Goal: Find specific page/section: Find specific page/section

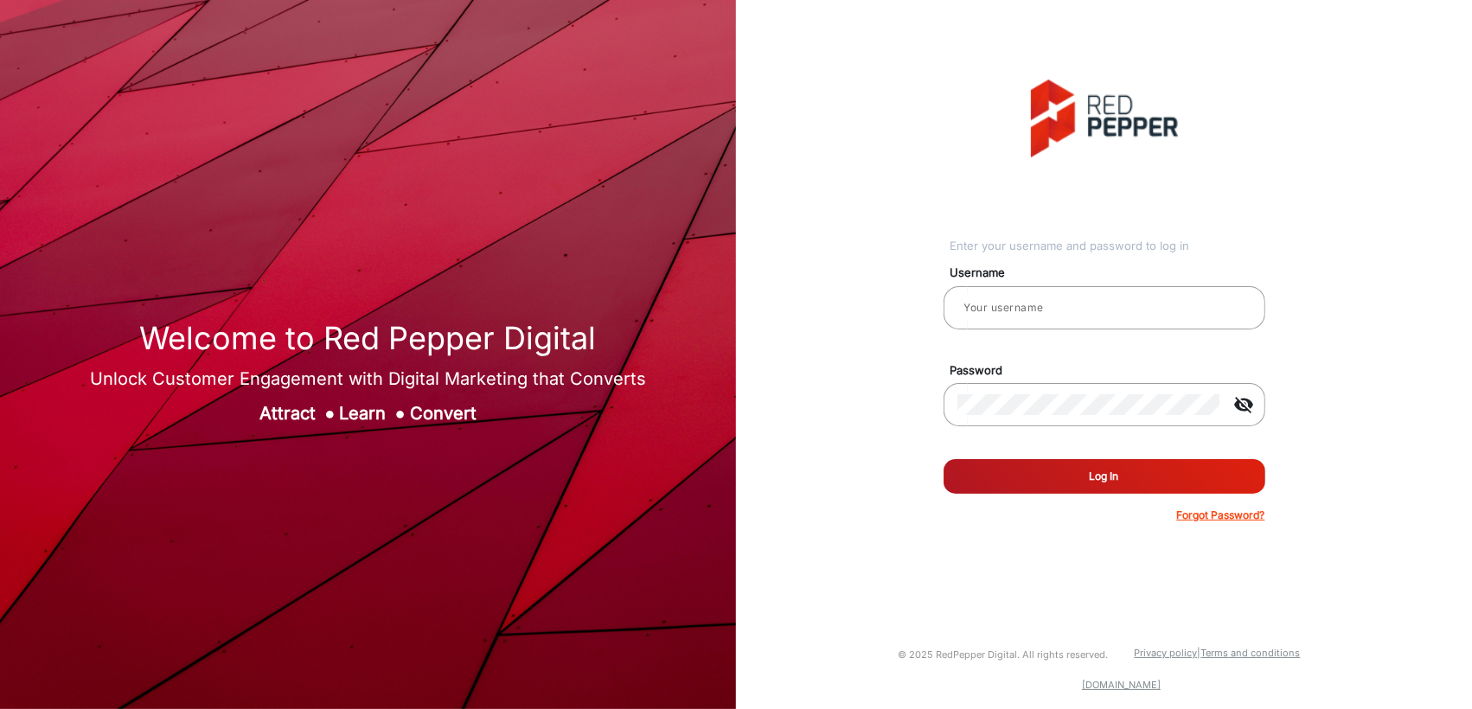
type input "[PERSON_NAME]"
click at [1091, 472] on button "Log In" at bounding box center [1104, 476] width 322 height 35
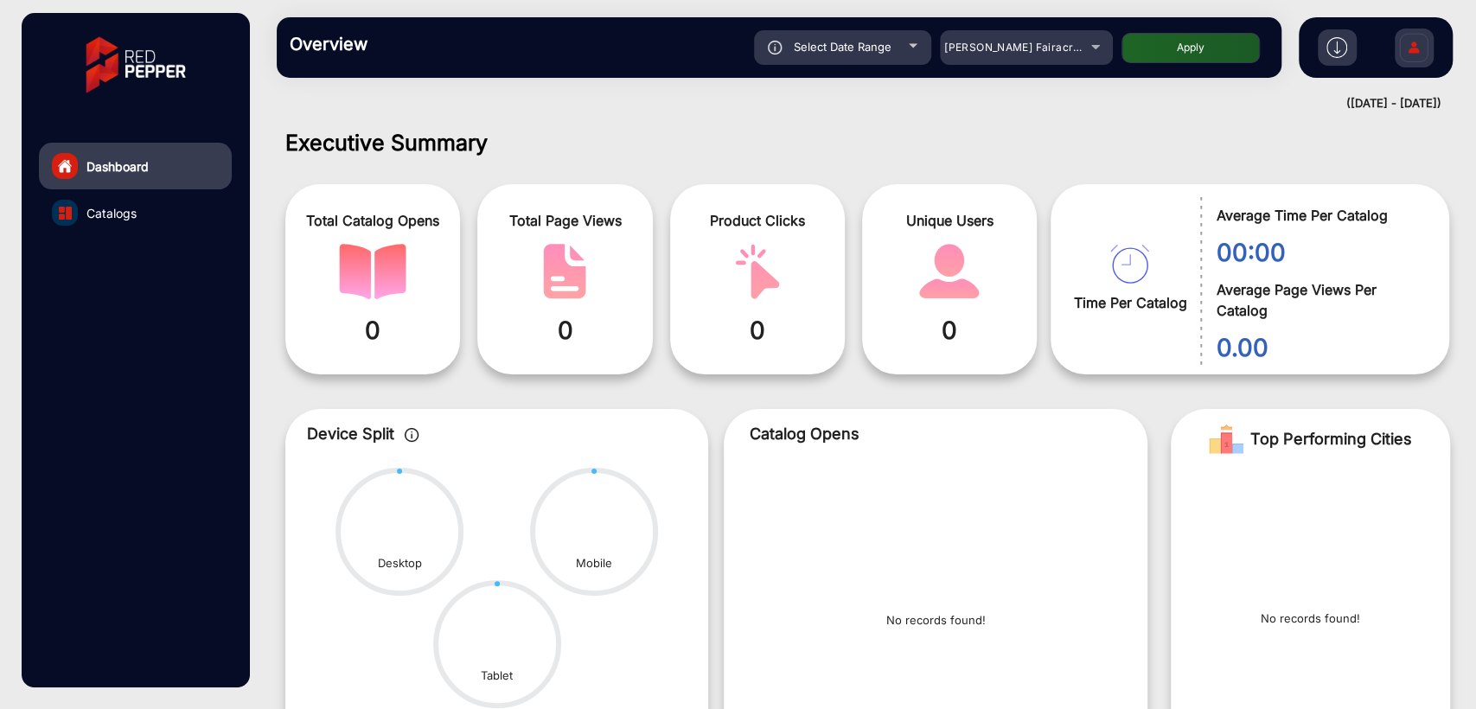
scroll to position [13, 0]
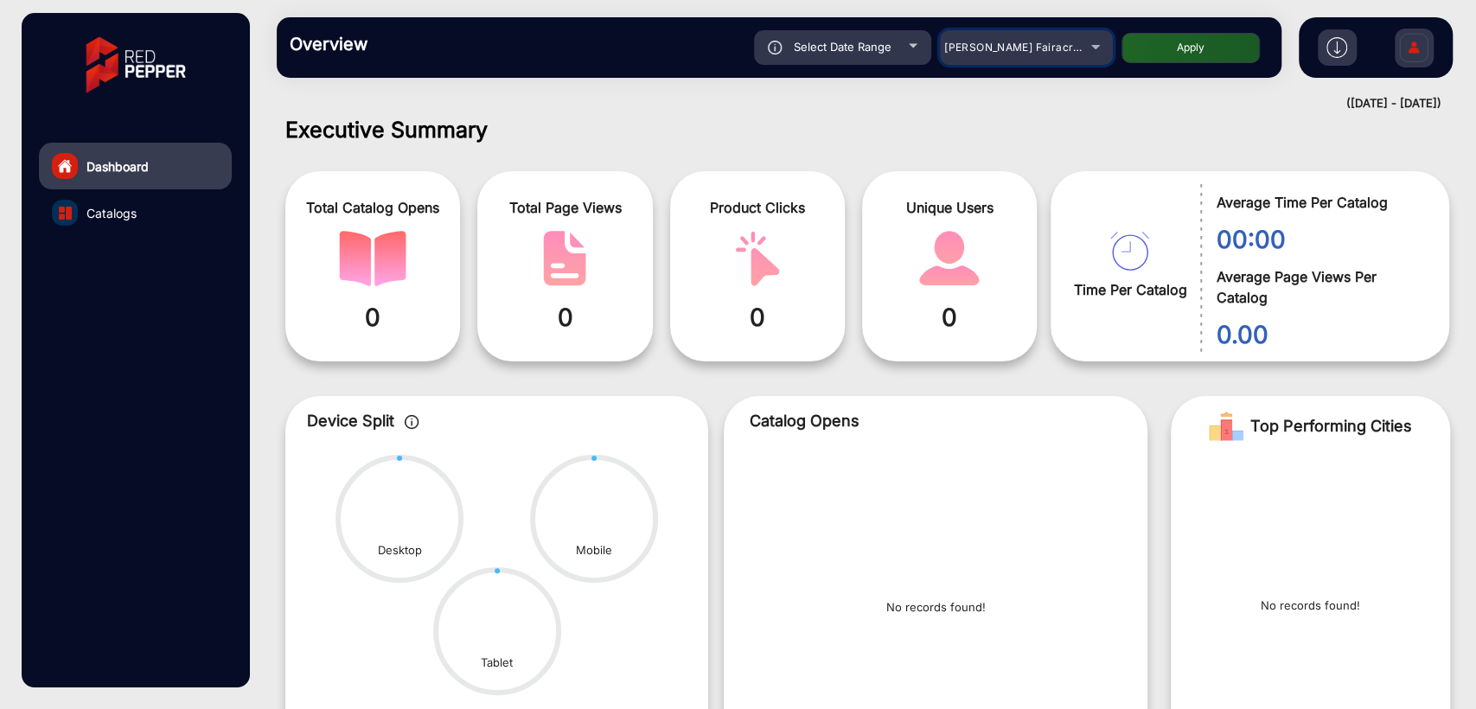
click at [988, 41] on span "[PERSON_NAME] Fairacre Farms" at bounding box center [1029, 47] width 171 height 13
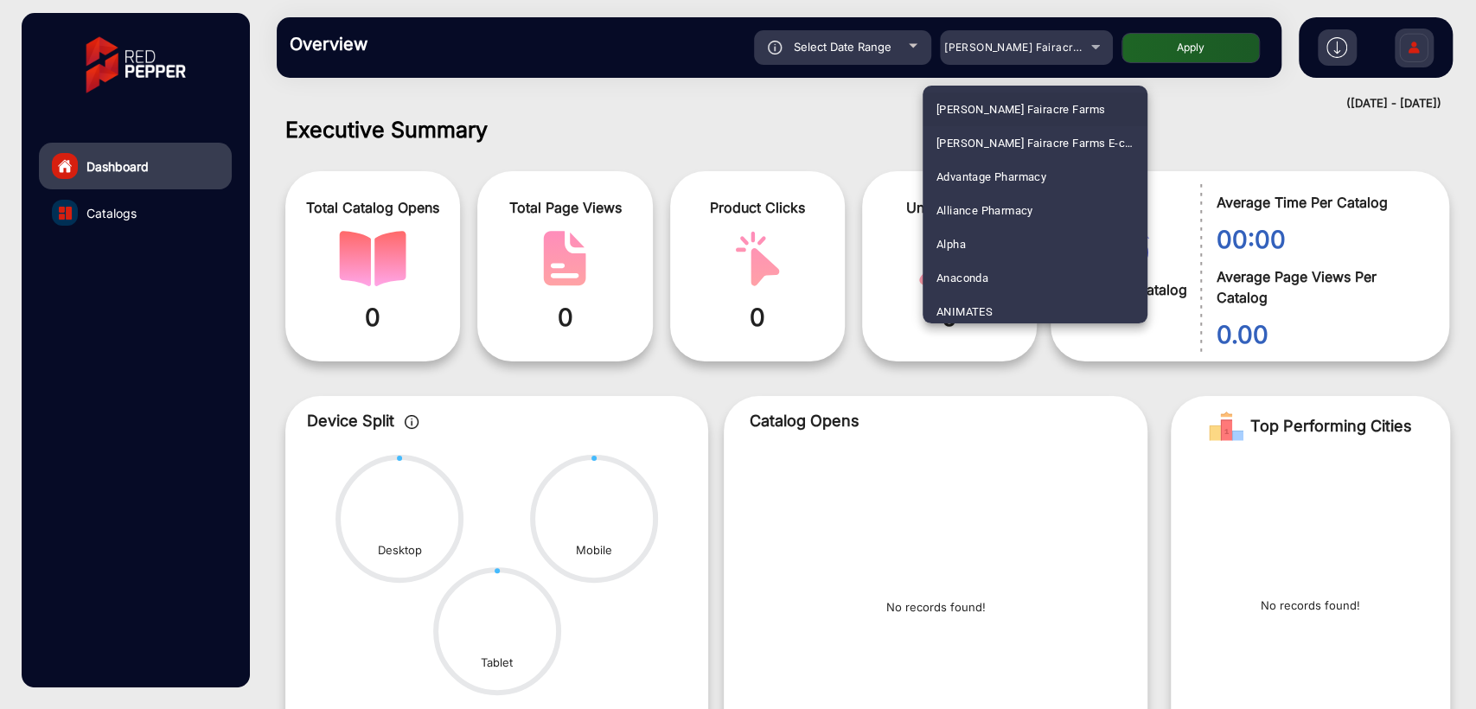
scroll to position [3411, 0]
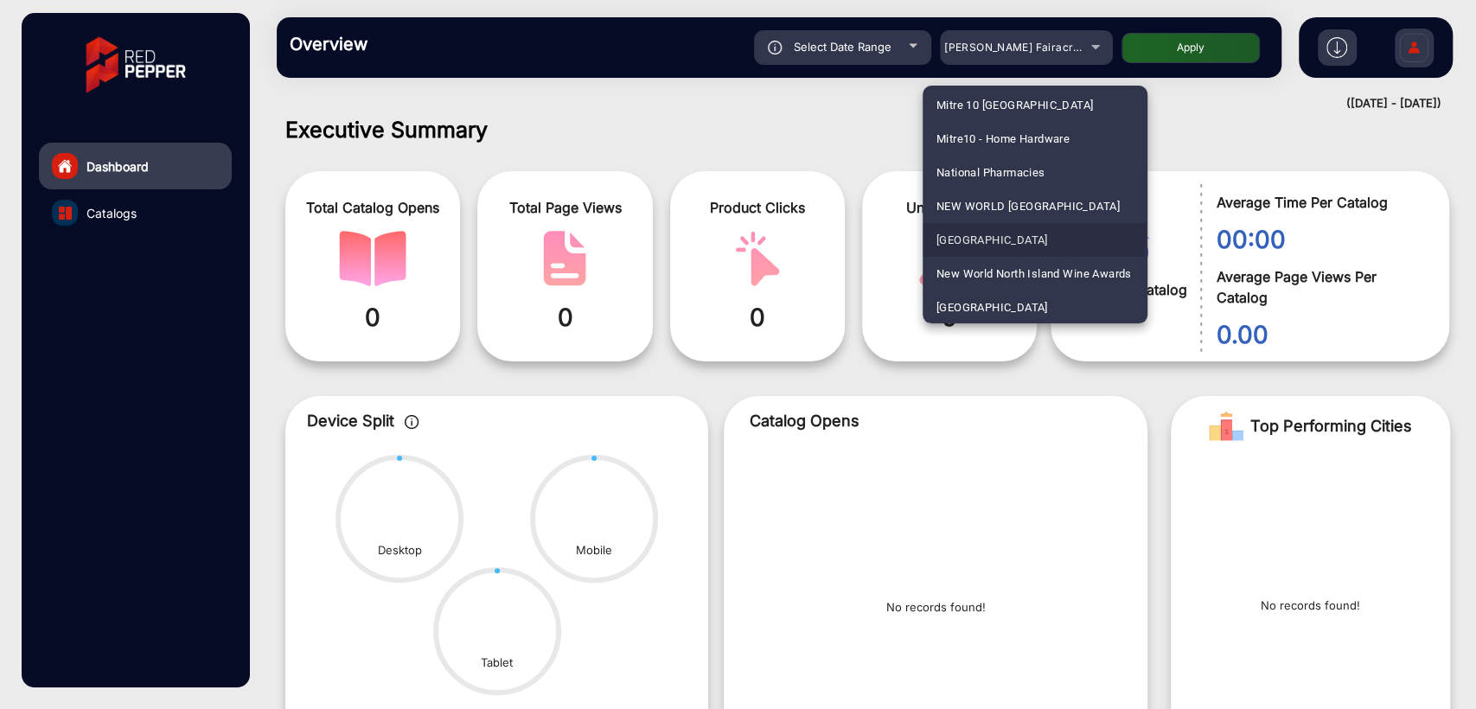
click at [1031, 229] on span "[GEOGRAPHIC_DATA]" at bounding box center [993, 240] width 112 height 34
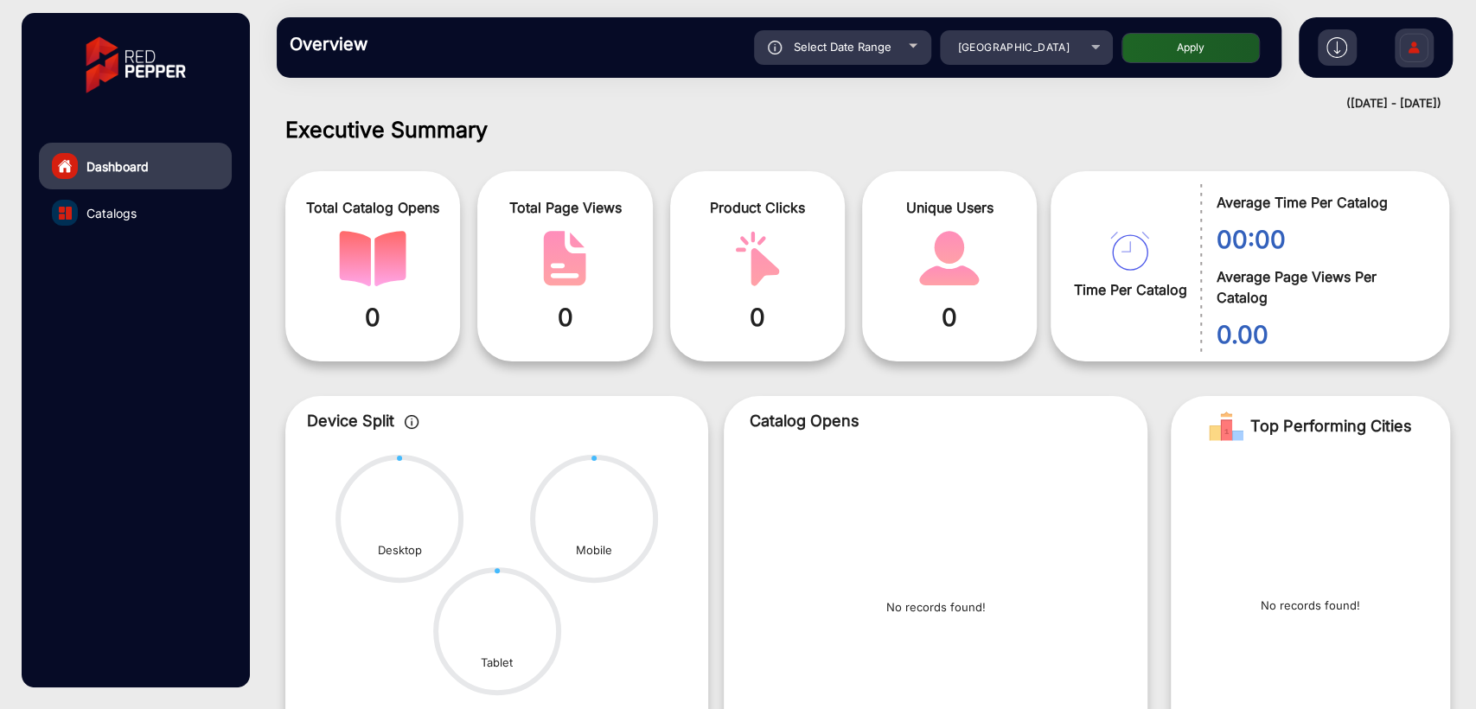
click at [842, 42] on span "Select Date Range" at bounding box center [843, 47] width 98 height 14
type input "[DATE]"
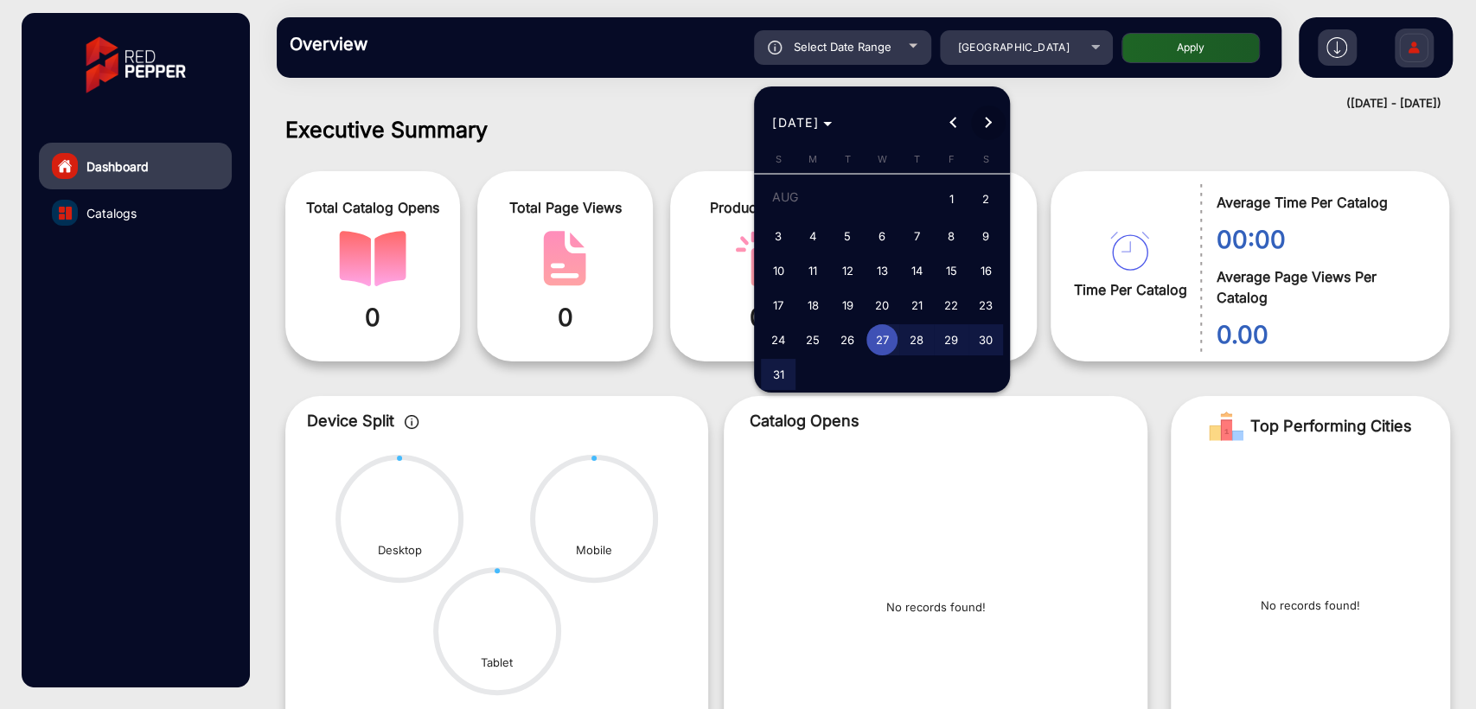
click at [976, 120] on span "Next month" at bounding box center [988, 123] width 35 height 35
click at [846, 236] on span "2" at bounding box center [847, 231] width 31 height 31
type input "[DATE]"
click at [846, 236] on span "2" at bounding box center [847, 231] width 31 height 31
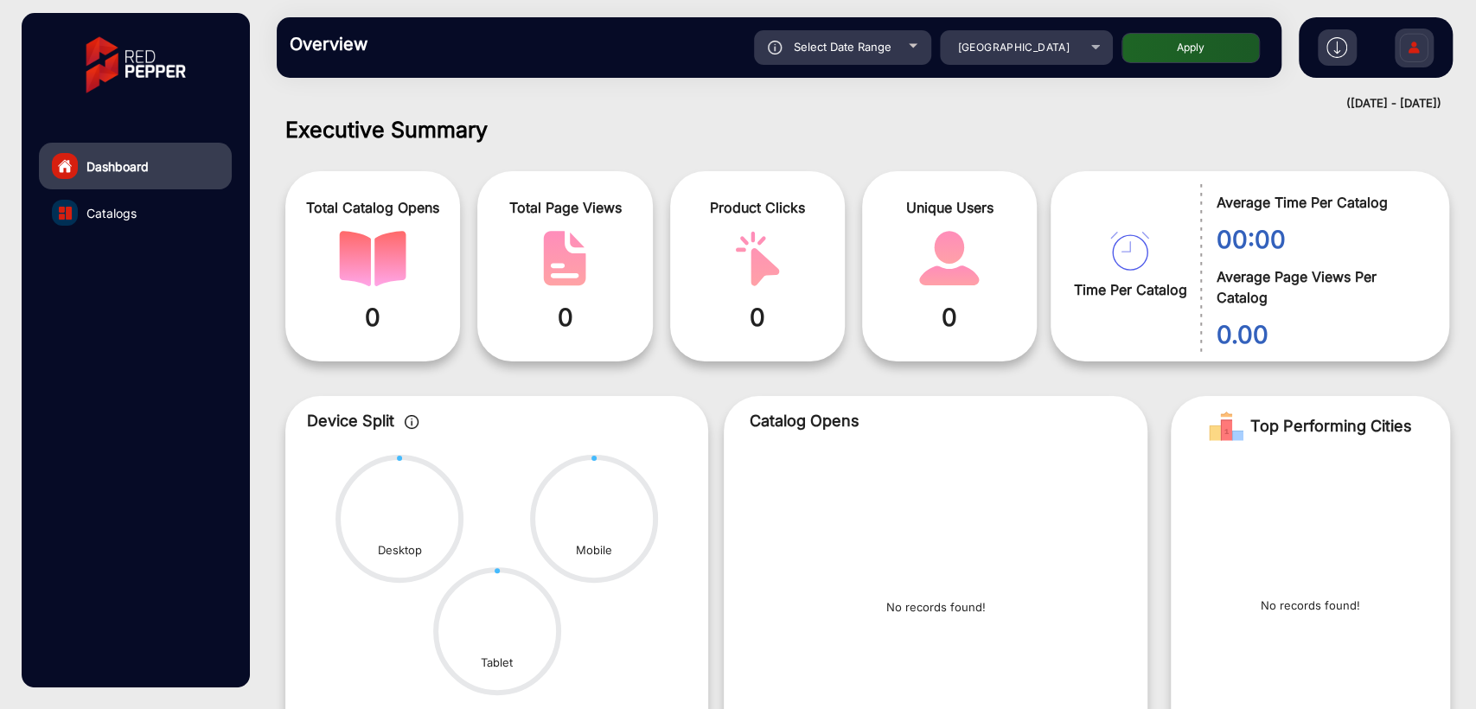
type input "[DATE]"
click at [1186, 51] on button "Apply" at bounding box center [1191, 48] width 138 height 30
type input "[DATE]"
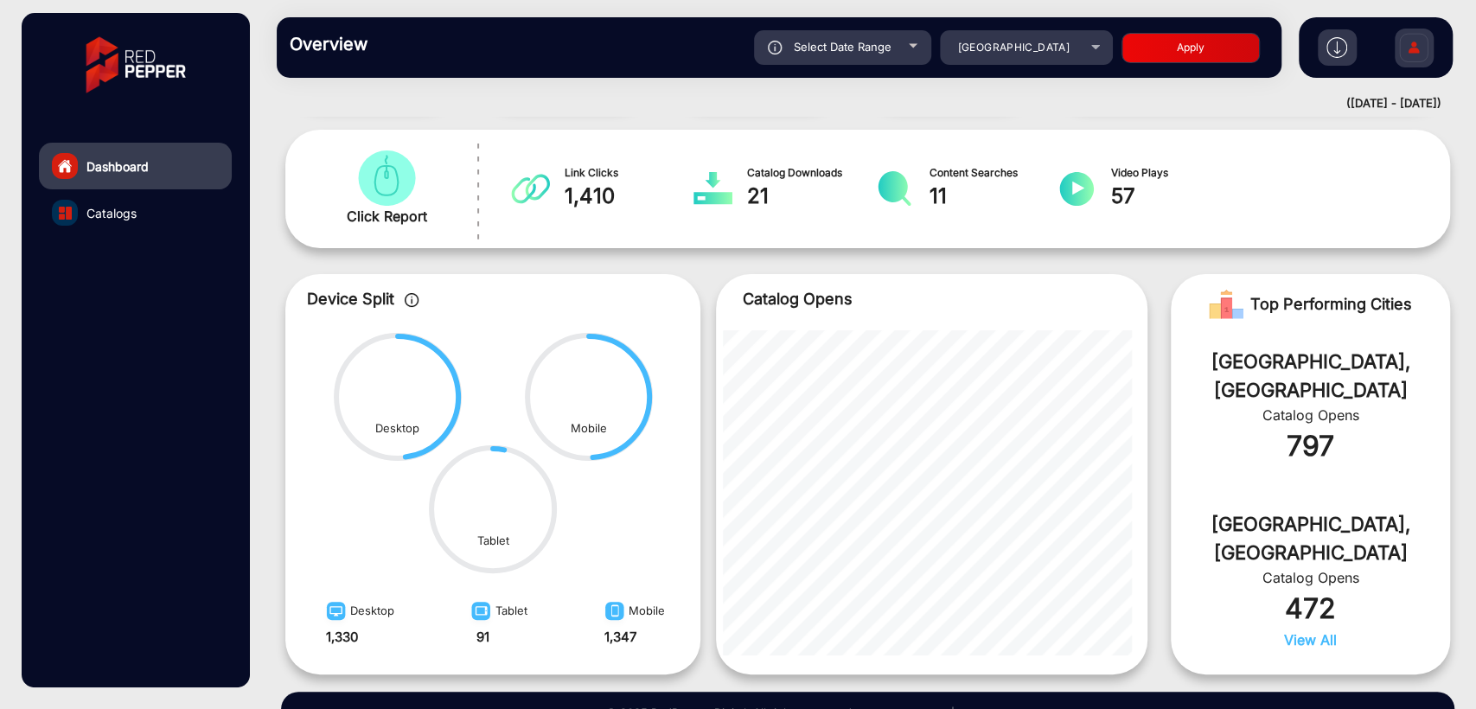
scroll to position [0, 0]
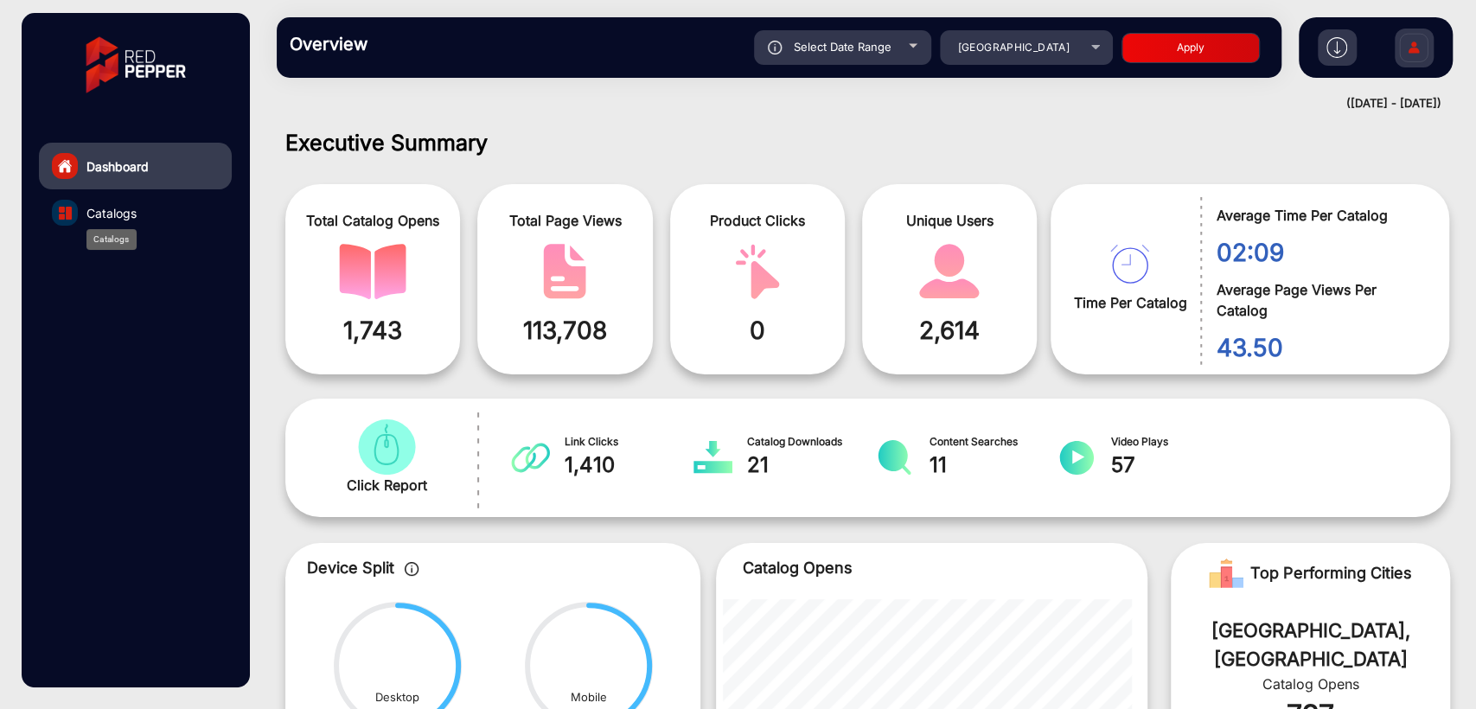
click at [99, 215] on span "Catalogs" at bounding box center [111, 213] width 50 height 18
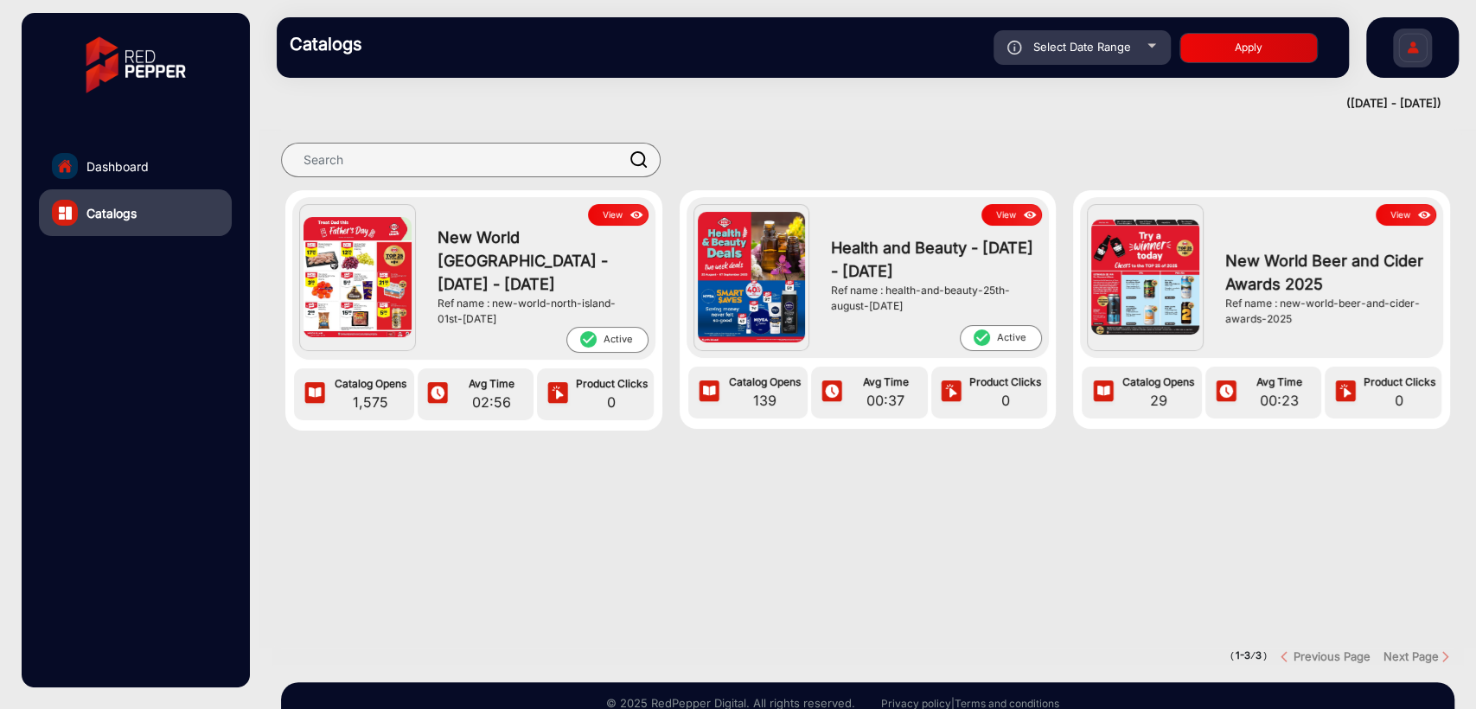
drag, startPoint x: 492, startPoint y: 300, endPoint x: 551, endPoint y: 320, distance: 62.1
click at [551, 320] on div "Ref name : new-world-north-island-01st-[DATE]" at bounding box center [539, 311] width 202 height 31
copy div "new-world-north-island-01st-[DATE]"
click at [606, 526] on section "View [GEOGRAPHIC_DATA] - [DATE] - [DATE] Ref name : new-world-north-island-01st…" at bounding box center [867, 389] width 1191 height 519
click at [612, 214] on button "View" at bounding box center [618, 215] width 61 height 22
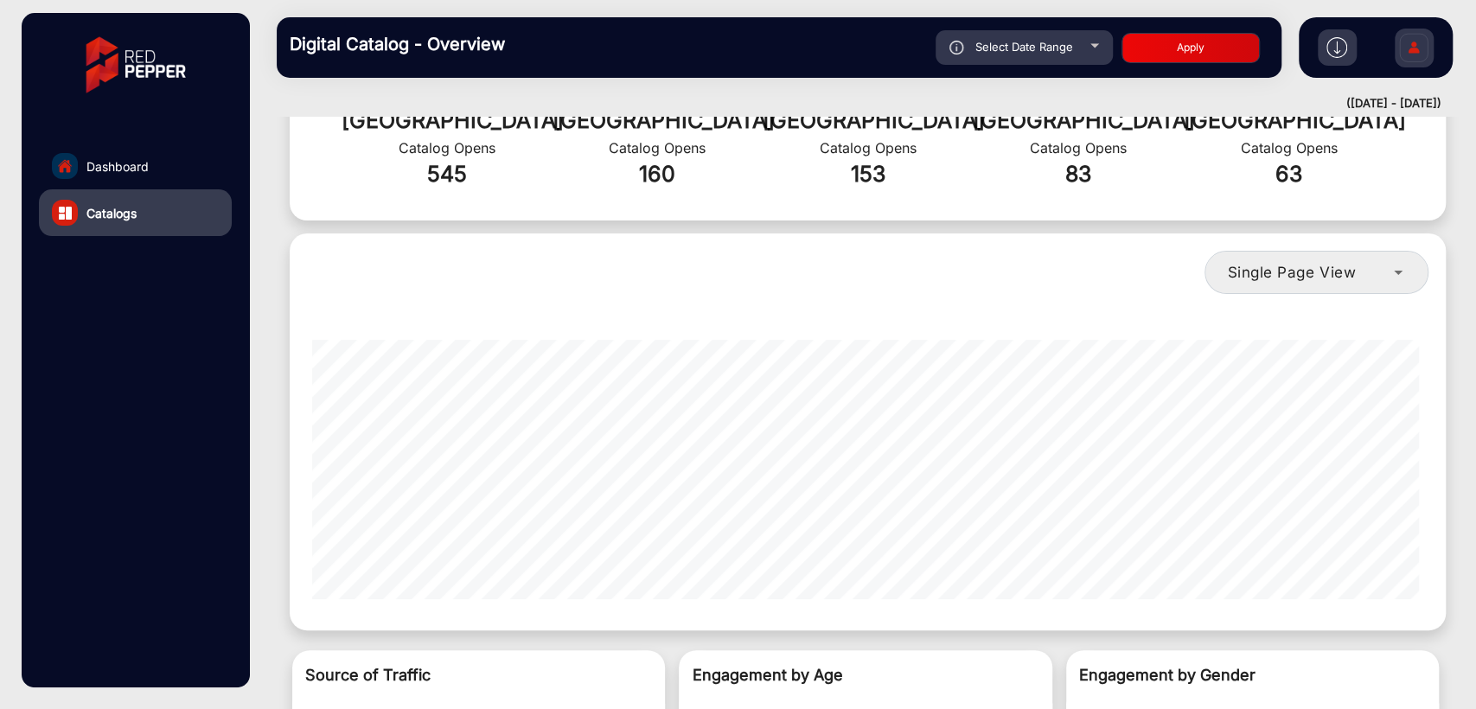
scroll to position [1121, 0]
click at [1359, 267] on div "Single Page View" at bounding box center [1310, 272] width 167 height 21
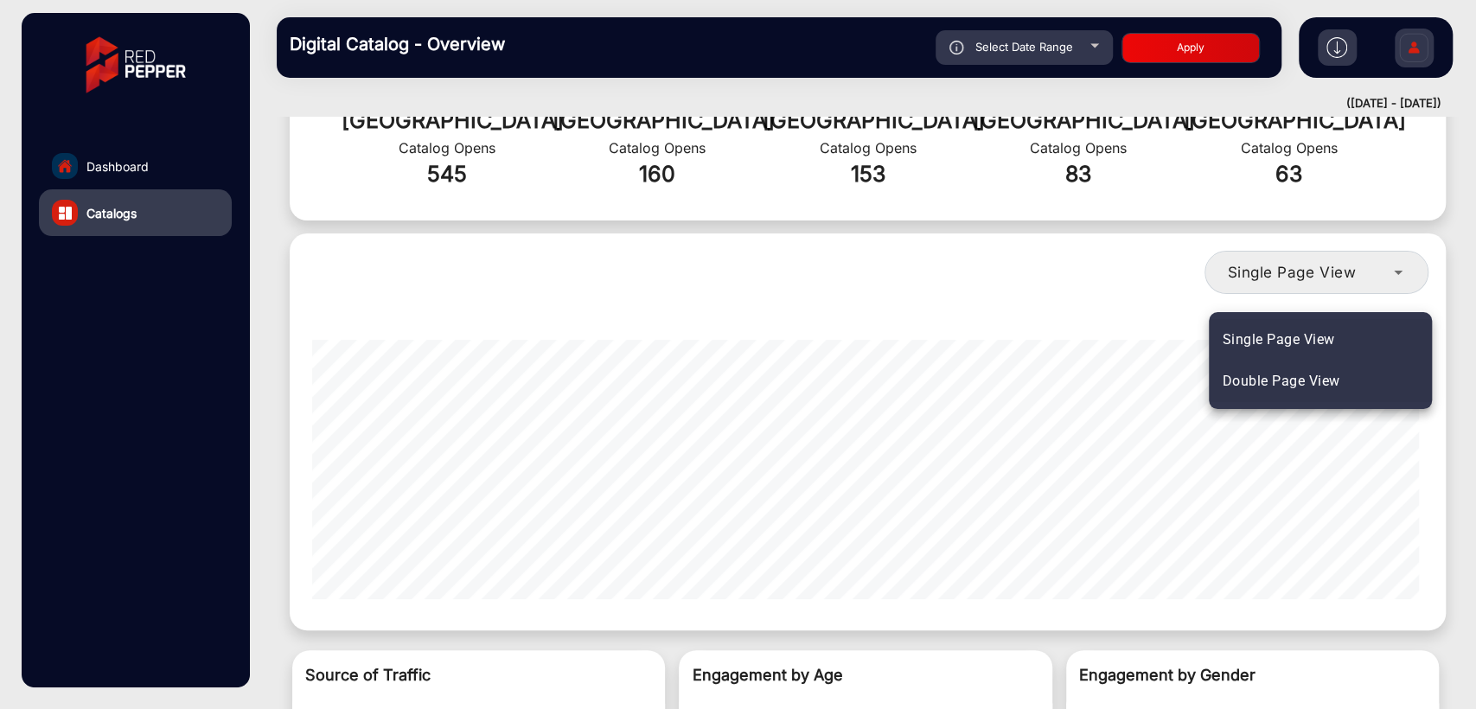
click at [1326, 385] on span "Double Page View" at bounding box center [1282, 381] width 118 height 21
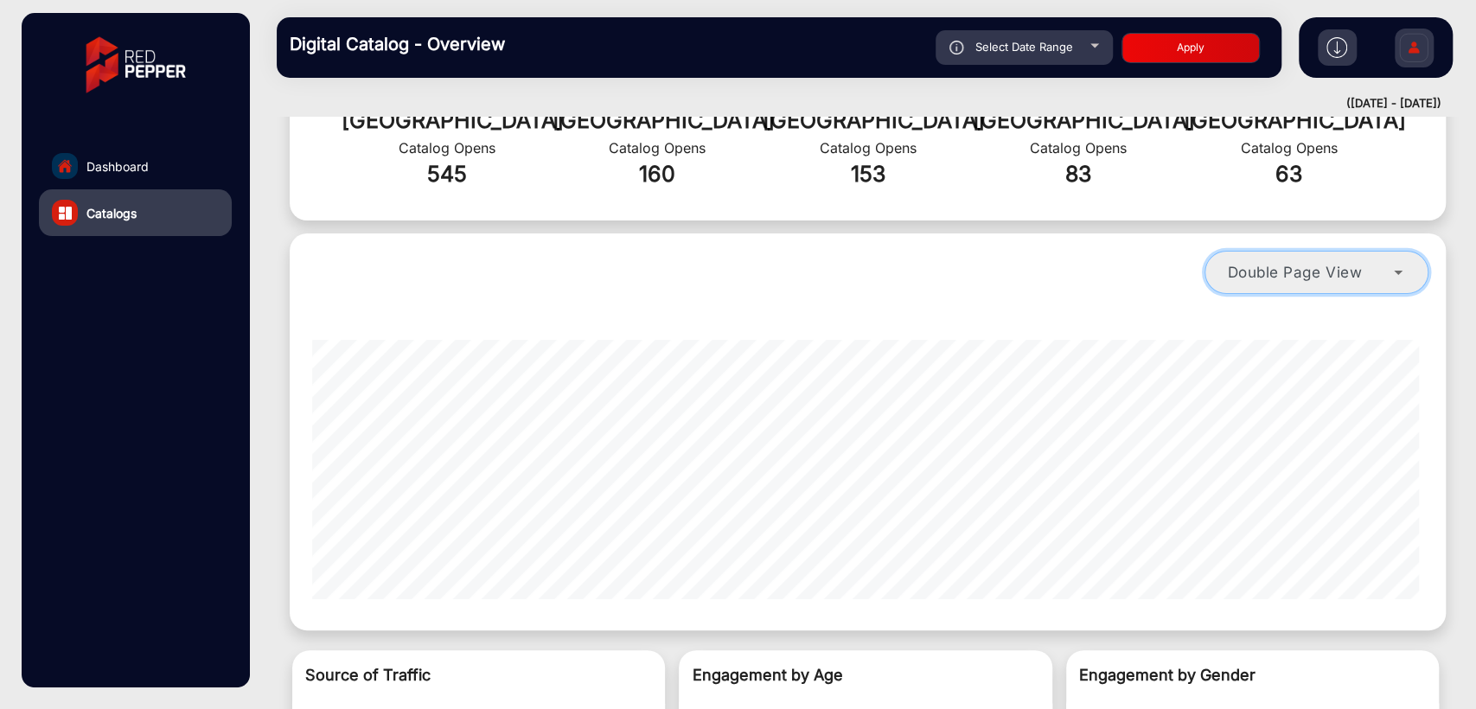
click at [1324, 271] on span "Double Page View" at bounding box center [1294, 272] width 135 height 18
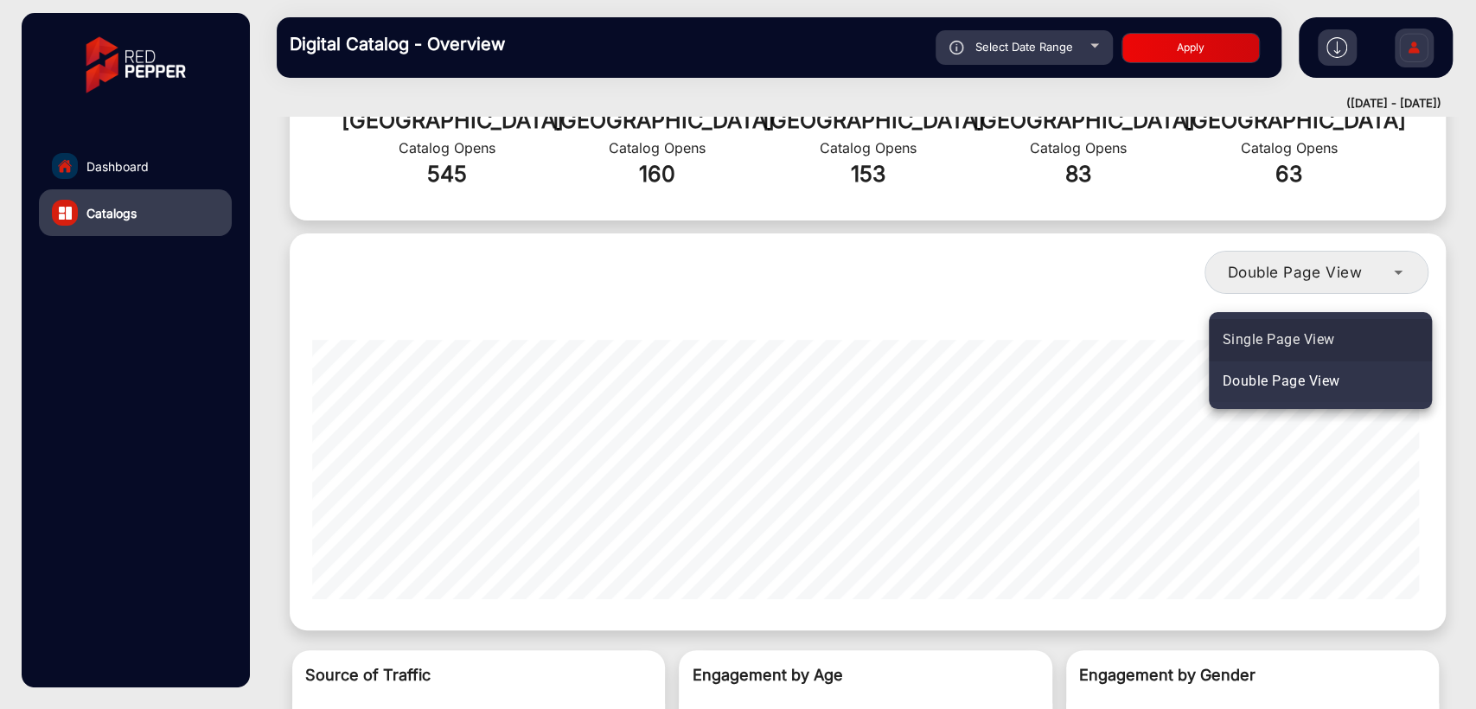
click at [1308, 333] on span "Single Page View" at bounding box center [1279, 339] width 112 height 21
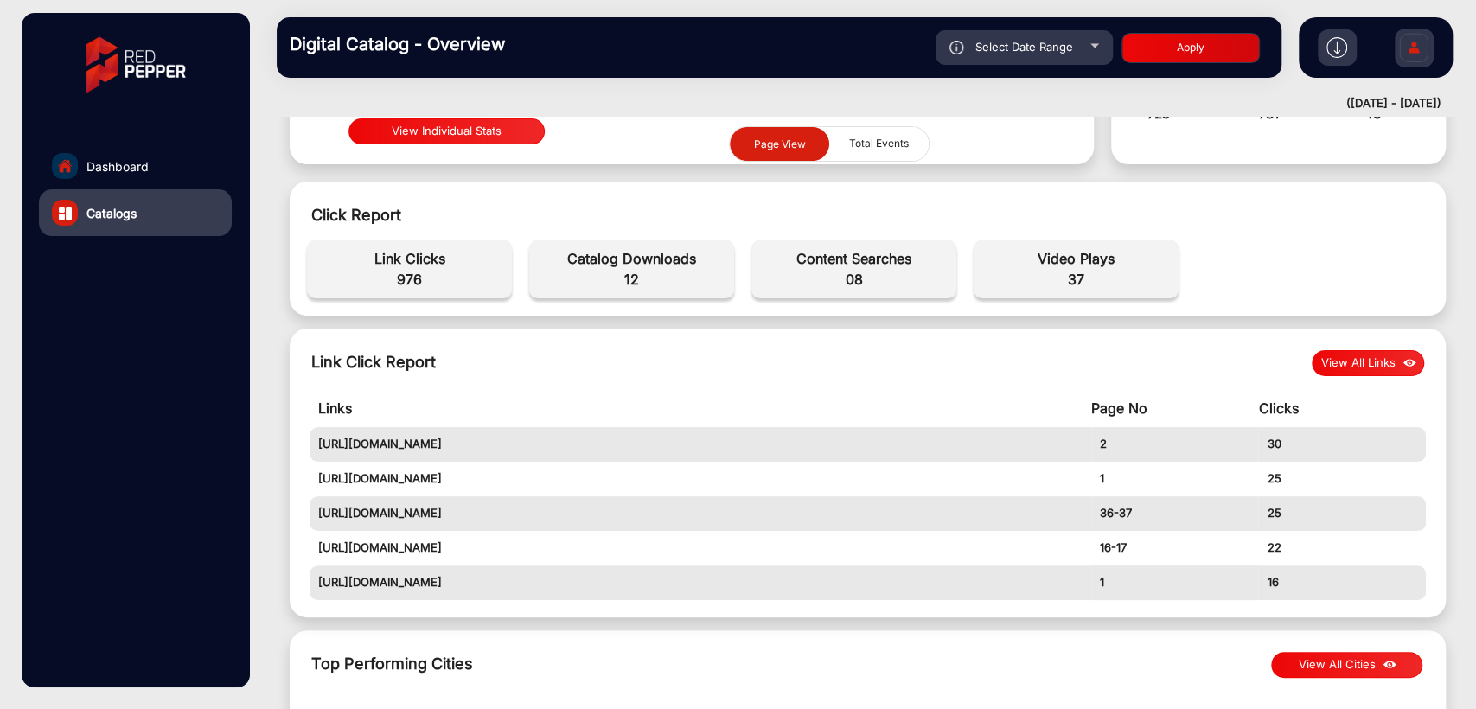
scroll to position [480, 0]
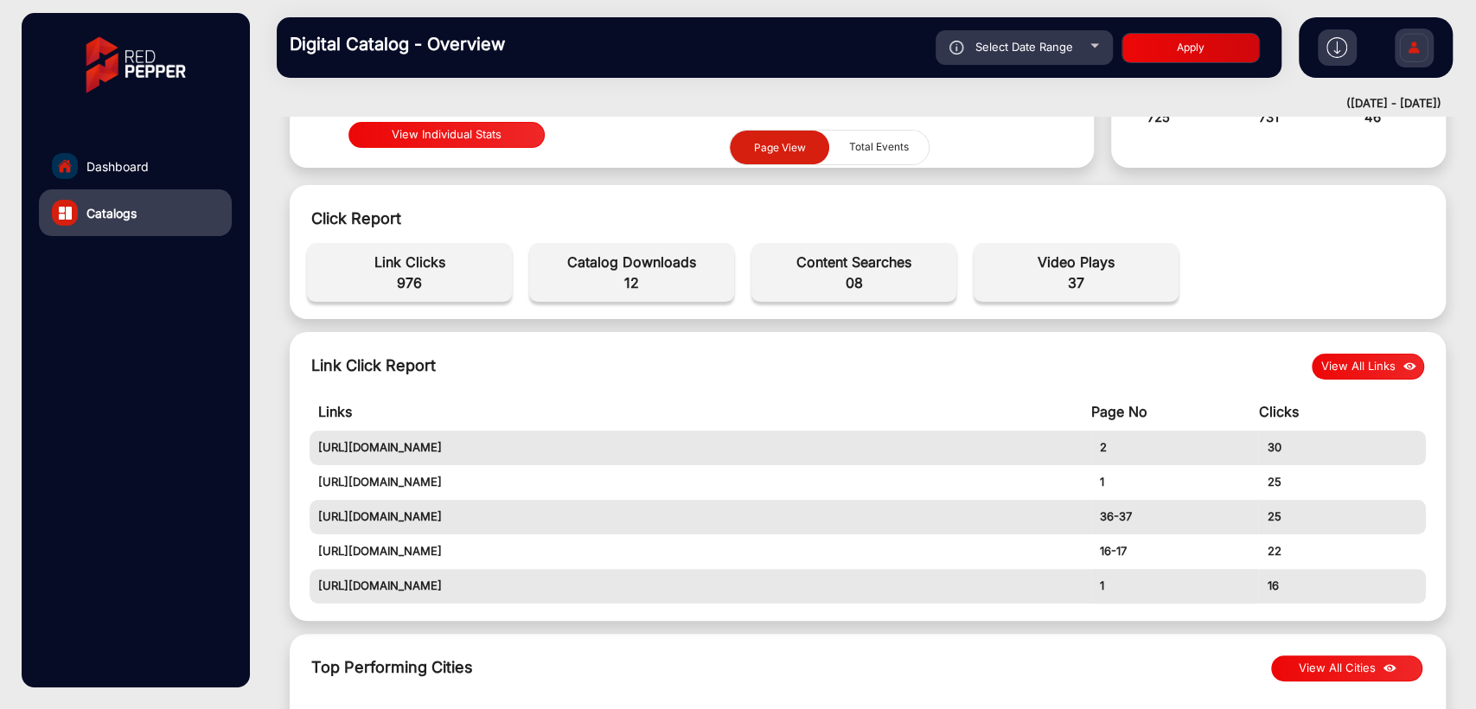
click at [1361, 368] on button "View All Links" at bounding box center [1368, 367] width 112 height 26
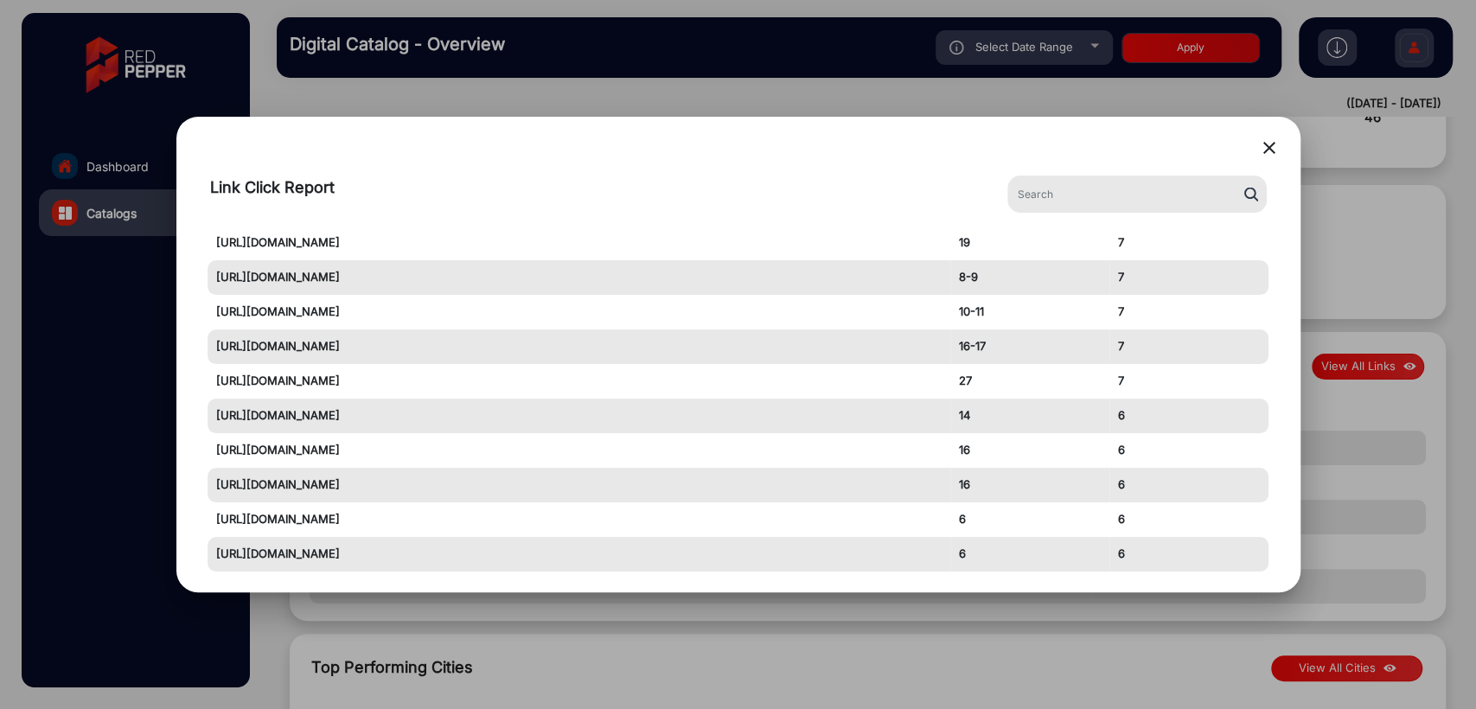
scroll to position [768, 0]
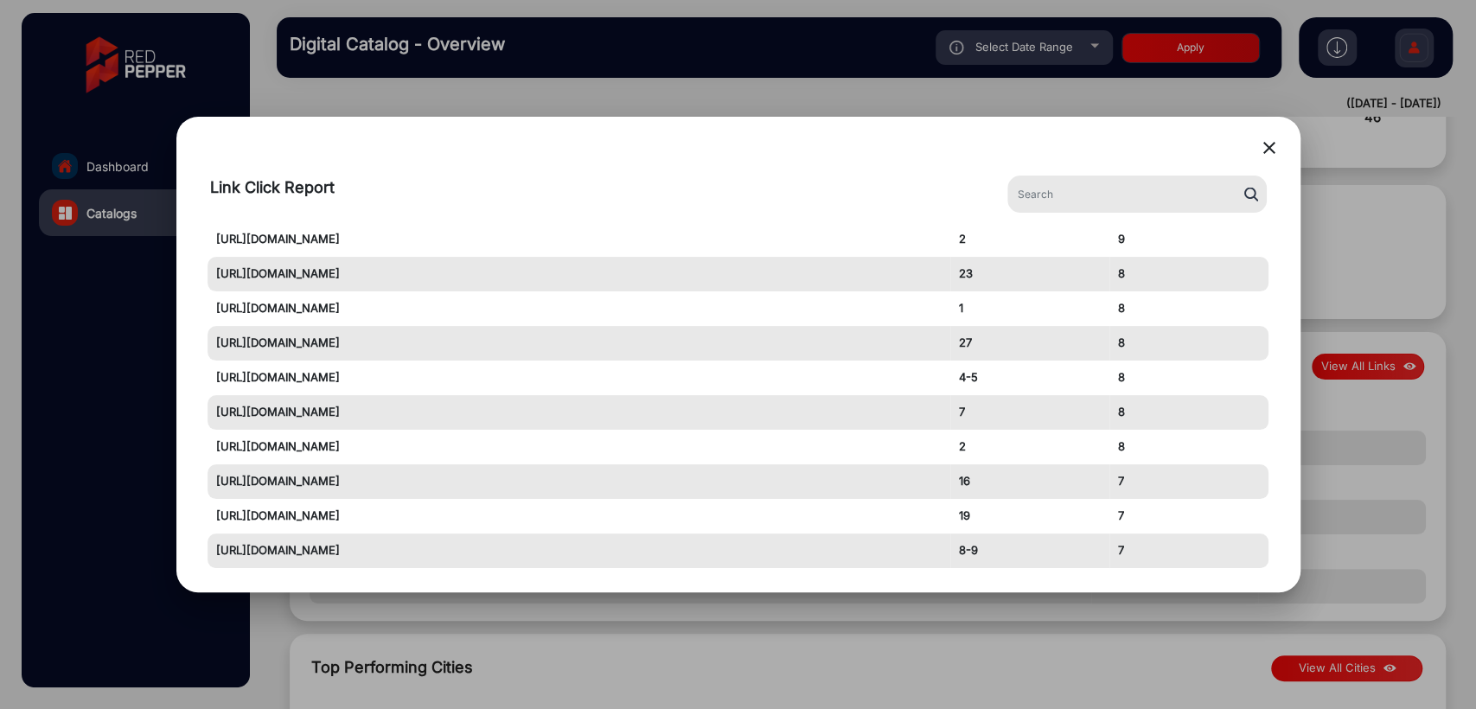
click at [623, 336] on td "[URL][DOMAIN_NAME]" at bounding box center [579, 343] width 743 height 35
copy td "[URL][DOMAIN_NAME]"
click at [1271, 142] on mat-icon "close" at bounding box center [1269, 147] width 21 height 21
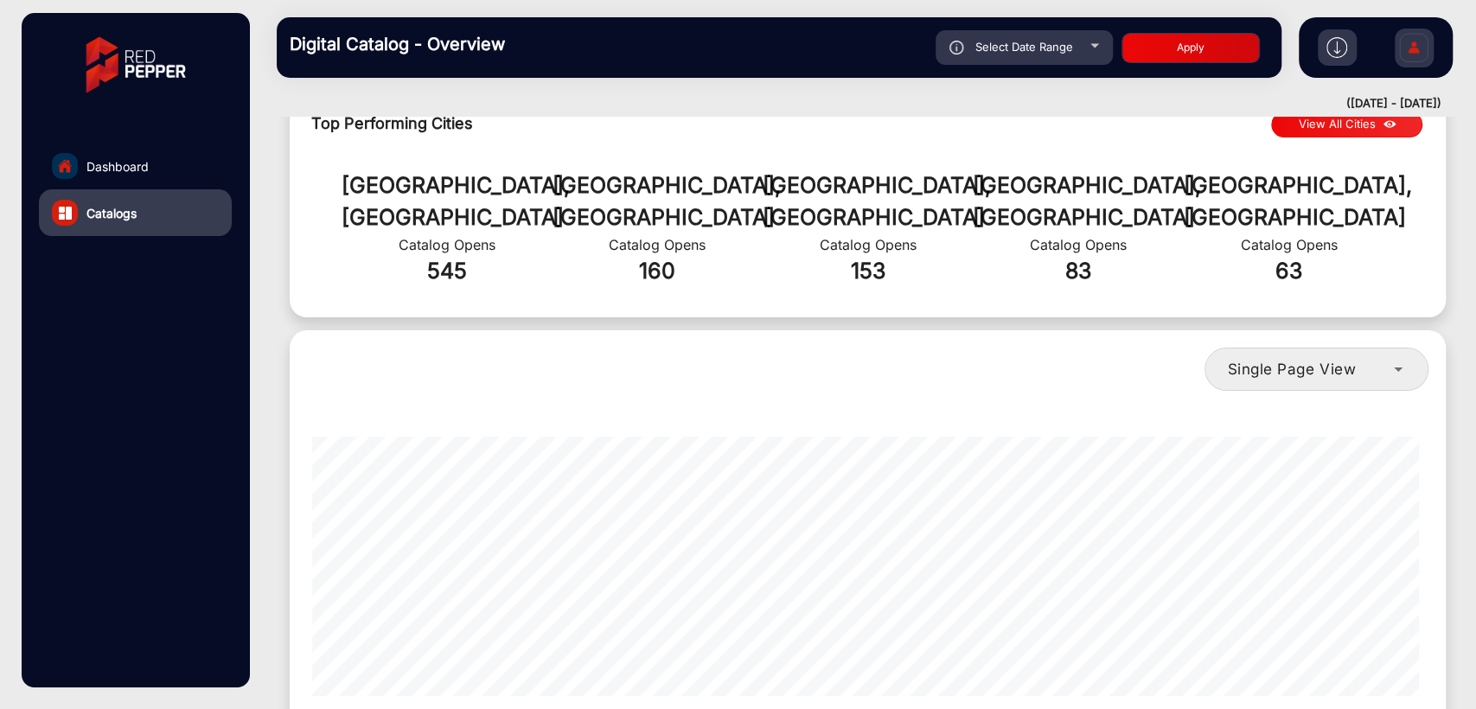
scroll to position [897, 0]
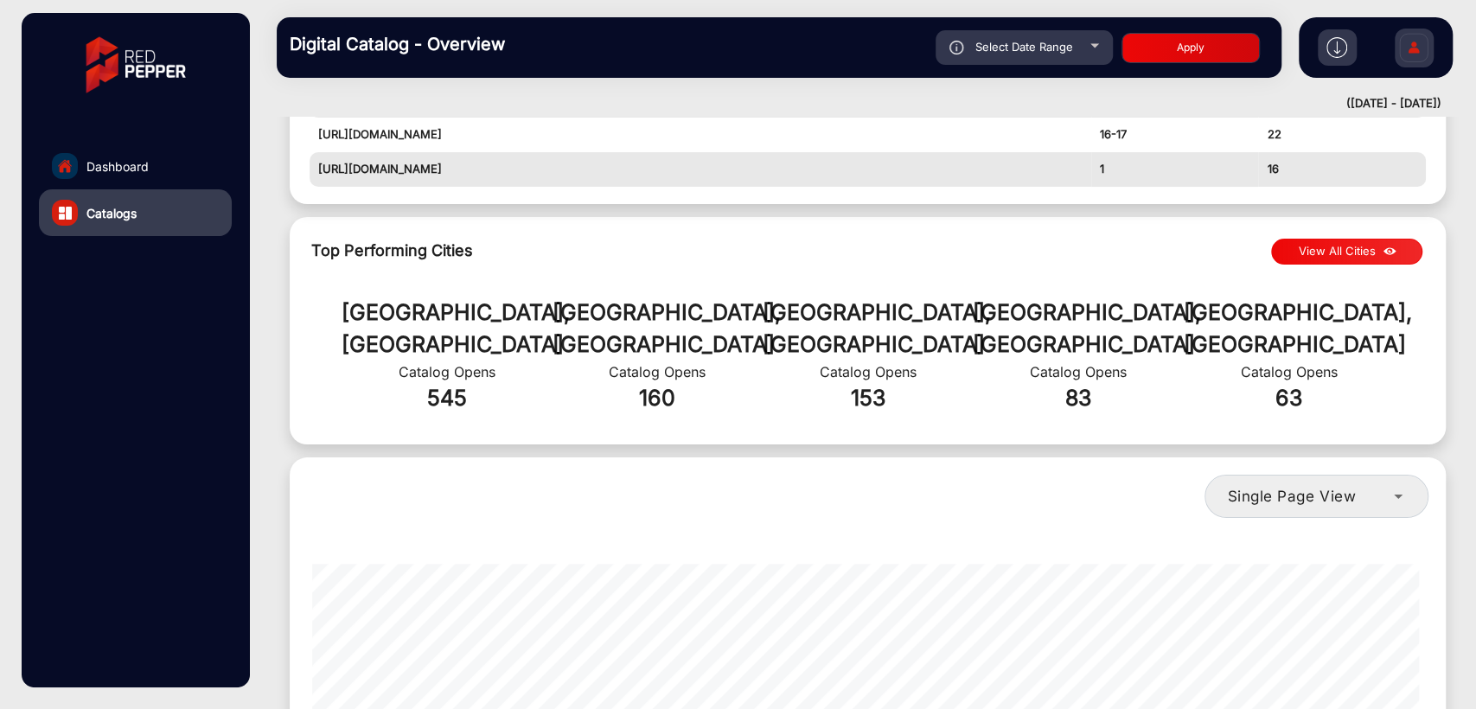
click at [1340, 259] on button "View All Cities" at bounding box center [1346, 252] width 151 height 26
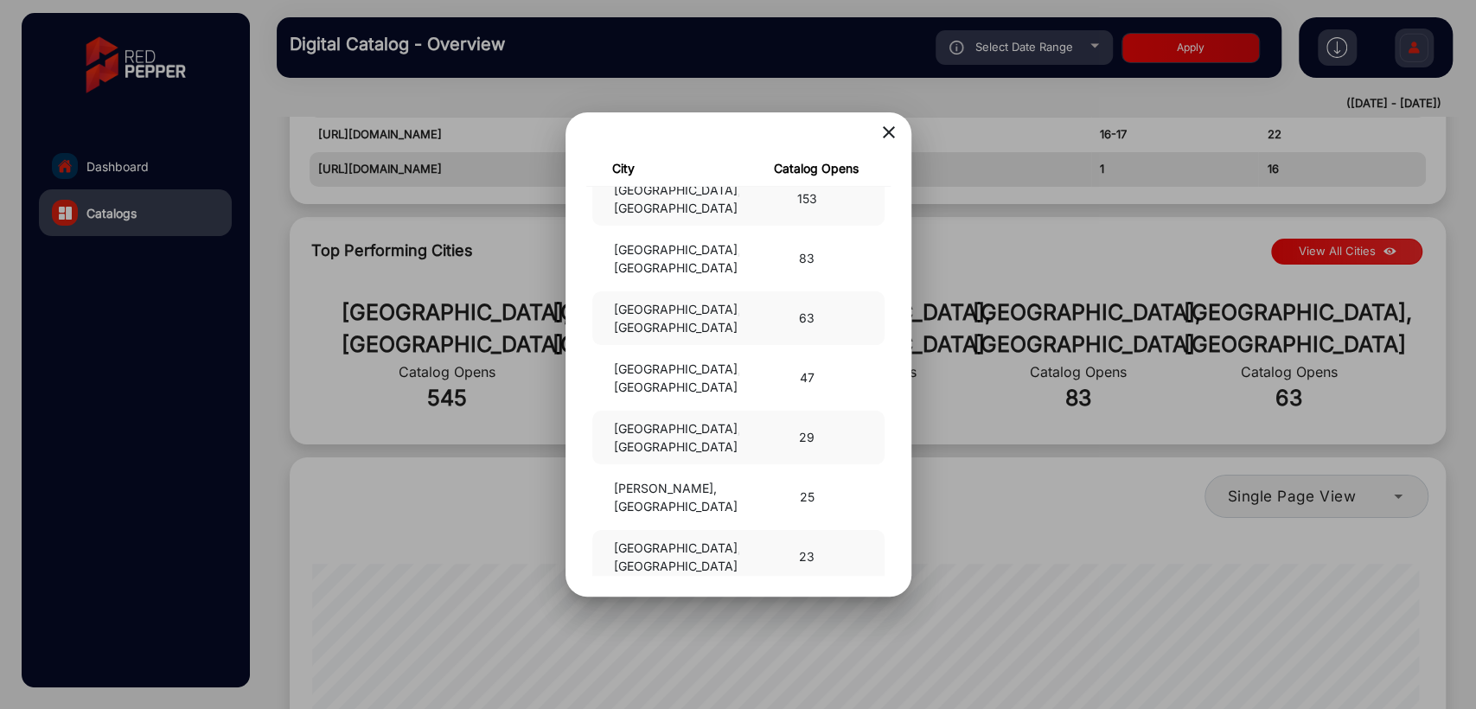
scroll to position [0, 0]
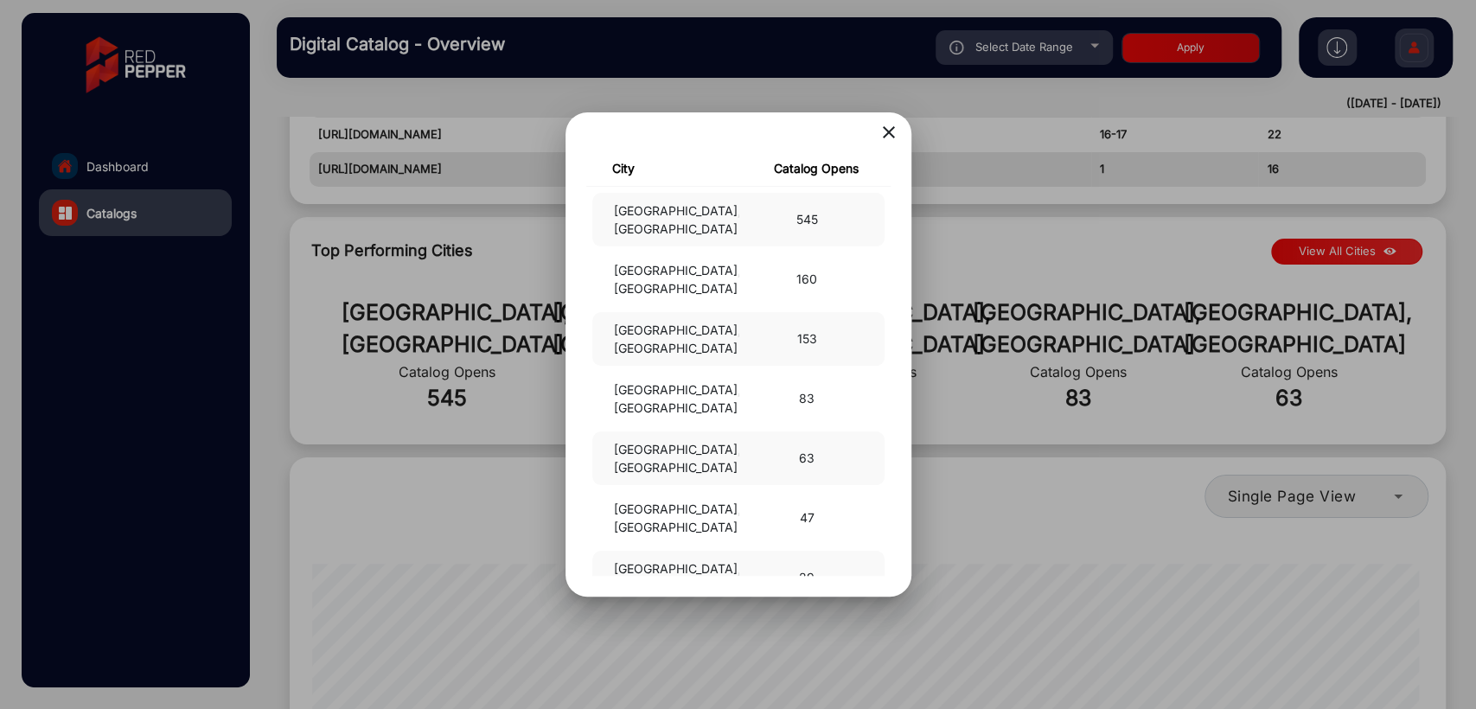
click at [886, 133] on mat-icon "close" at bounding box center [889, 132] width 21 height 21
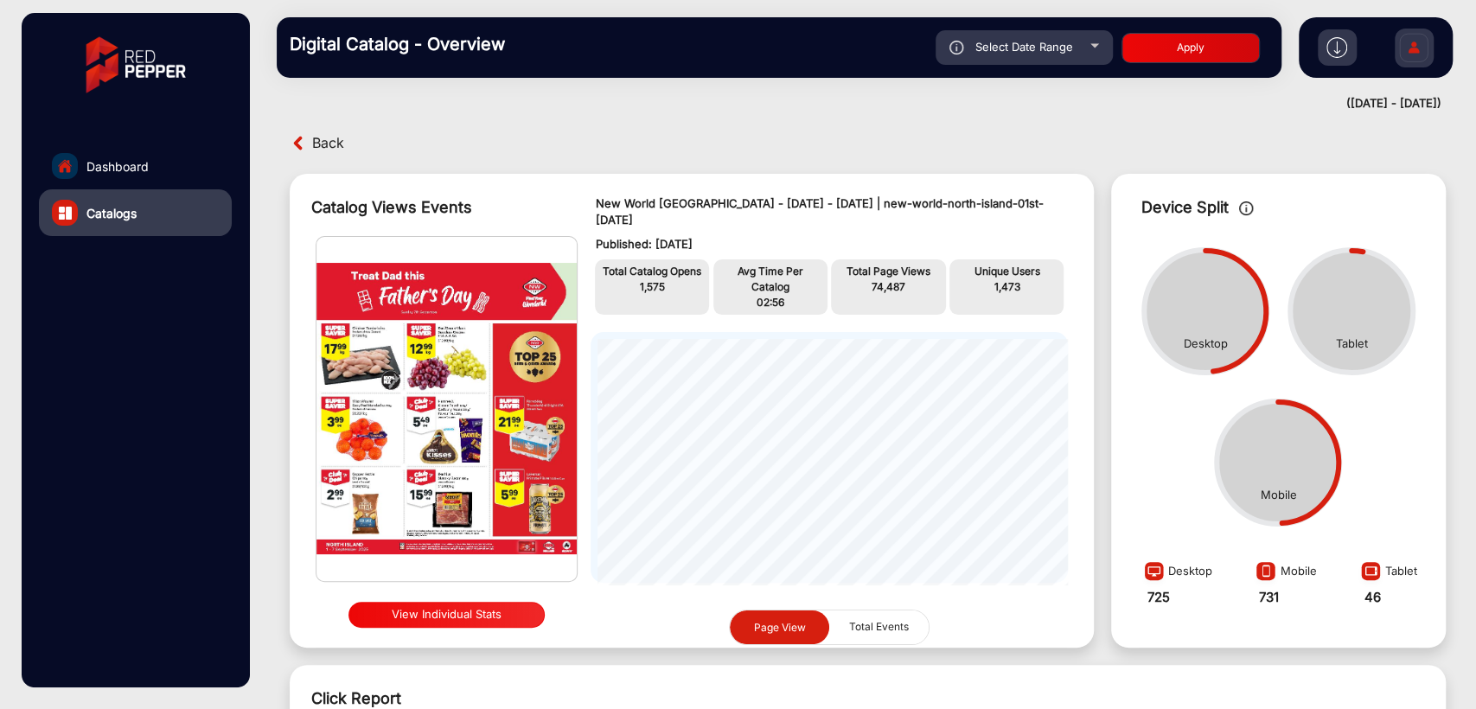
click at [436, 141] on div "Back" at bounding box center [576, 143] width 583 height 27
click at [322, 139] on span "Back" at bounding box center [328, 143] width 32 height 27
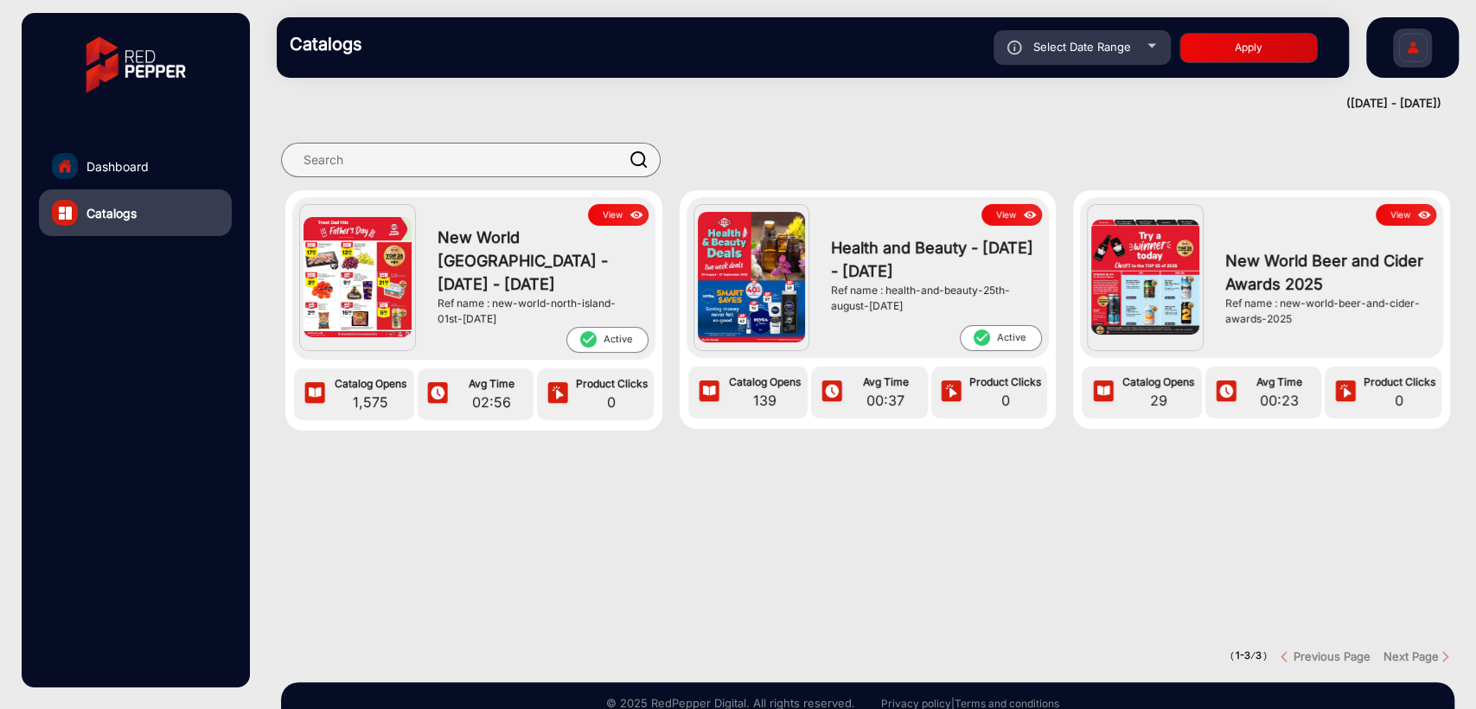
click at [93, 176] on link "Dashboard" at bounding box center [135, 166] width 193 height 47
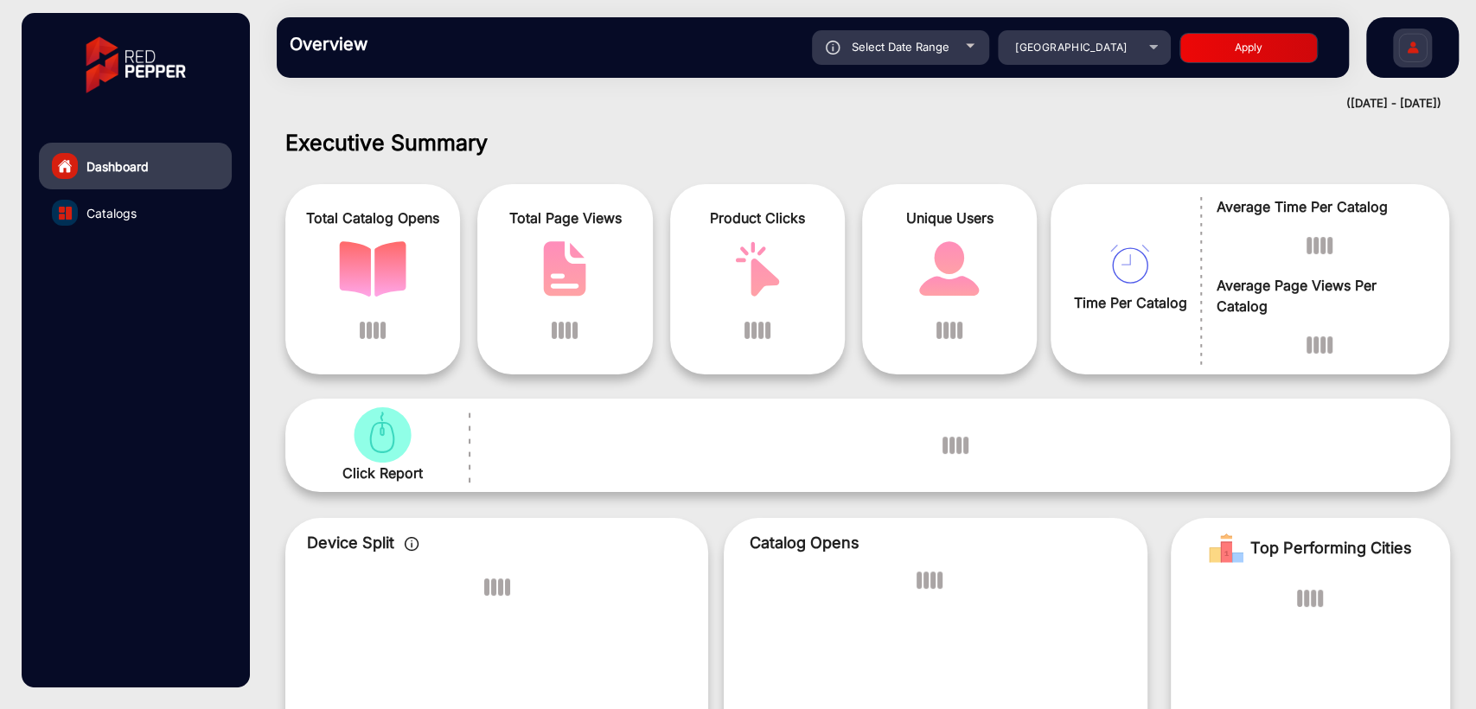
scroll to position [13, 0]
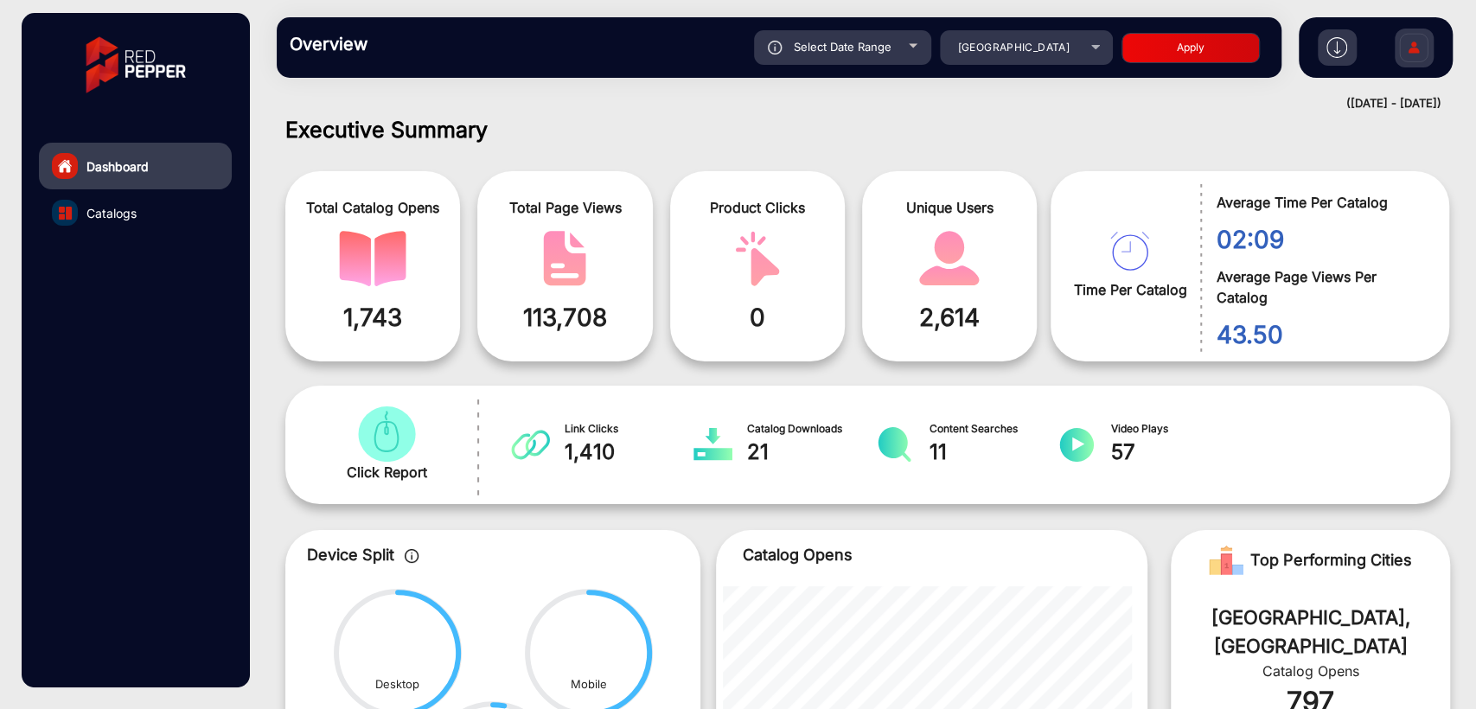
click at [874, 61] on div "Select Date Range" at bounding box center [842, 47] width 177 height 35
type input "[DATE]"
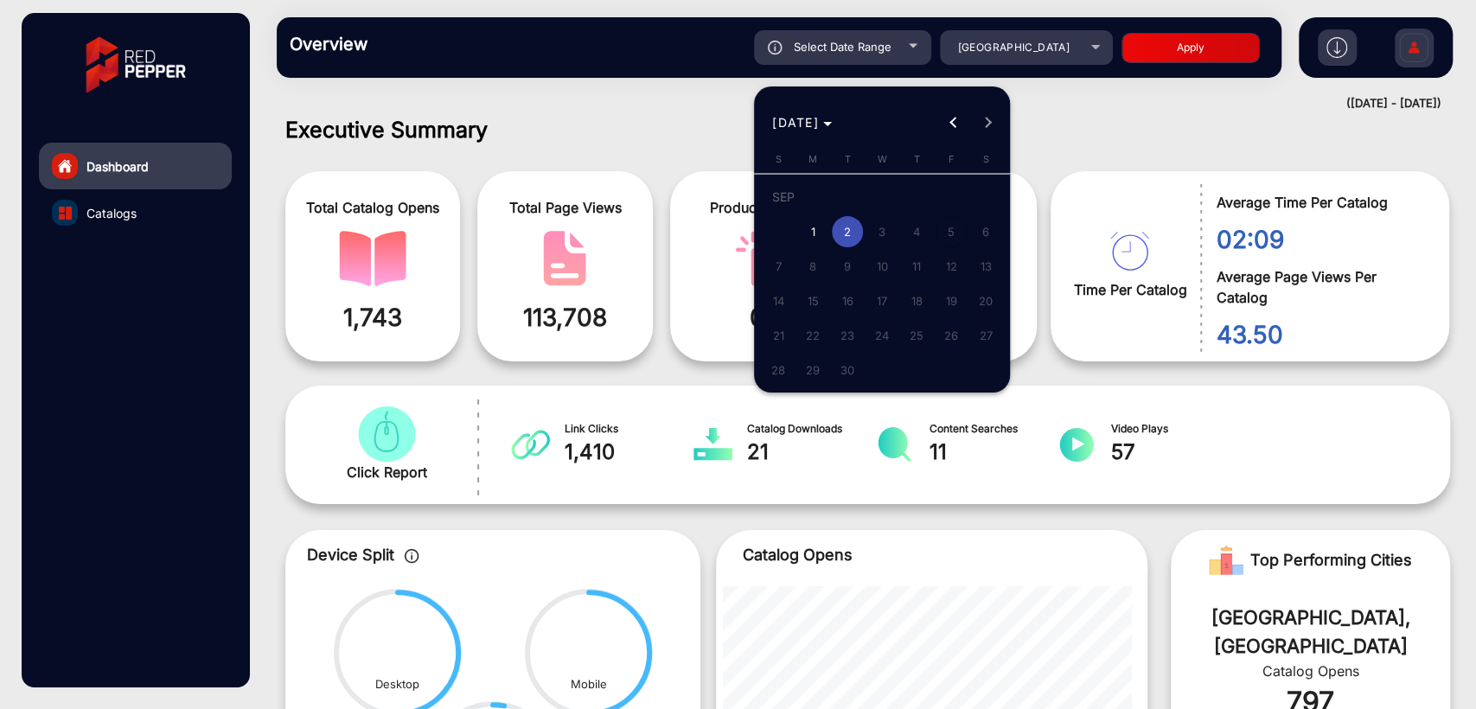
click at [1079, 101] on div at bounding box center [738, 354] width 1476 height 709
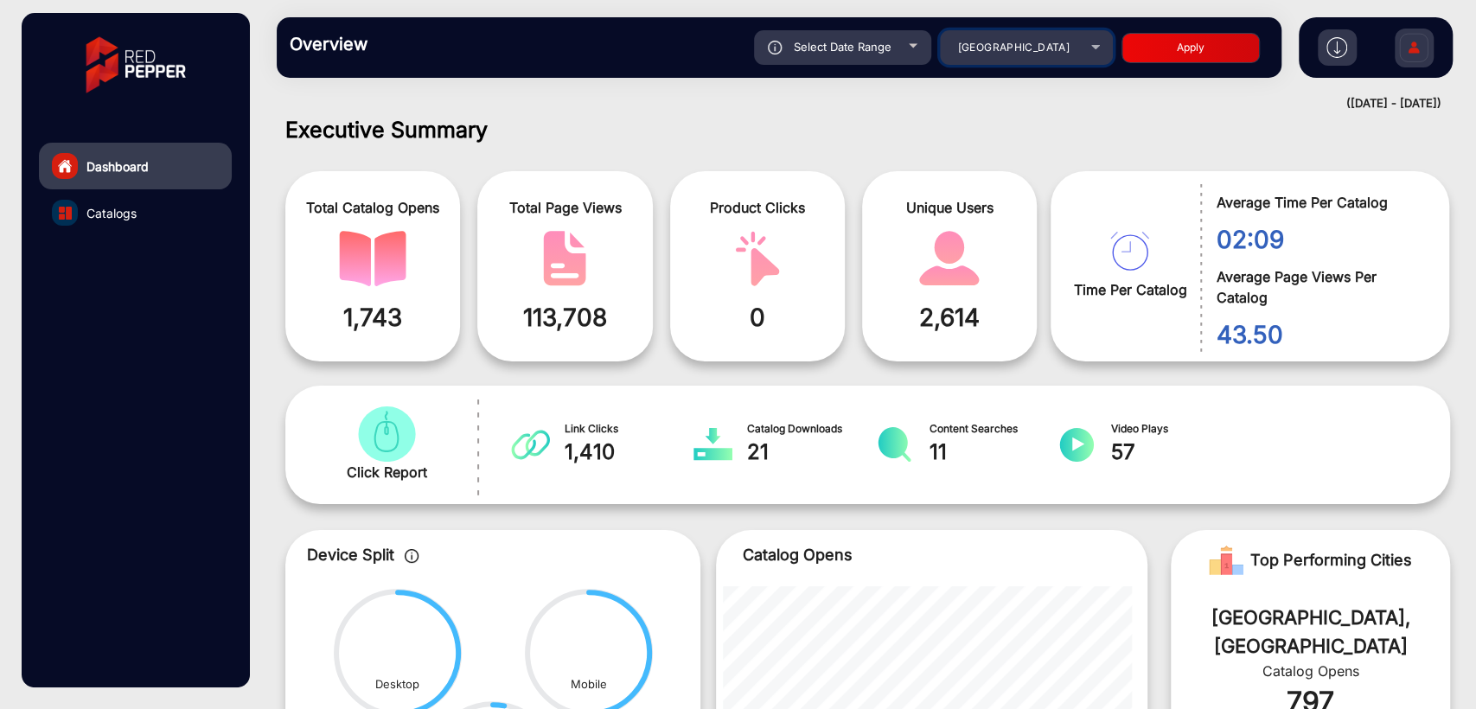
click at [1005, 54] on div "[GEOGRAPHIC_DATA]" at bounding box center [1013, 47] width 138 height 21
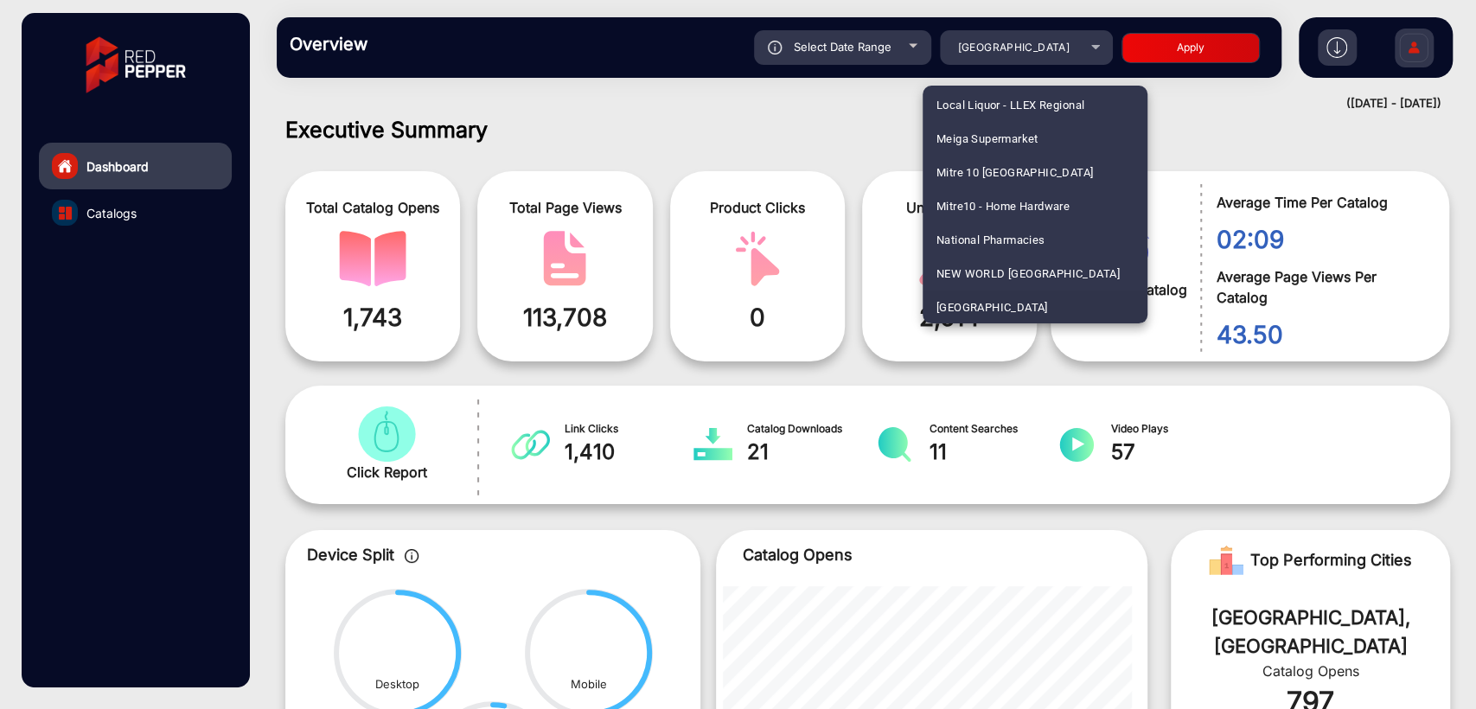
scroll to position [4255, 0]
drag, startPoint x: 970, startPoint y: 196, endPoint x: 885, endPoint y: 63, distance: 158.3
click at [971, 197] on span "[PERSON_NAME] SHOP [GEOGRAPHIC_DATA]" at bounding box center [1035, 206] width 197 height 34
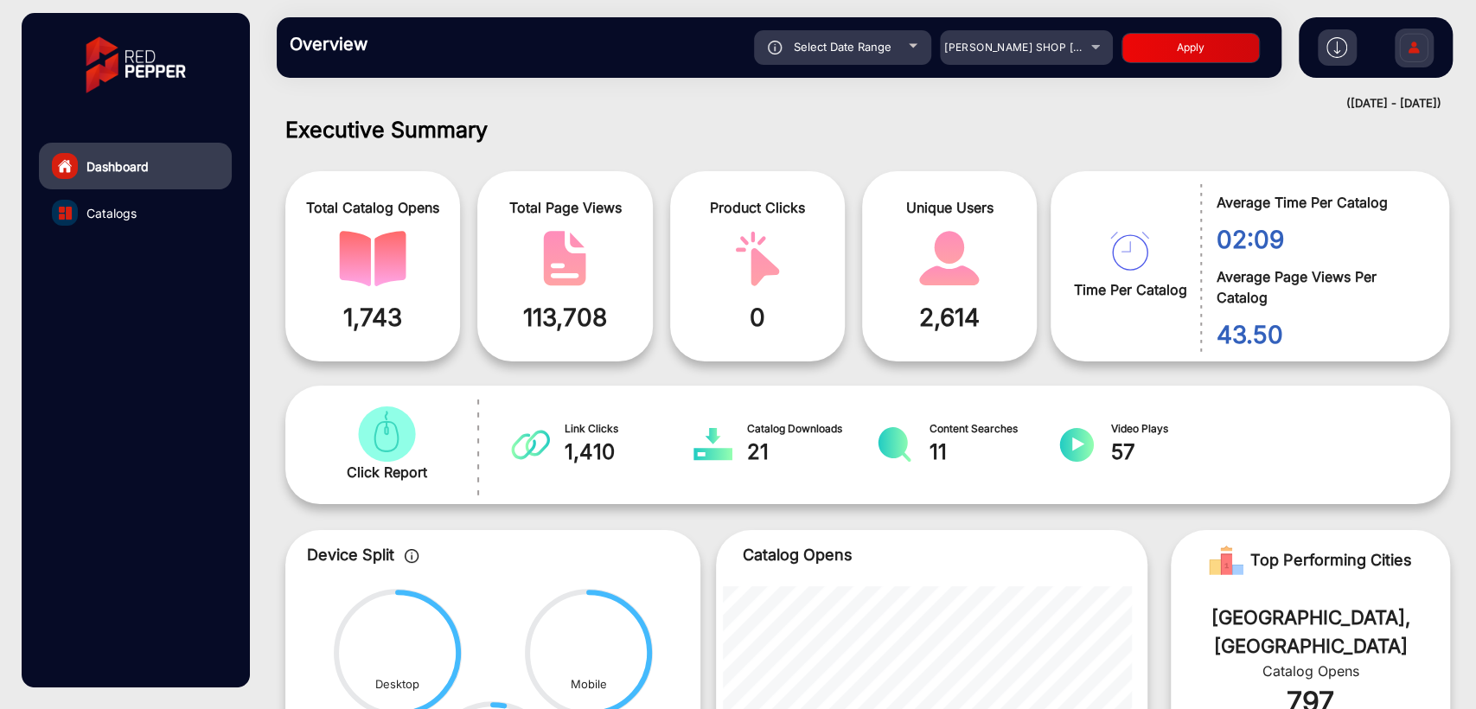
click at [1165, 50] on button "Apply" at bounding box center [1191, 48] width 138 height 30
type input "[DATE]"
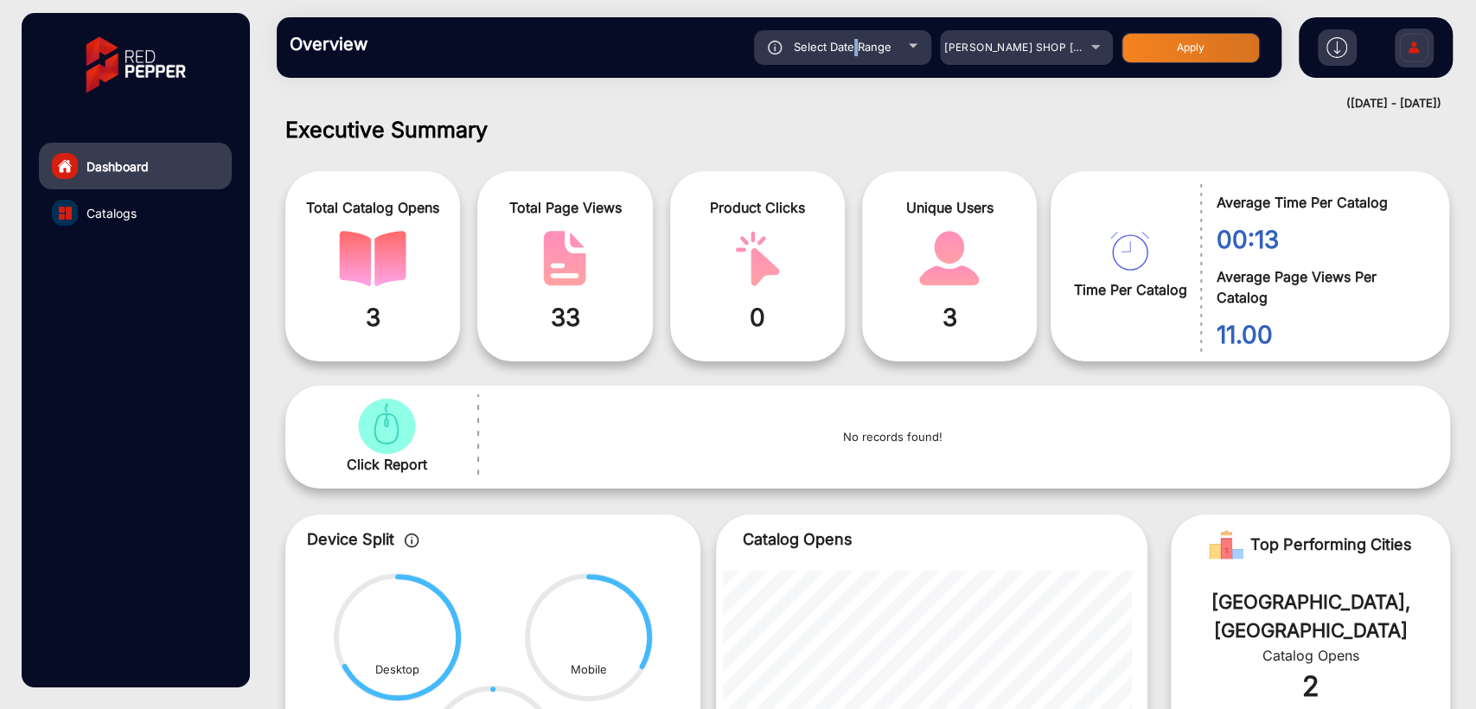
click at [855, 49] on span "Select Date Range" at bounding box center [843, 47] width 98 height 14
type input "[DATE]"
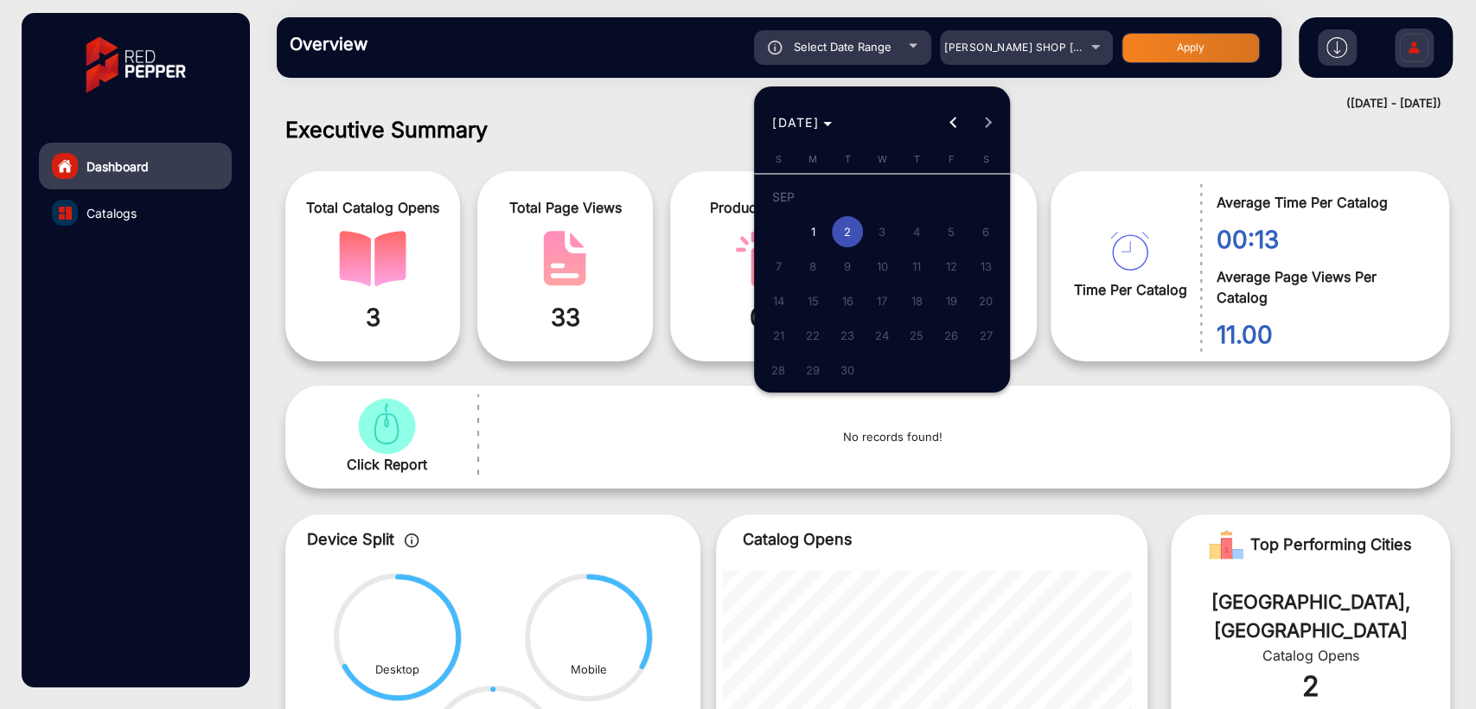
click at [1301, 180] on div at bounding box center [738, 354] width 1476 height 709
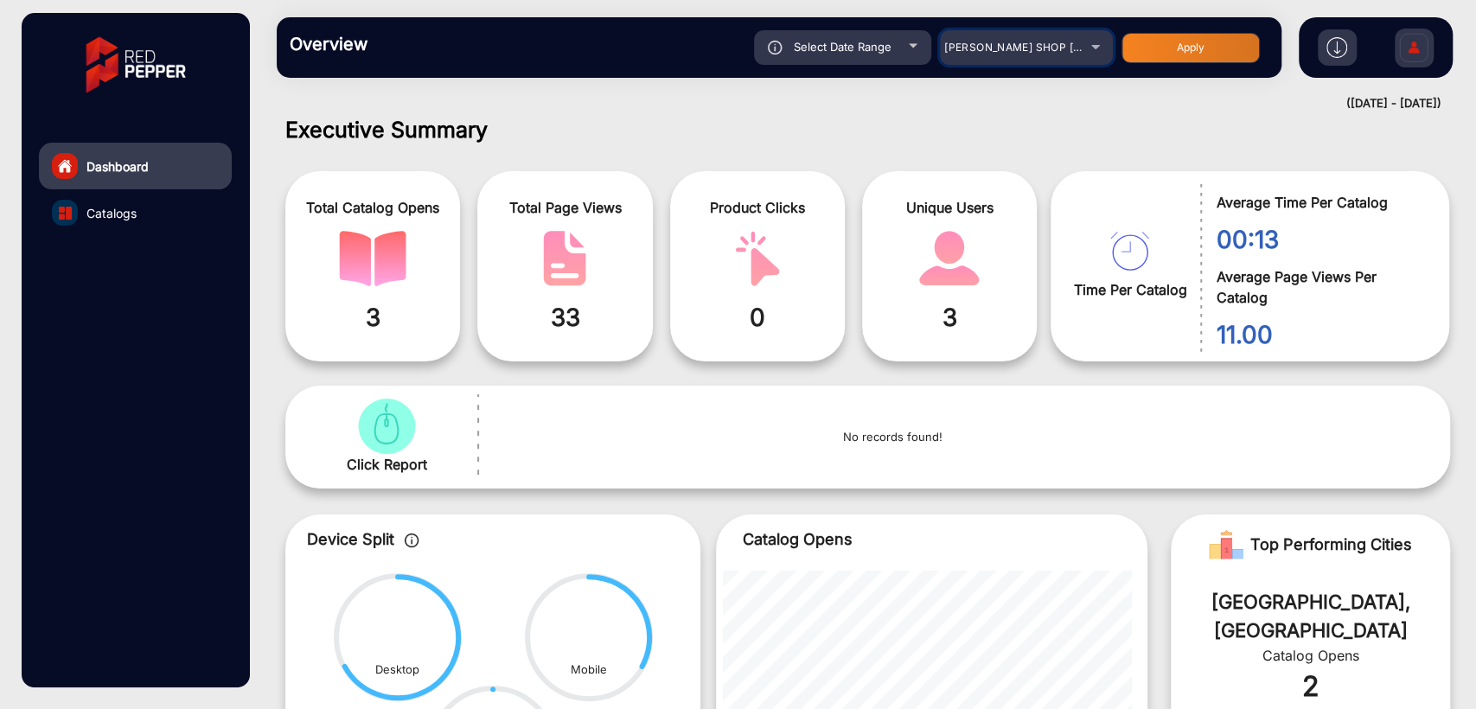
click at [978, 49] on span "[PERSON_NAME] SHOP [GEOGRAPHIC_DATA]" at bounding box center [1062, 47] width 237 height 13
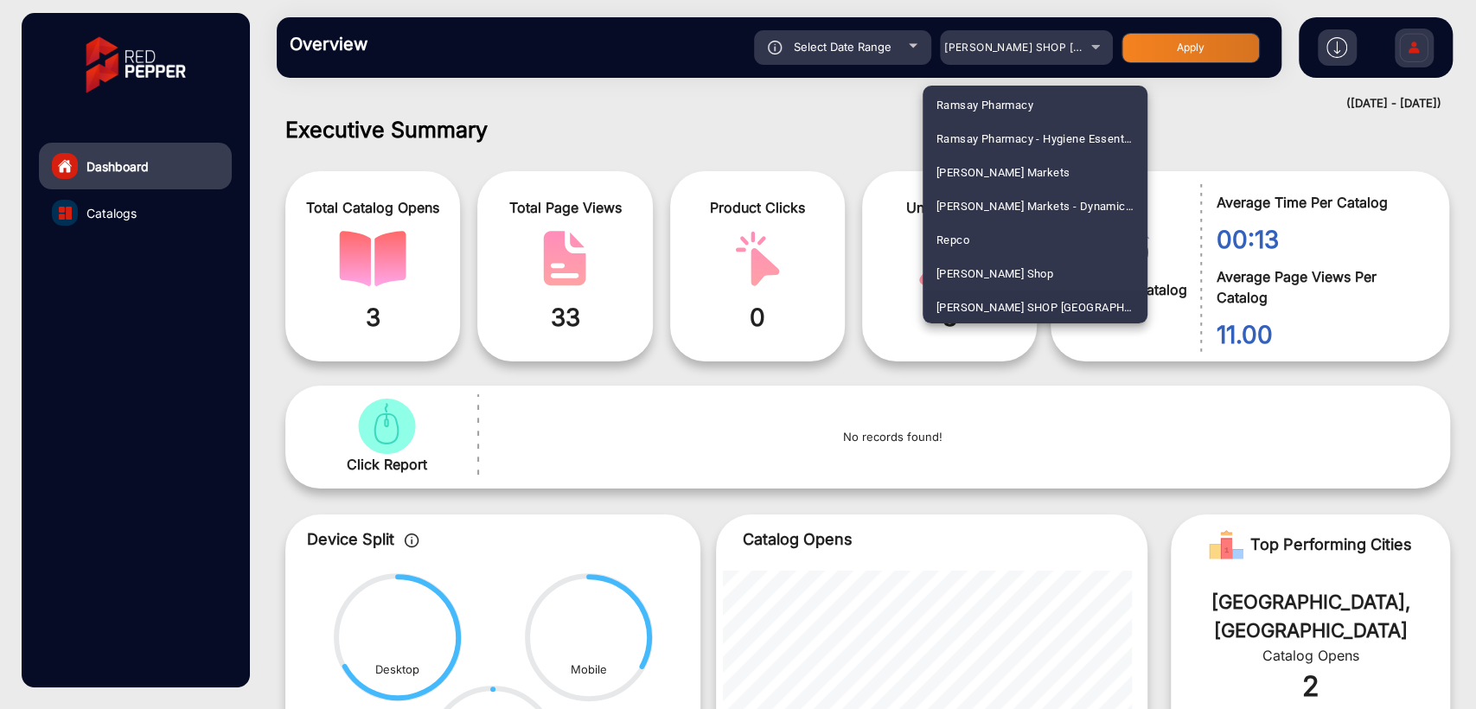
scroll to position [4658, 0]
click at [957, 210] on span "Spotlight NZ" at bounding box center [969, 206] width 65 height 34
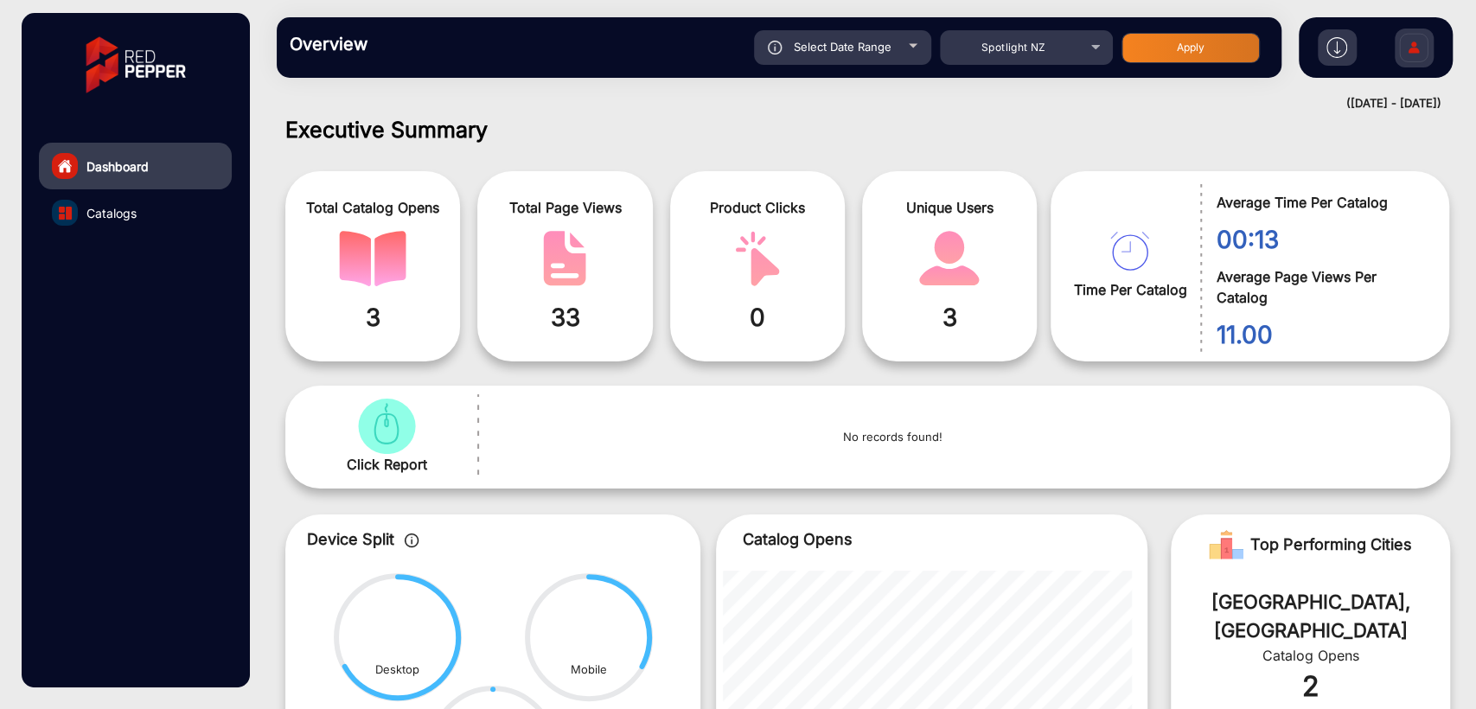
click at [1176, 56] on button "Apply" at bounding box center [1191, 48] width 138 height 30
type input "[DATE]"
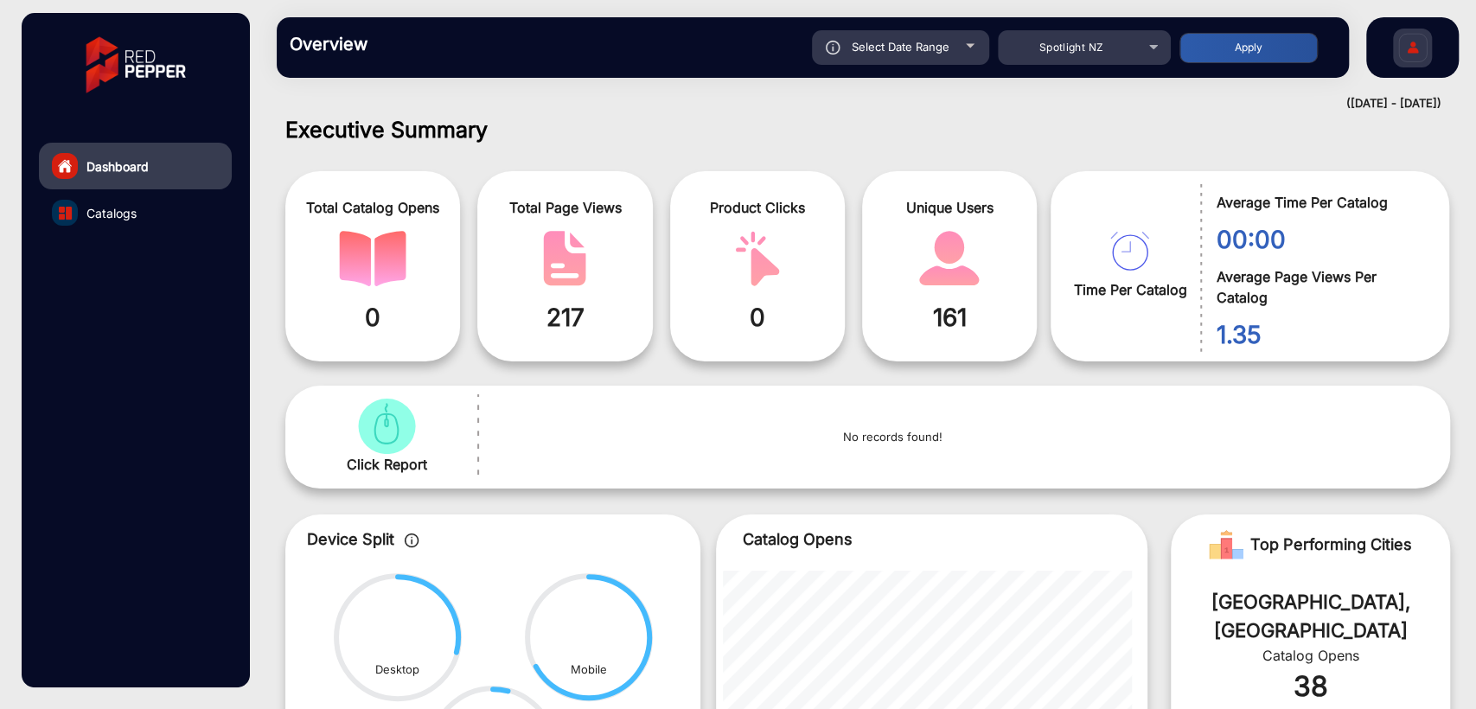
click at [905, 106] on div "([DATE] - [DATE])" at bounding box center [850, 103] width 1182 height 17
click at [1072, 37] on div "Spotlight NZ" at bounding box center [1071, 47] width 138 height 21
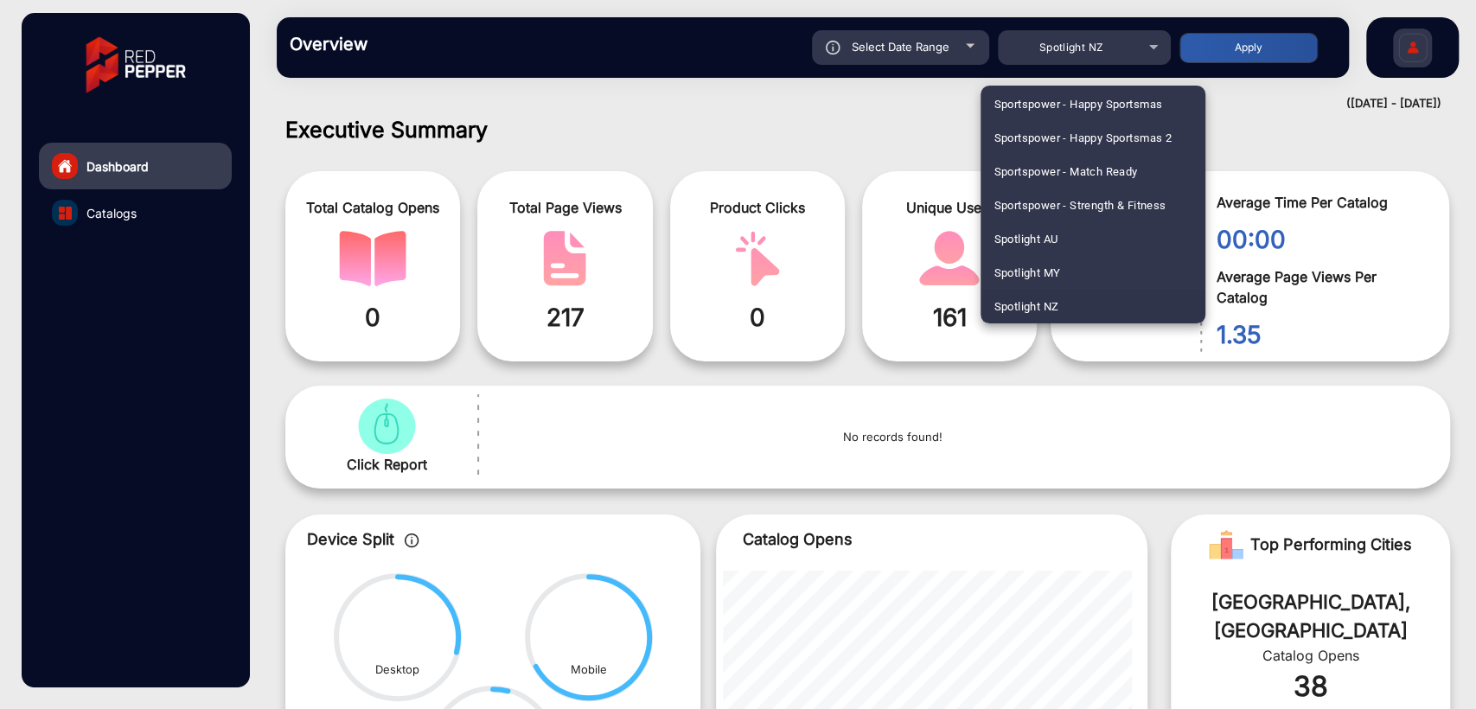
scroll to position [2230, 0]
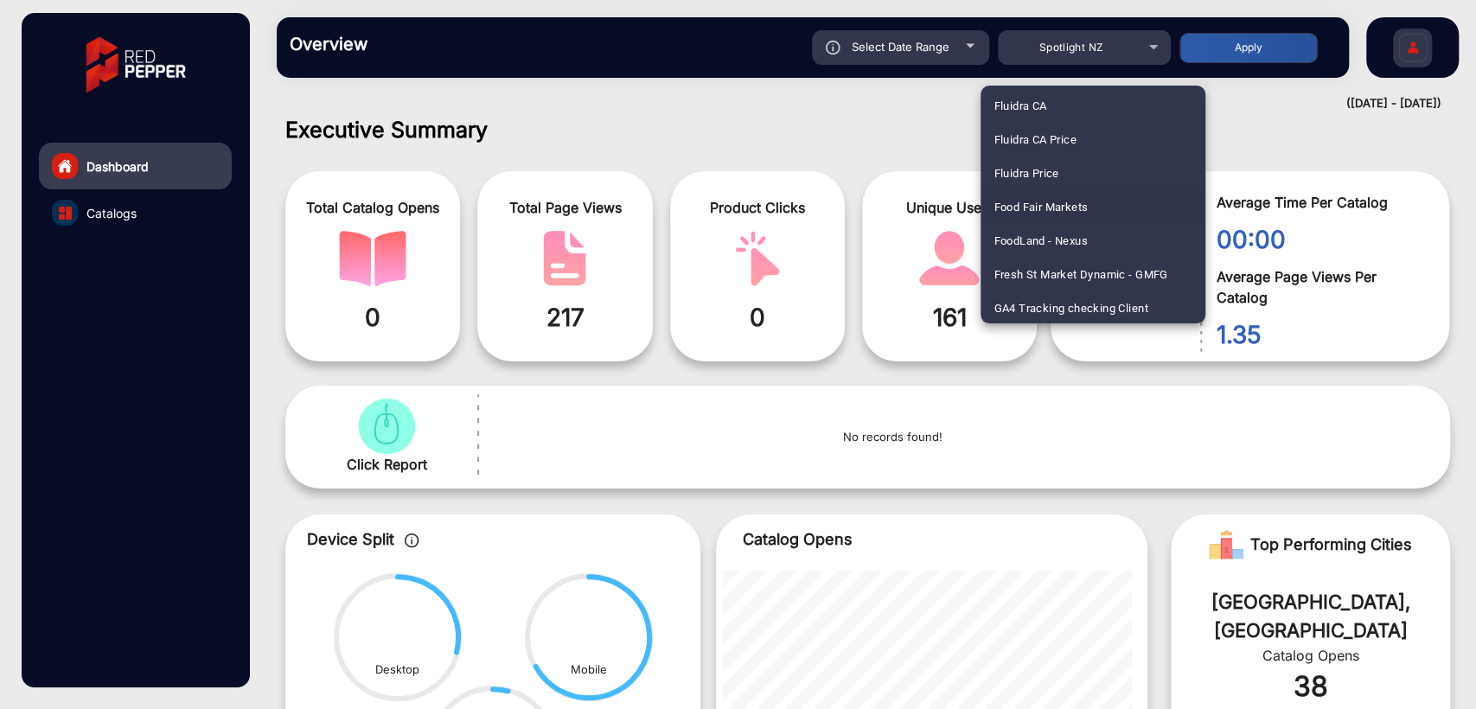
click at [1045, 204] on span "Food Fair Markets" at bounding box center [1041, 206] width 94 height 34
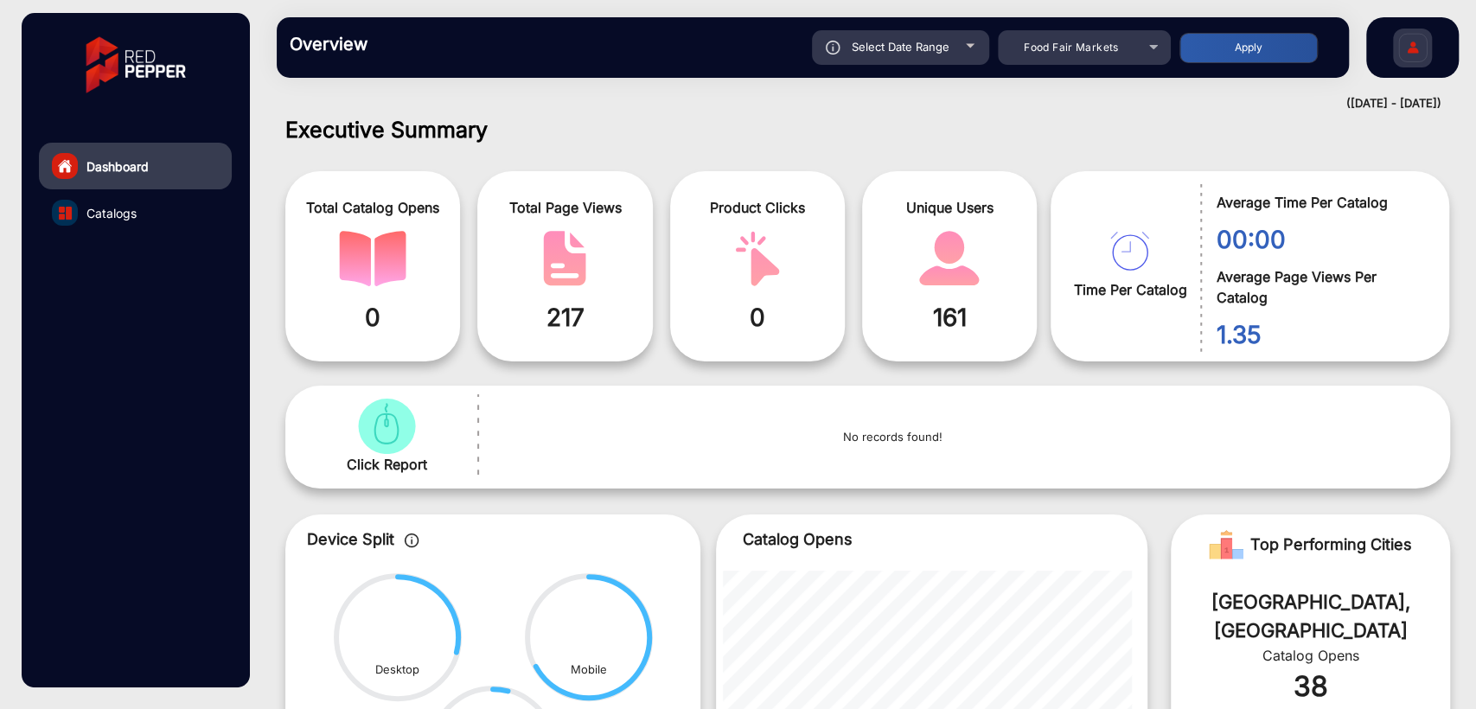
click at [1213, 42] on button "Apply" at bounding box center [1249, 48] width 138 height 30
type input "[DATE]"
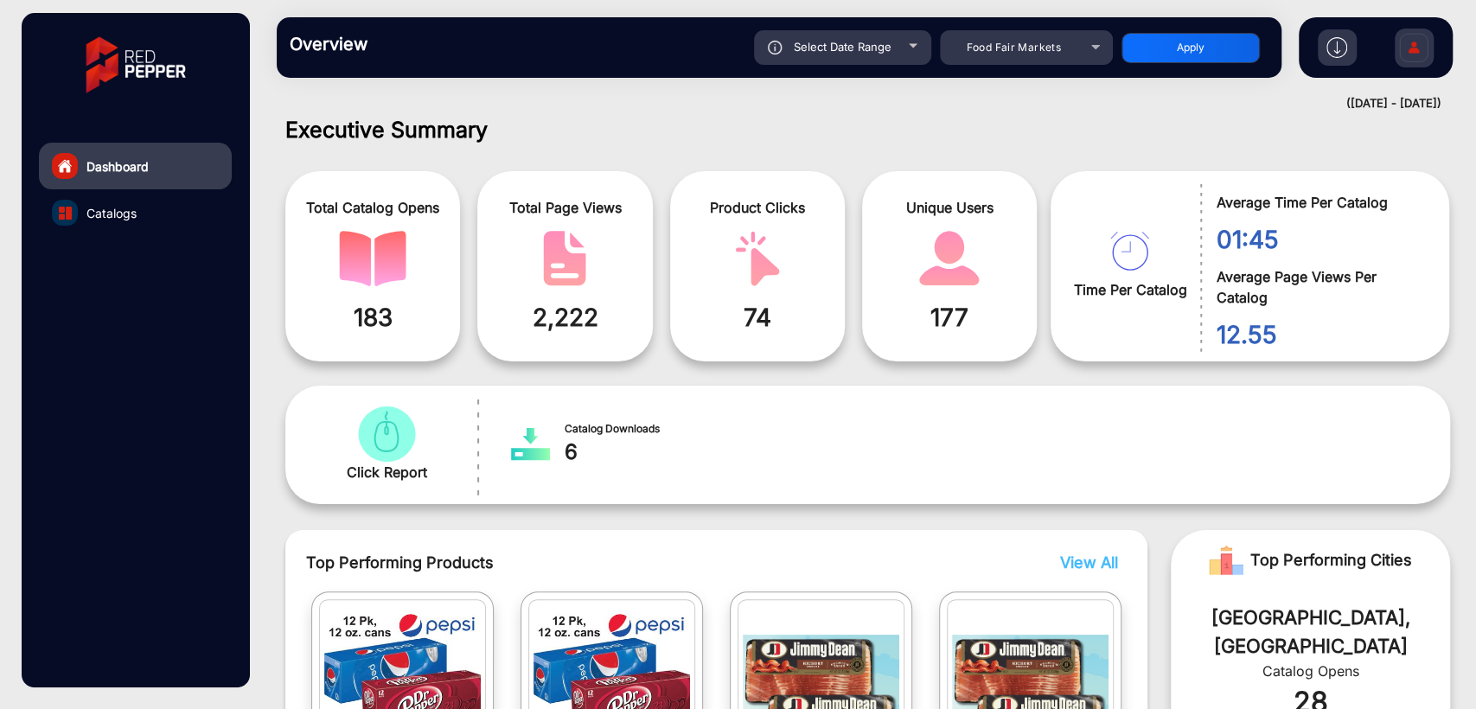
click at [845, 106] on div "([DATE] - [DATE])" at bounding box center [850, 103] width 1182 height 17
click at [1004, 36] on mat-select "Food Fair Markets" at bounding box center [1026, 47] width 173 height 35
click at [1005, 48] on span "Food Fair Markets" at bounding box center [1013, 47] width 94 height 13
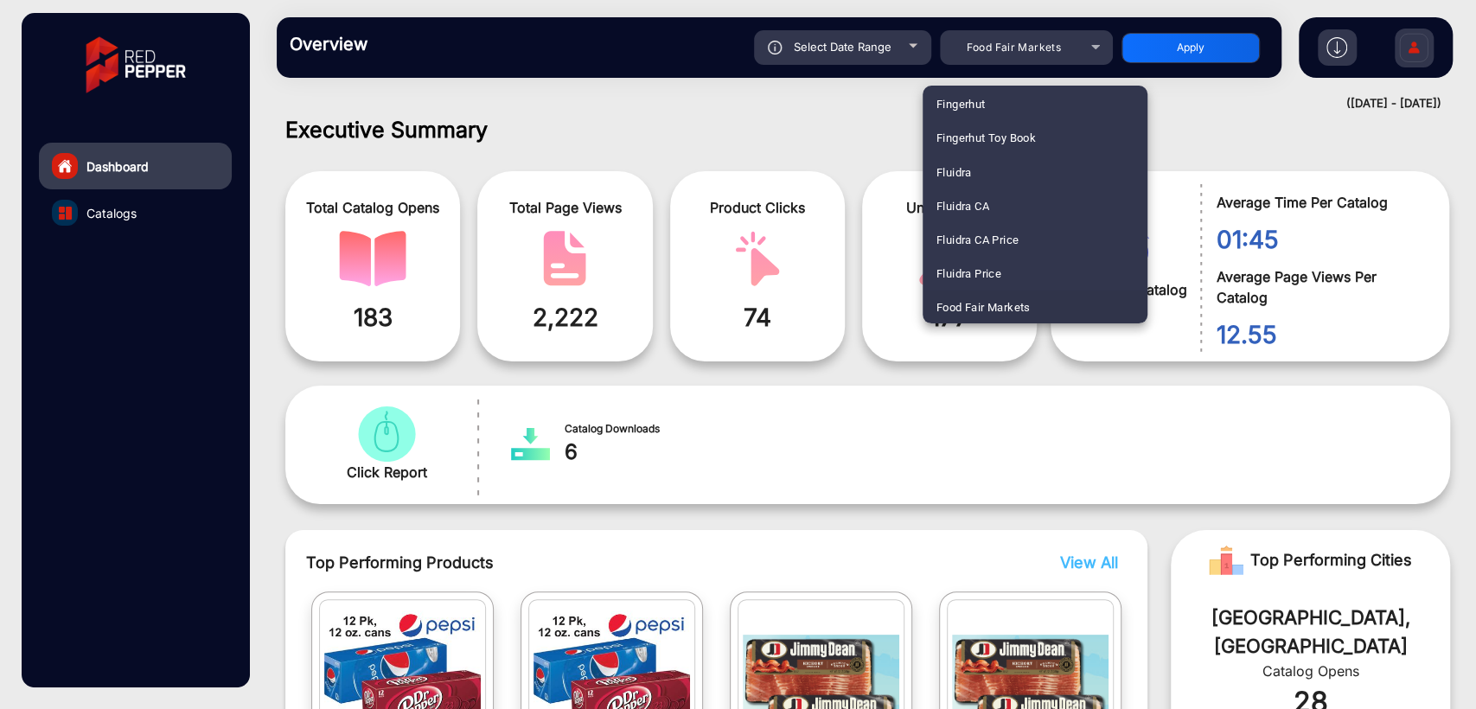
scroll to position [3613, 0]
click at [1042, 203] on span "NZ Safety Blackwoods Big Book - 2024" at bounding box center [1035, 206] width 197 height 34
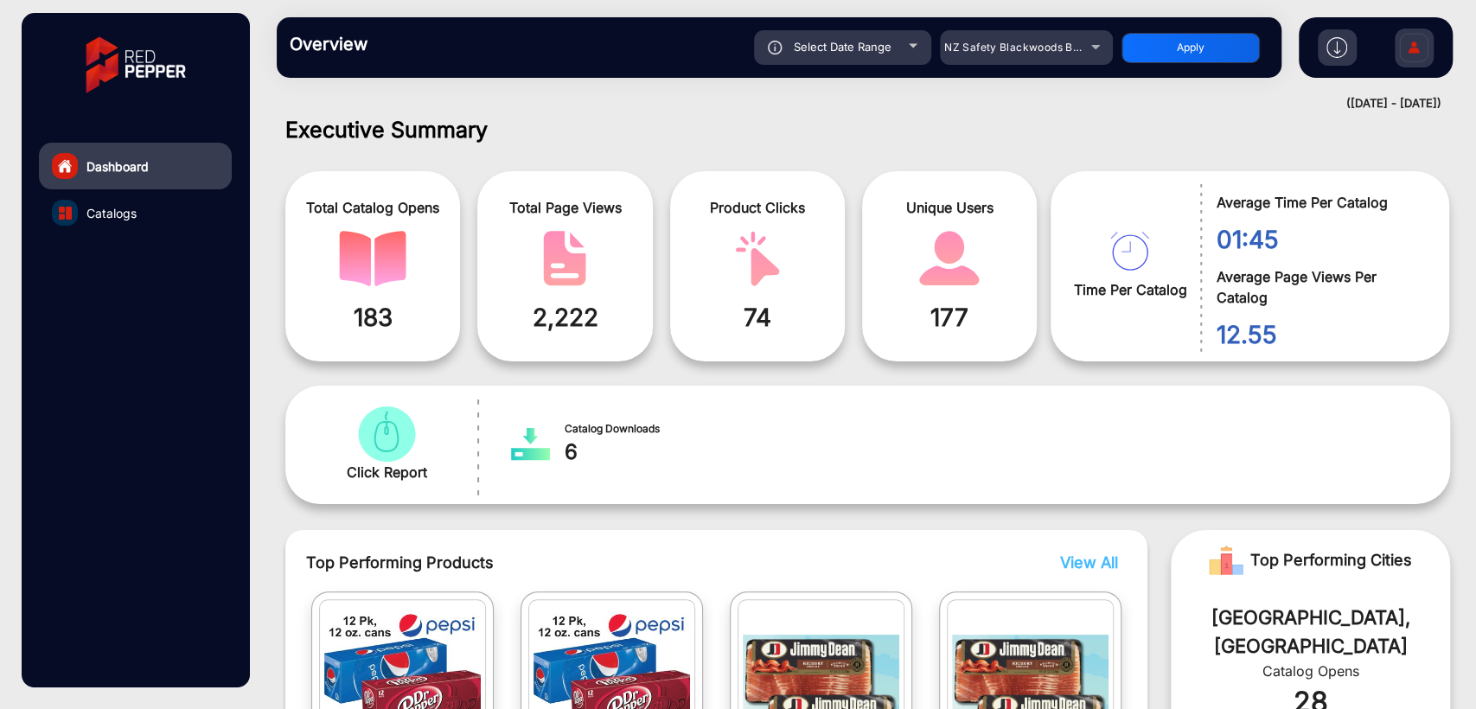
click at [858, 50] on span "Select Date Range" at bounding box center [843, 47] width 98 height 14
type input "[DATE]"
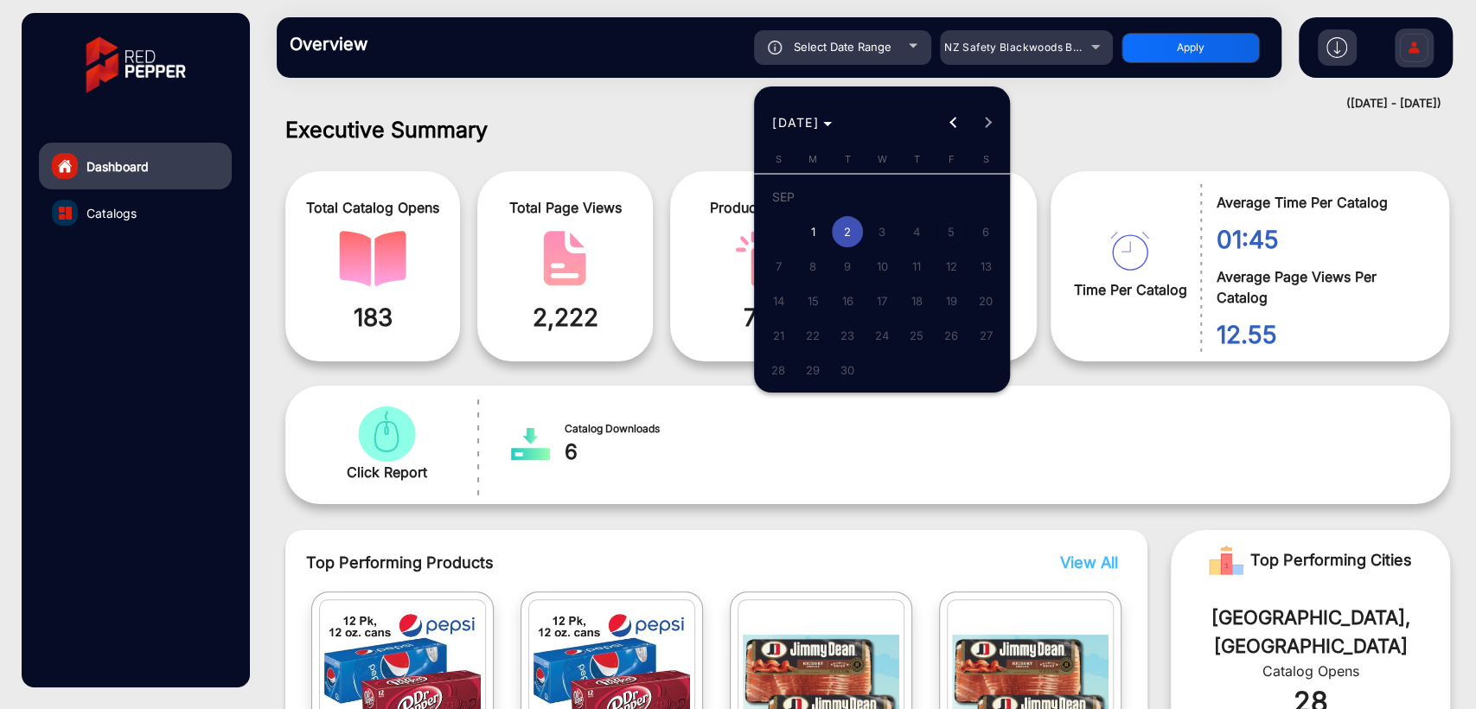
click at [659, 125] on div at bounding box center [738, 354] width 1476 height 709
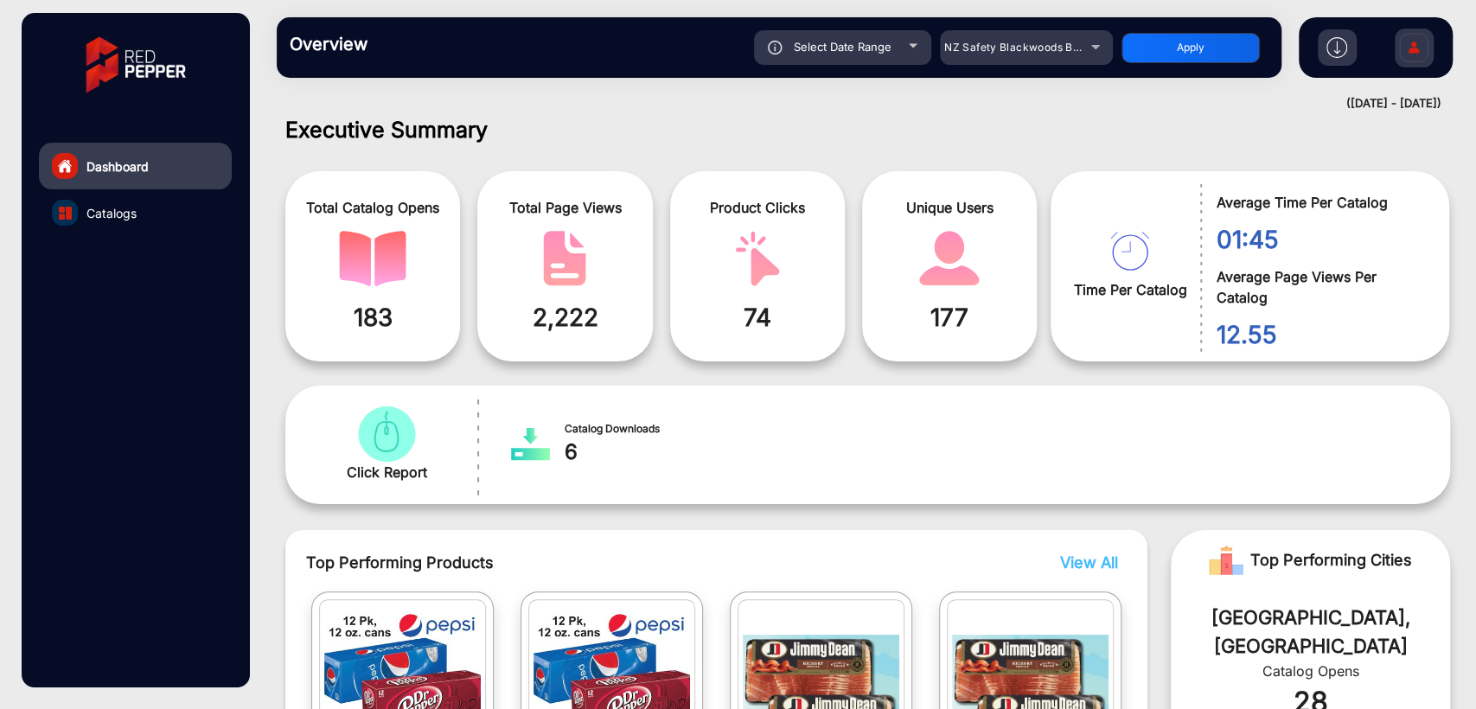
click at [1199, 47] on button "Apply" at bounding box center [1191, 48] width 138 height 30
type input "[DATE]"
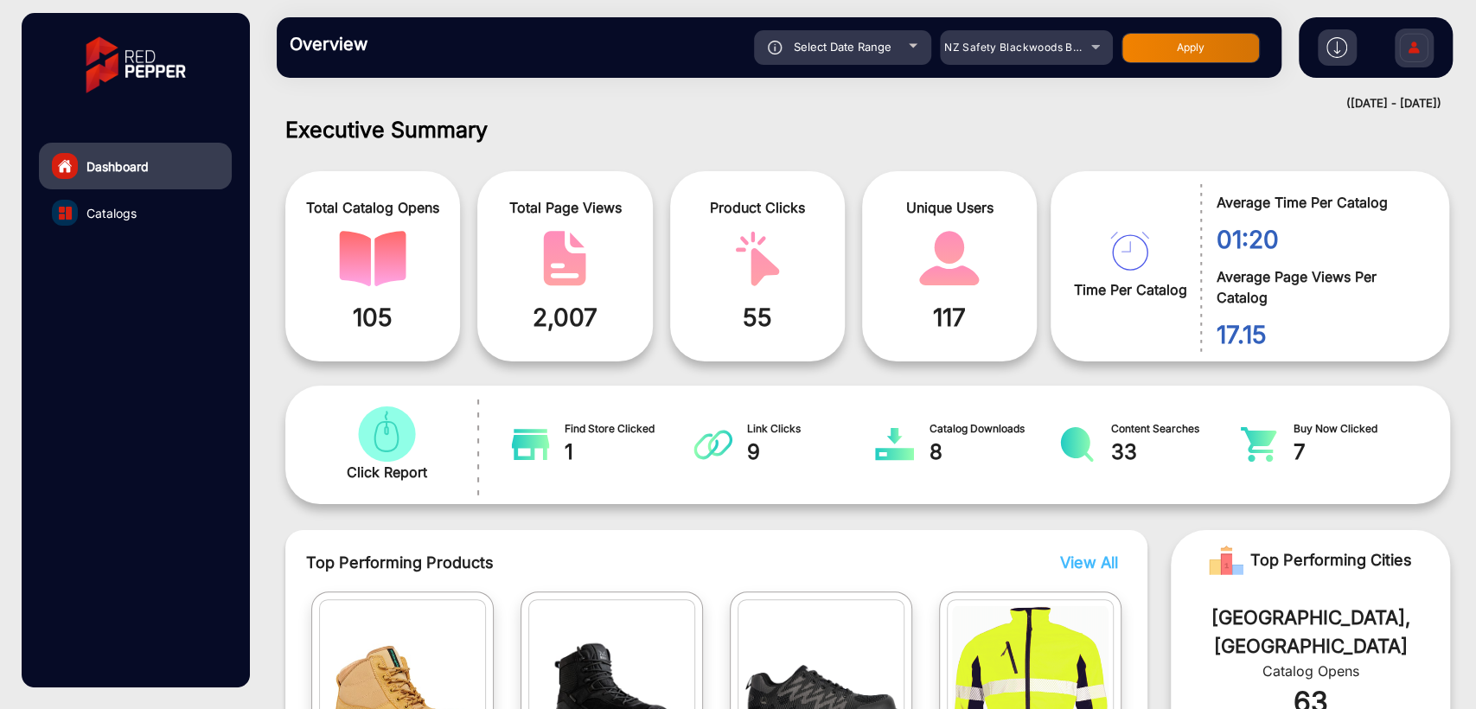
click at [799, 52] on span "Select Date Range" at bounding box center [843, 47] width 98 height 14
type input "[DATE]"
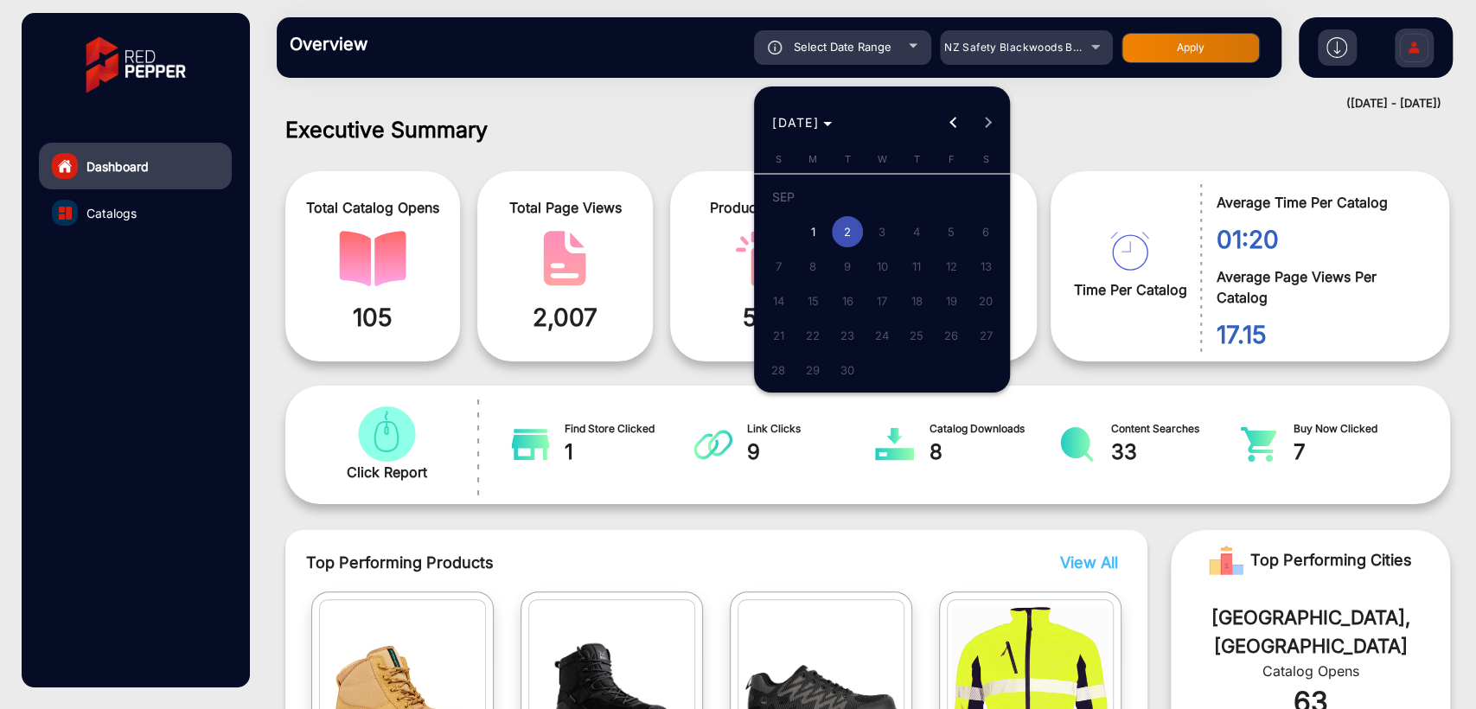
click at [636, 124] on div at bounding box center [738, 354] width 1476 height 709
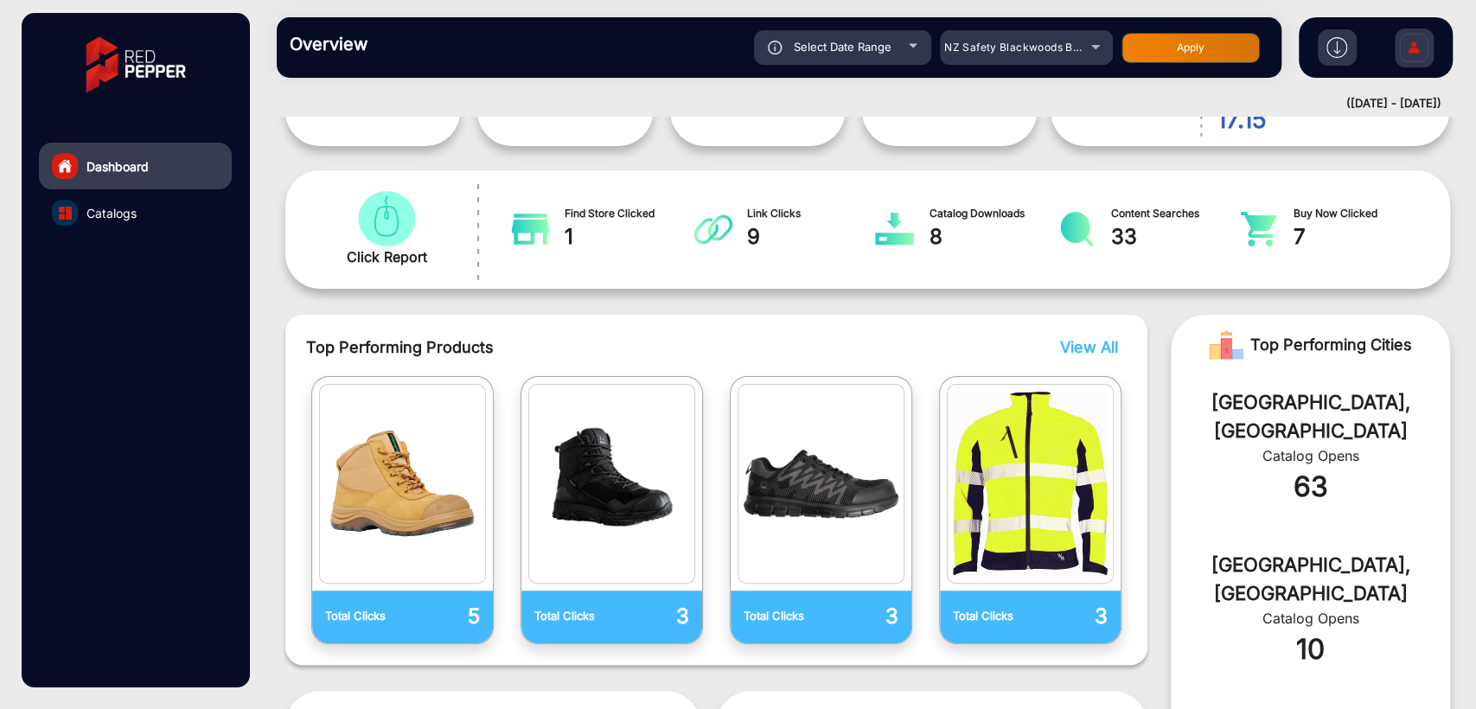
scroll to position [0, 0]
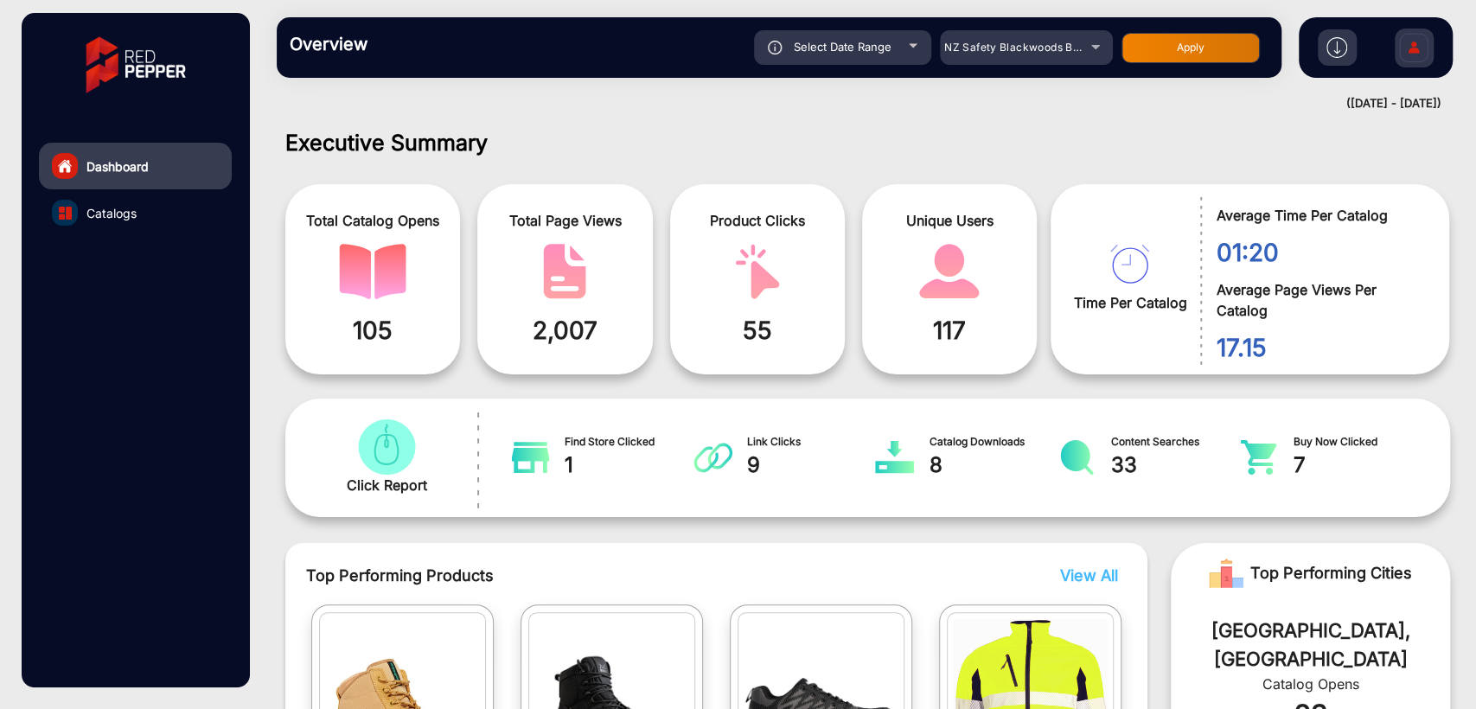
drag, startPoint x: 787, startPoint y: 126, endPoint x: 927, endPoint y: 1, distance: 188.0
click at [788, 127] on div "Executive Summary Total Catalog Opens 105 Total Page Views 2,007 Product Clicks…" at bounding box center [867, 413] width 1217 height 593
click at [1033, 37] on div "NZ Safety Blackwoods Big Book - 2024" at bounding box center [1013, 47] width 138 height 21
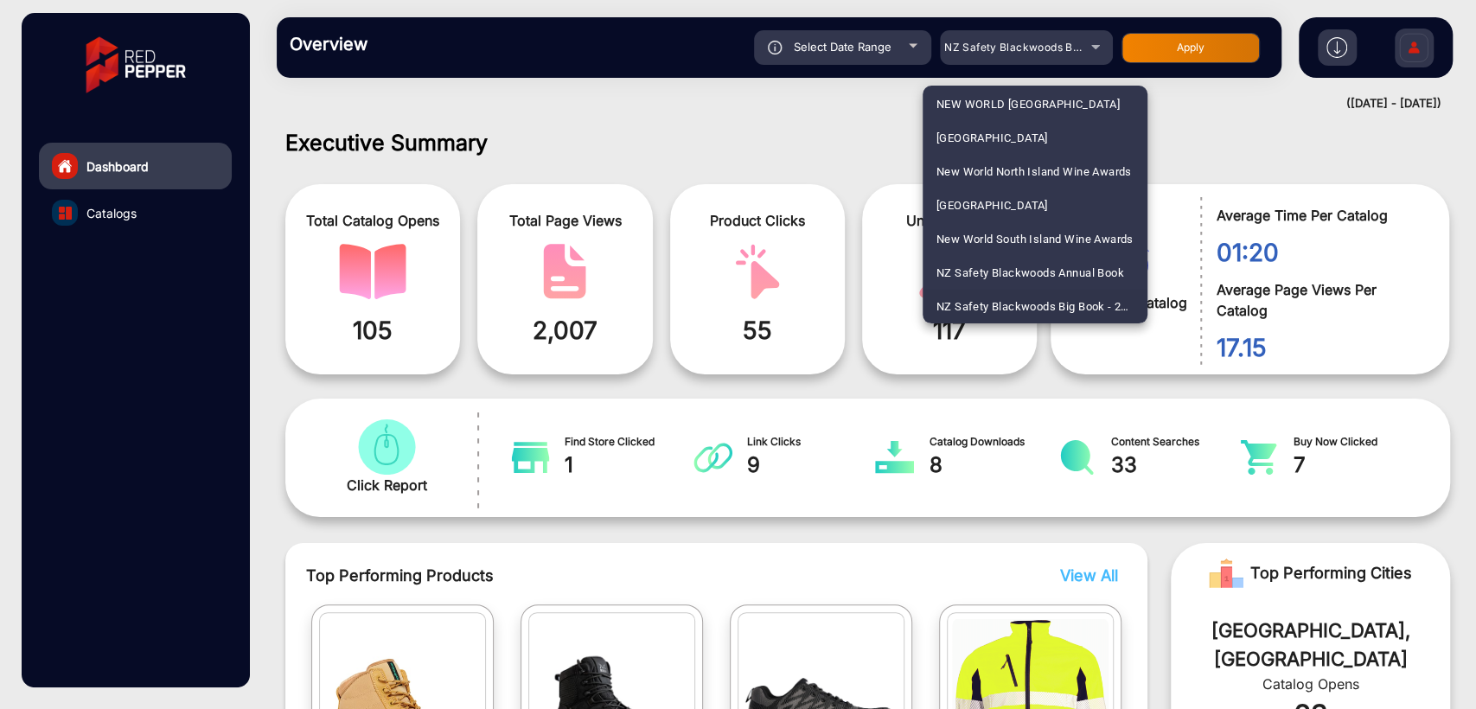
scroll to position [1960, 0]
click at [962, 202] on span "Farm Source" at bounding box center [970, 206] width 66 height 34
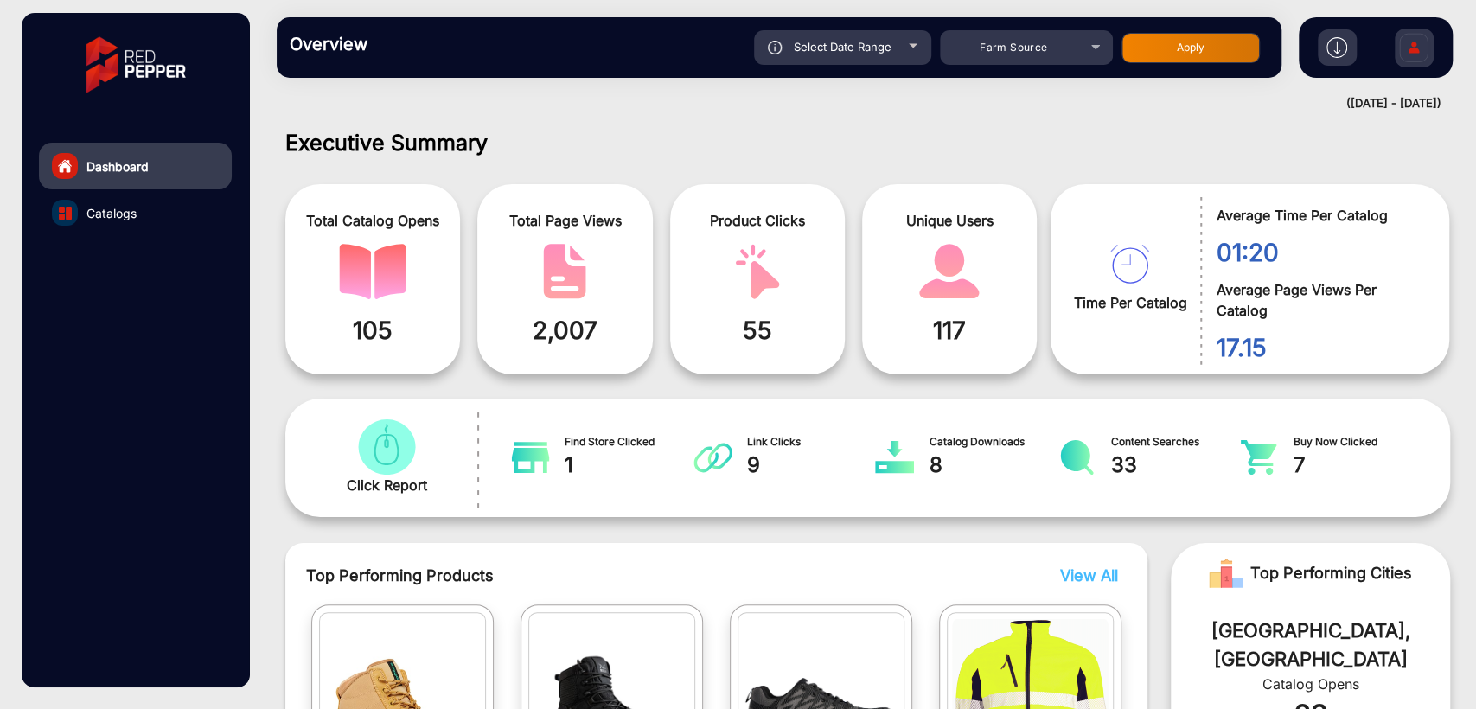
click at [1141, 42] on button "Apply" at bounding box center [1191, 48] width 138 height 30
type input "[DATE]"
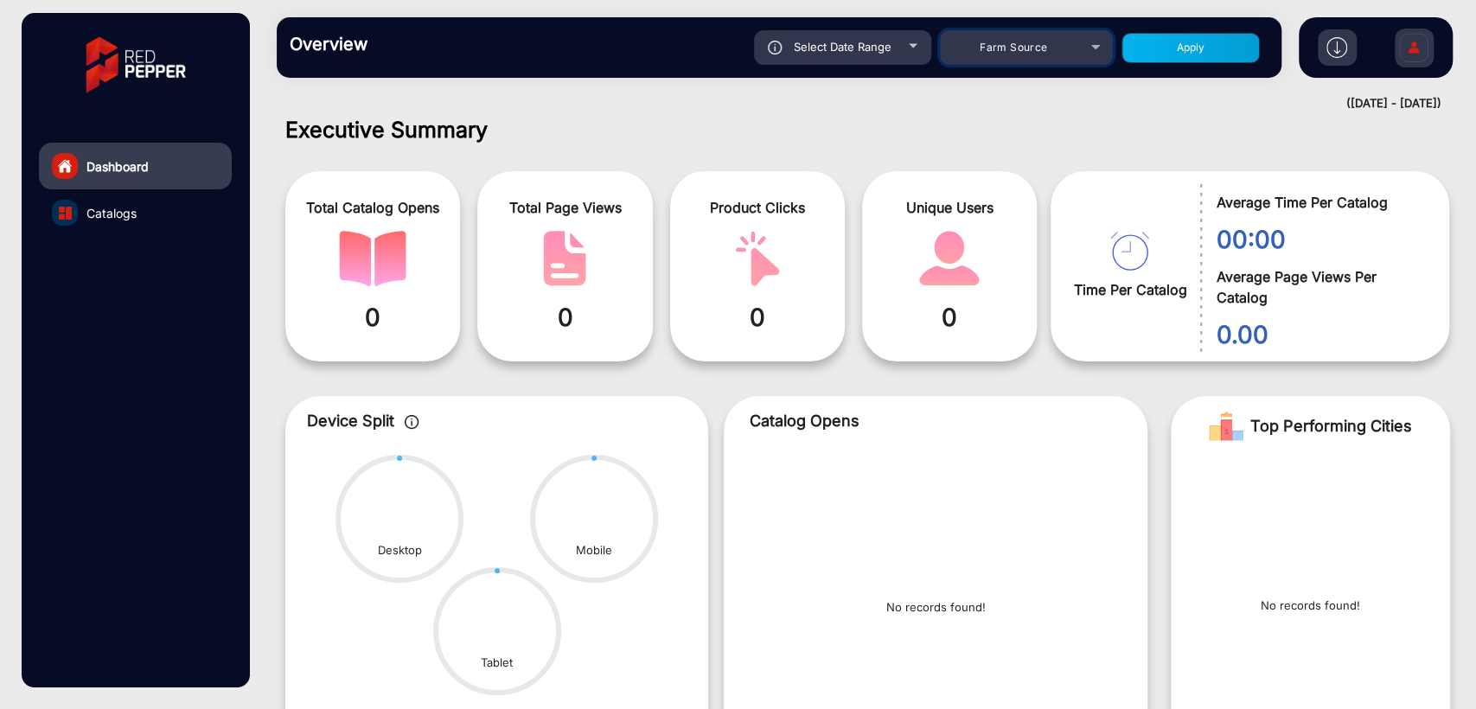
click at [1007, 48] on span "Farm Source" at bounding box center [1013, 47] width 67 height 13
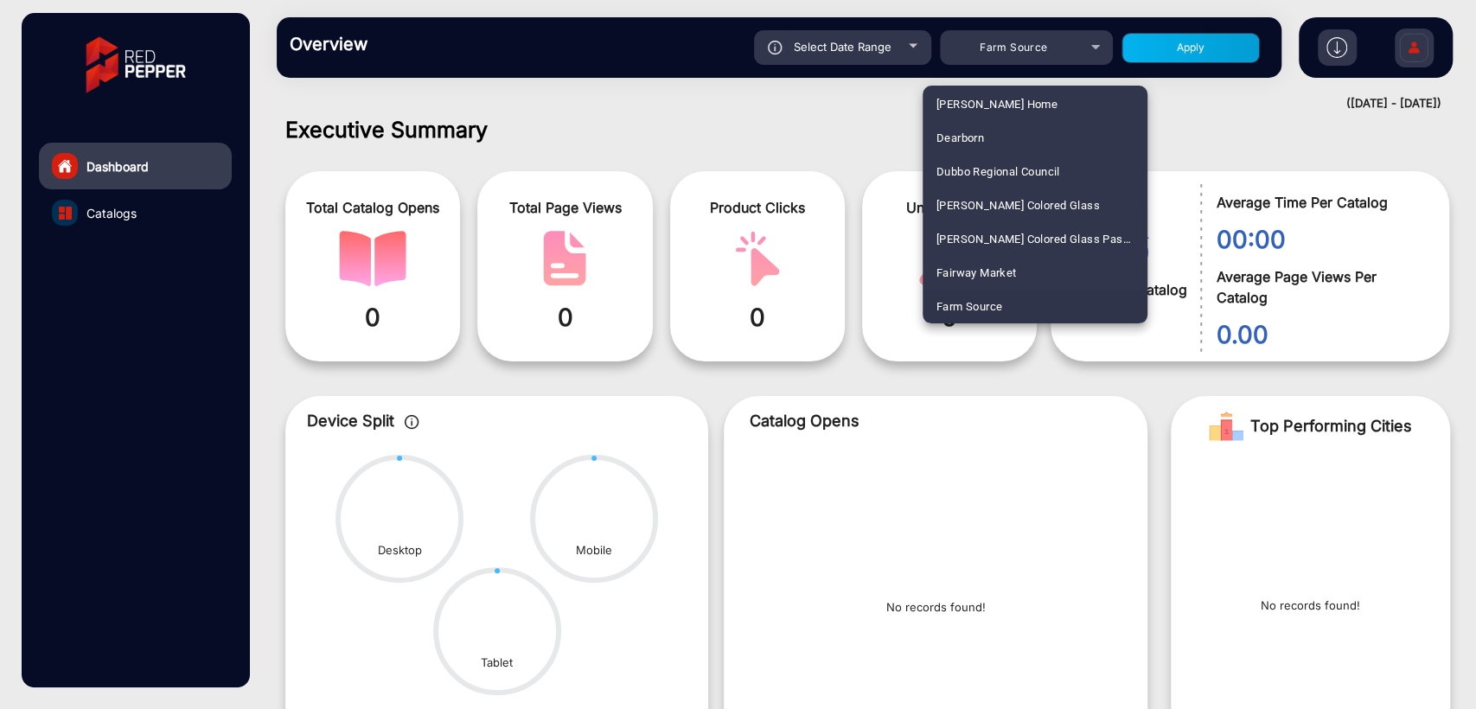
scroll to position [1488, 0]
click at [969, 204] on span "Caraluzzis" at bounding box center [964, 206] width 54 height 34
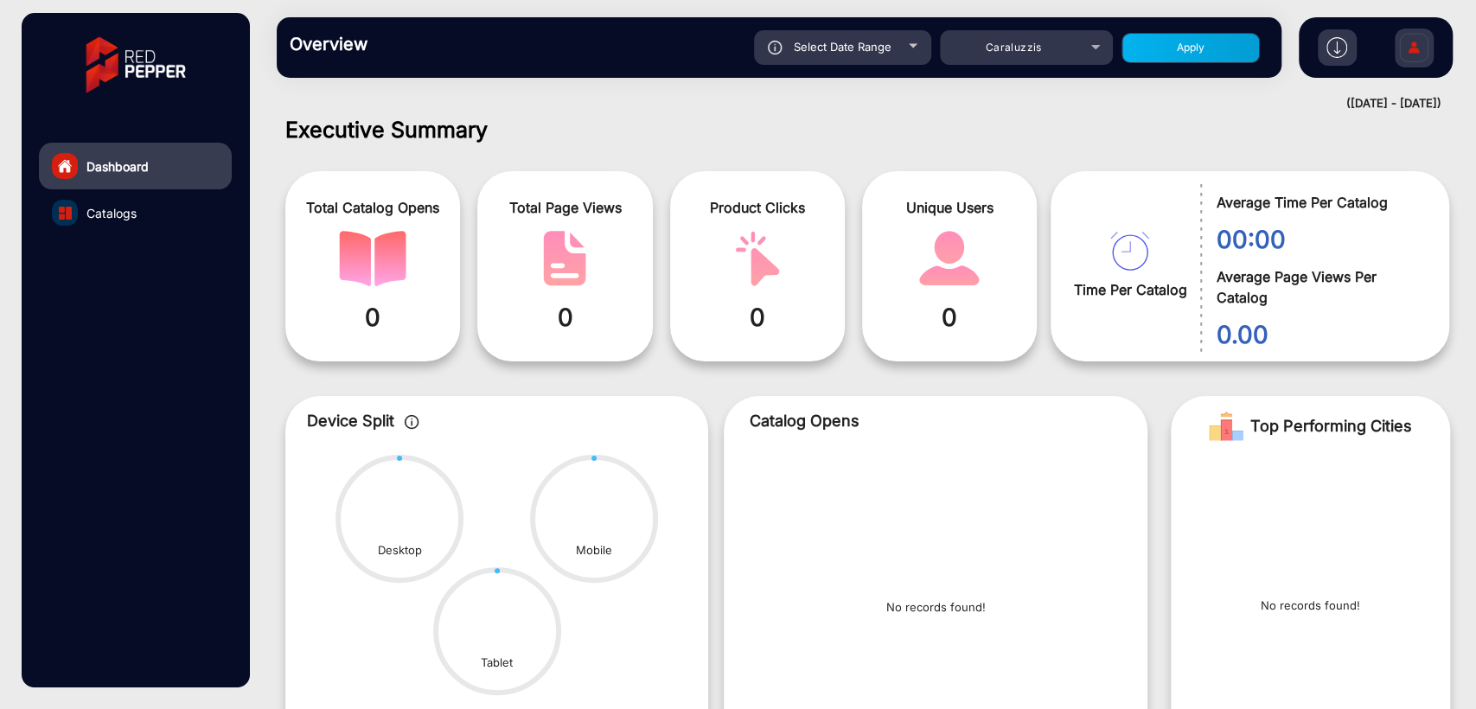
click at [1154, 49] on button "Apply" at bounding box center [1191, 48] width 138 height 30
type input "[DATE]"
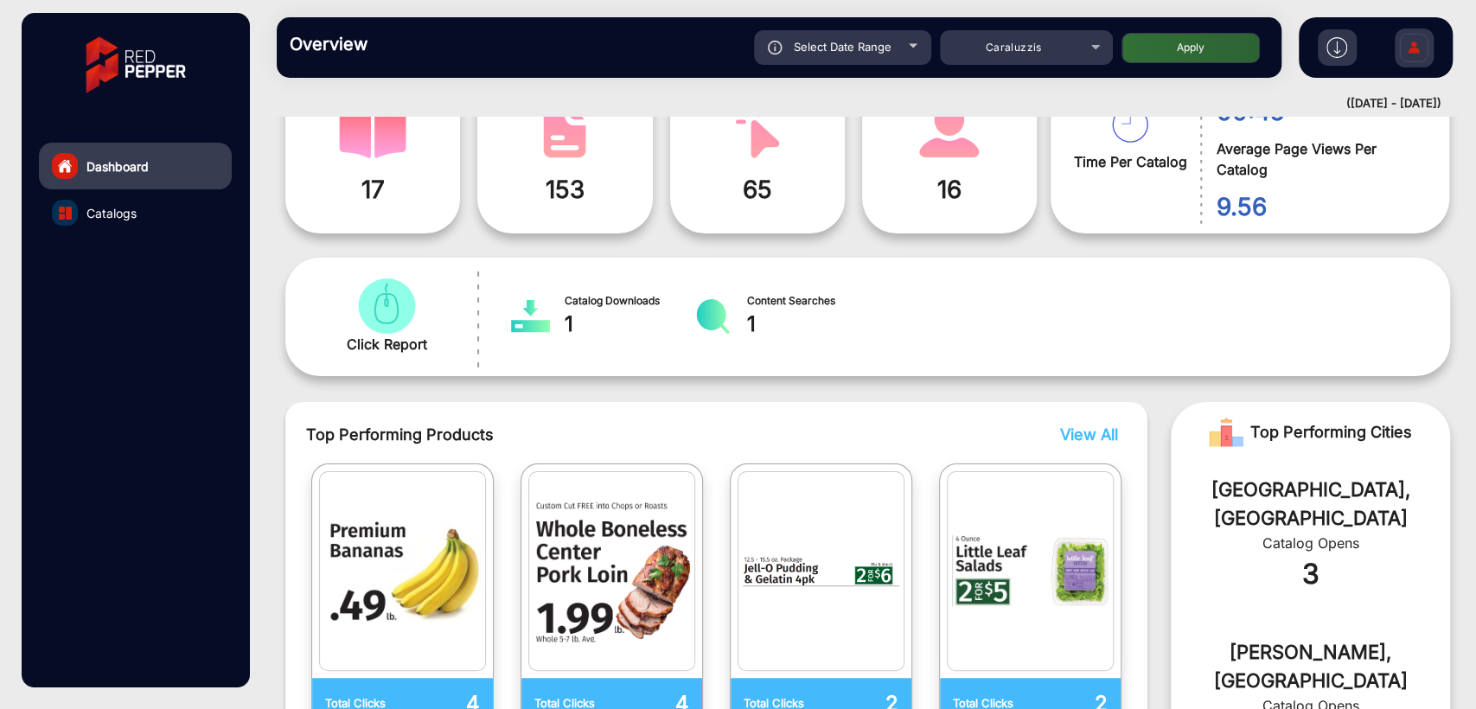
scroll to position [0, 0]
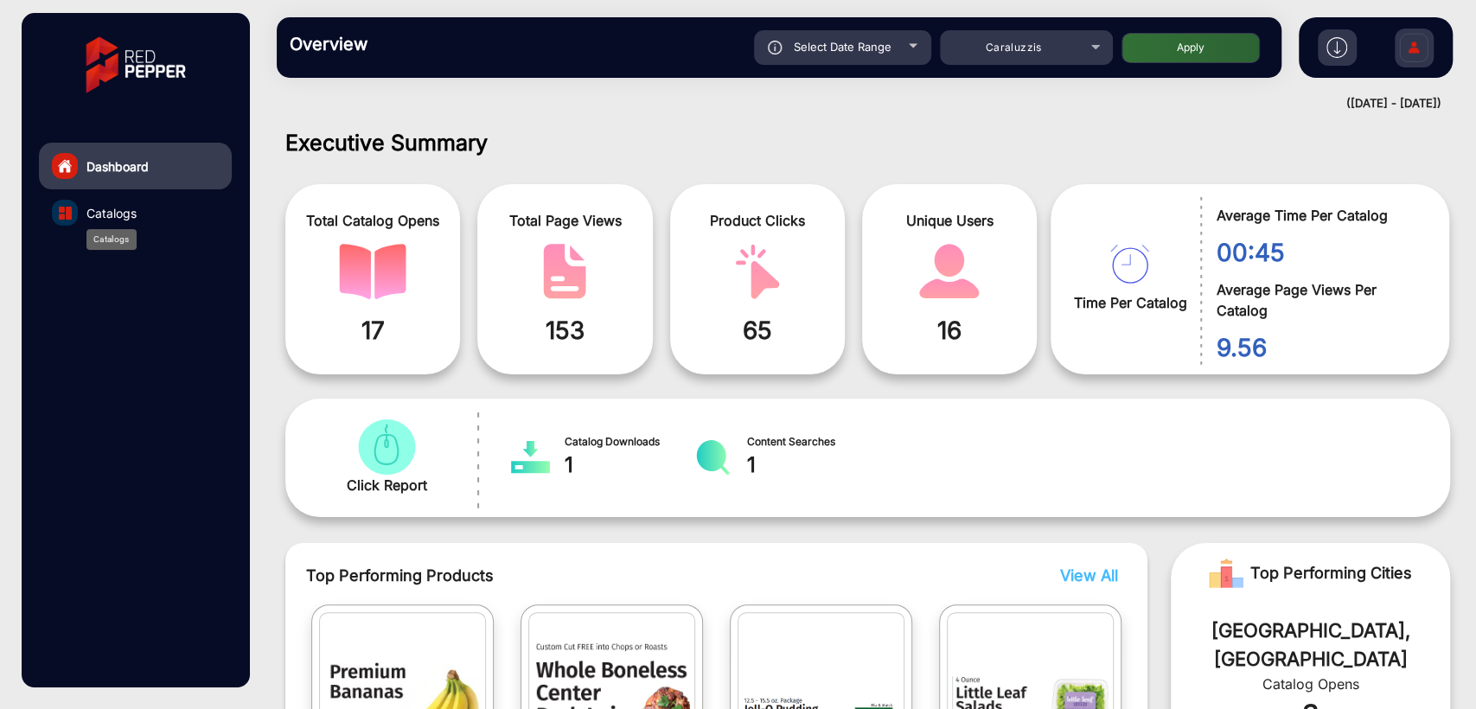
click at [124, 217] on span "Catalogs" at bounding box center [111, 213] width 50 height 18
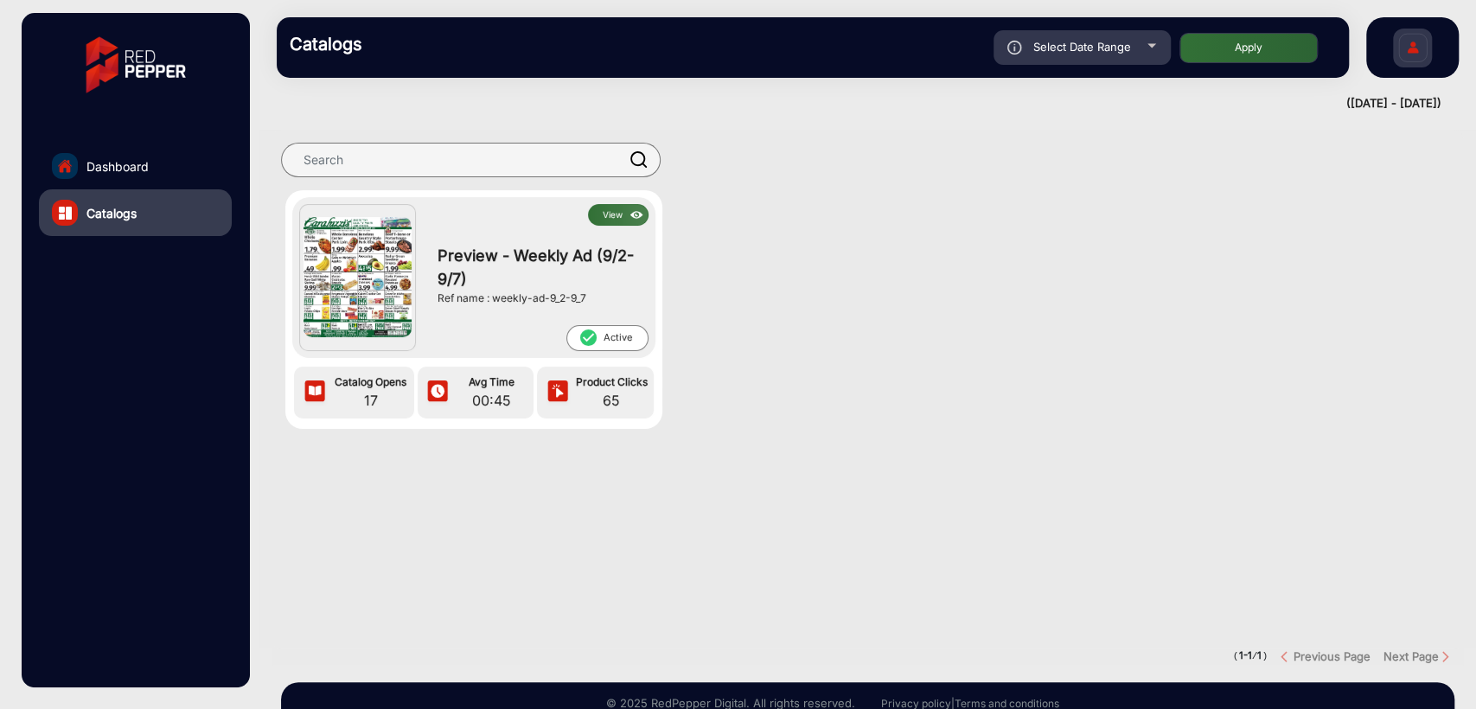
drag, startPoint x: 492, startPoint y: 295, endPoint x: 597, endPoint y: 295, distance: 104.6
click at [597, 295] on div "Ref name : weekly-ad-9_2-9_7" at bounding box center [539, 299] width 202 height 16
copy div "weekly-ad-9_2-9_7"
click at [887, 396] on div "View Preview - Weekly Ad (9/2-9/7) Ref name : weekly-ad-9_2-9_7 check_circle Ac…" at bounding box center [867, 326] width 1217 height 273
click at [114, 172] on span "Dashboard" at bounding box center [117, 166] width 62 height 18
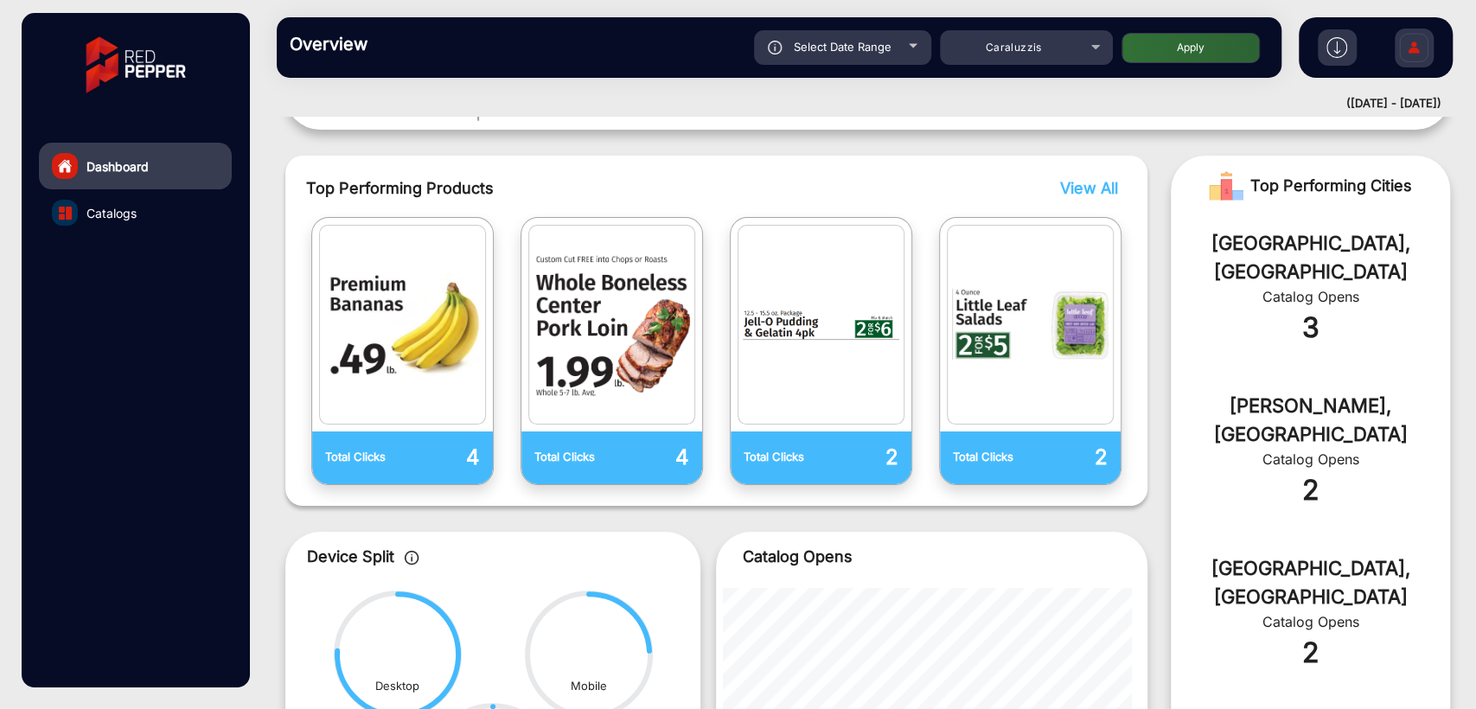
scroll to position [141, 0]
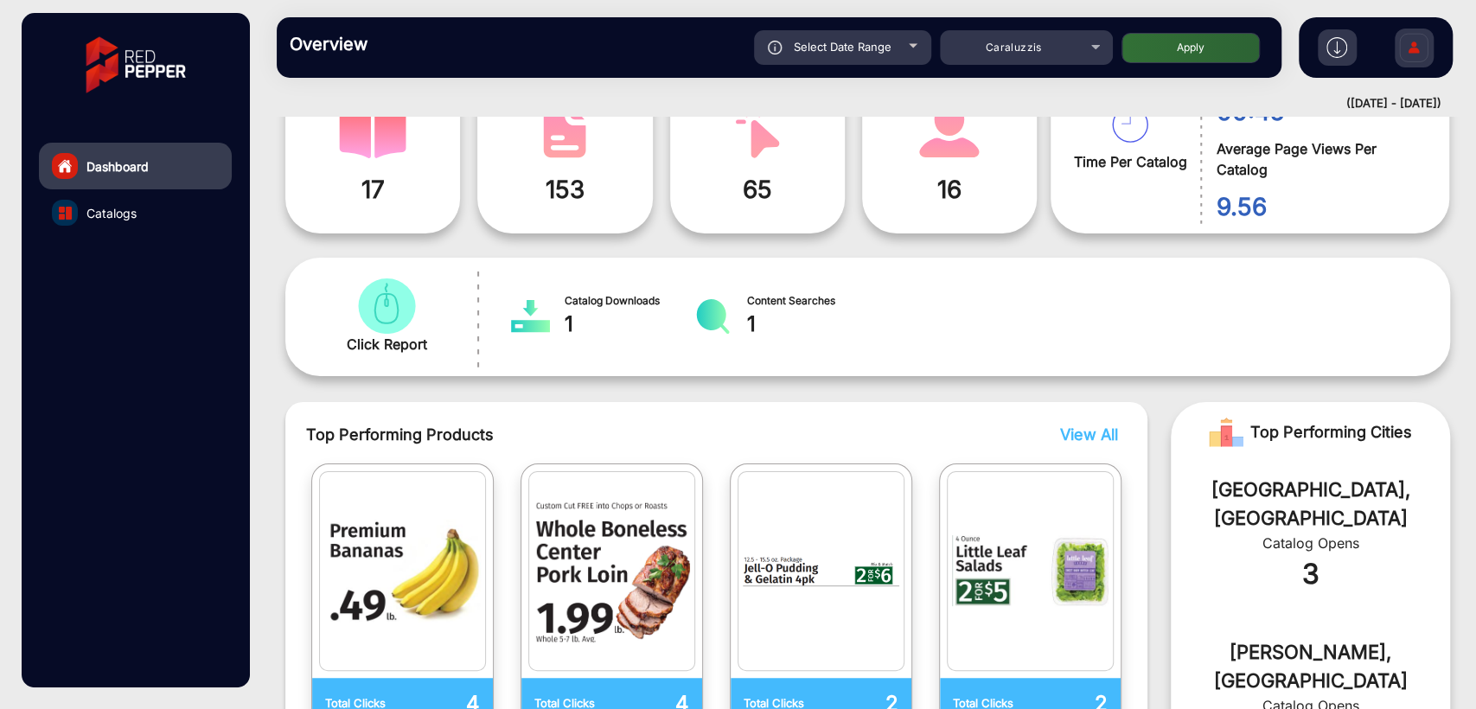
click at [1103, 436] on span "View All" at bounding box center [1089, 434] width 58 height 18
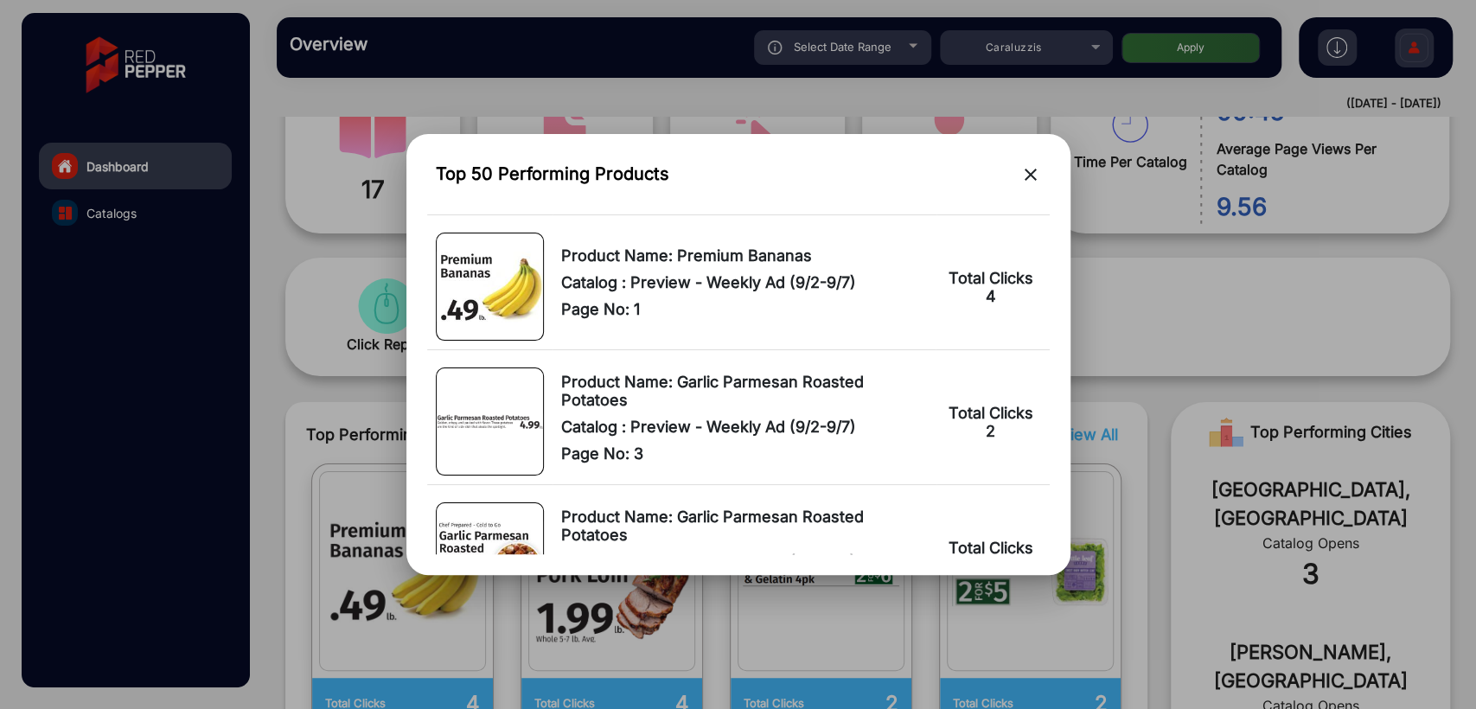
scroll to position [0, 0]
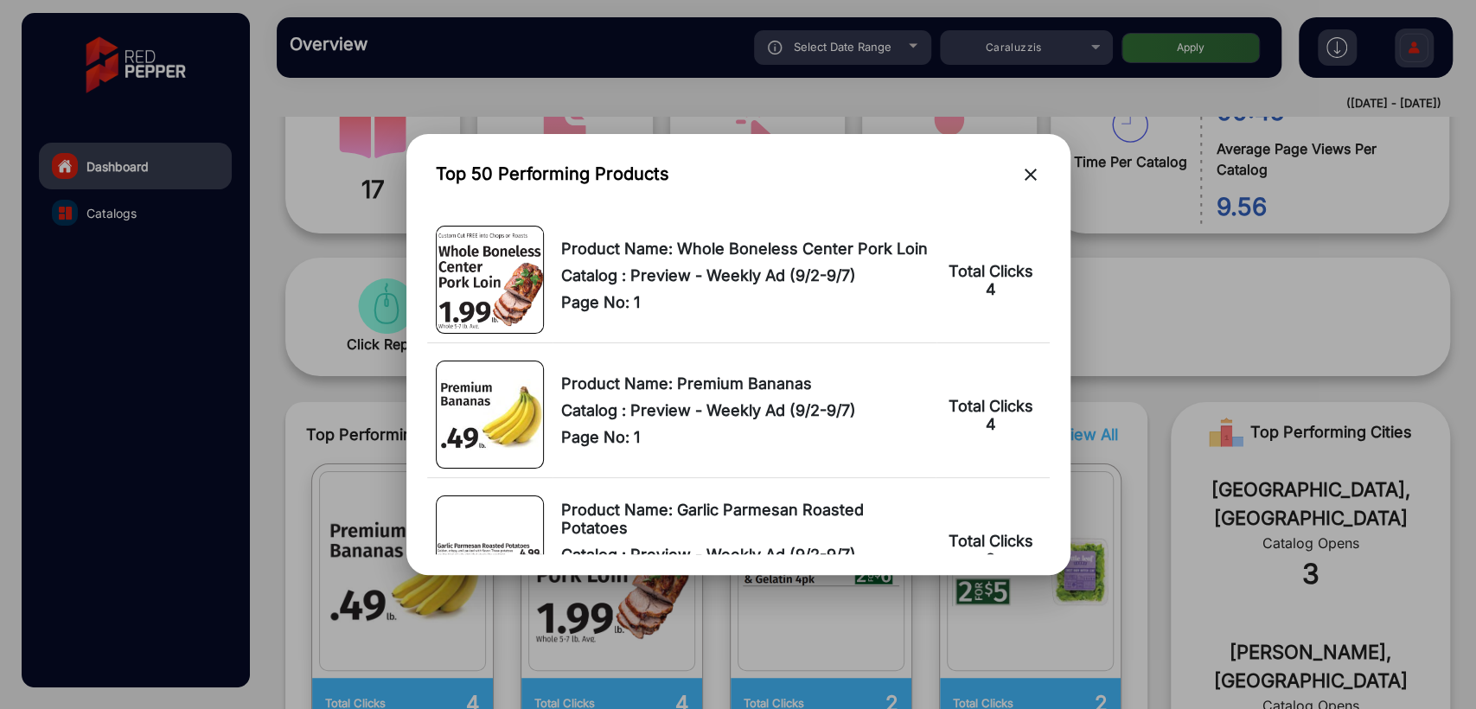
click at [1029, 176] on mat-icon "close" at bounding box center [1030, 174] width 21 height 21
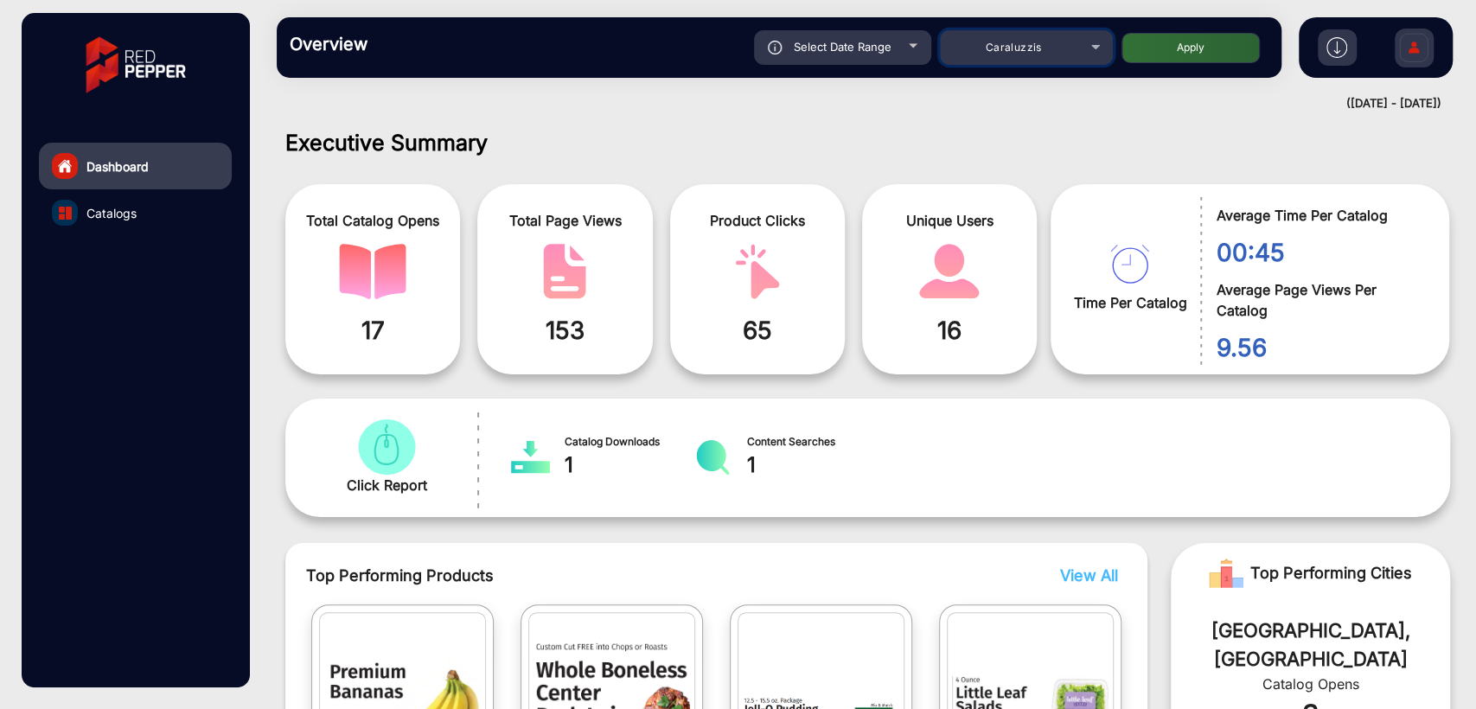
click at [1017, 46] on span "Caraluzzis" at bounding box center [1014, 47] width 56 height 13
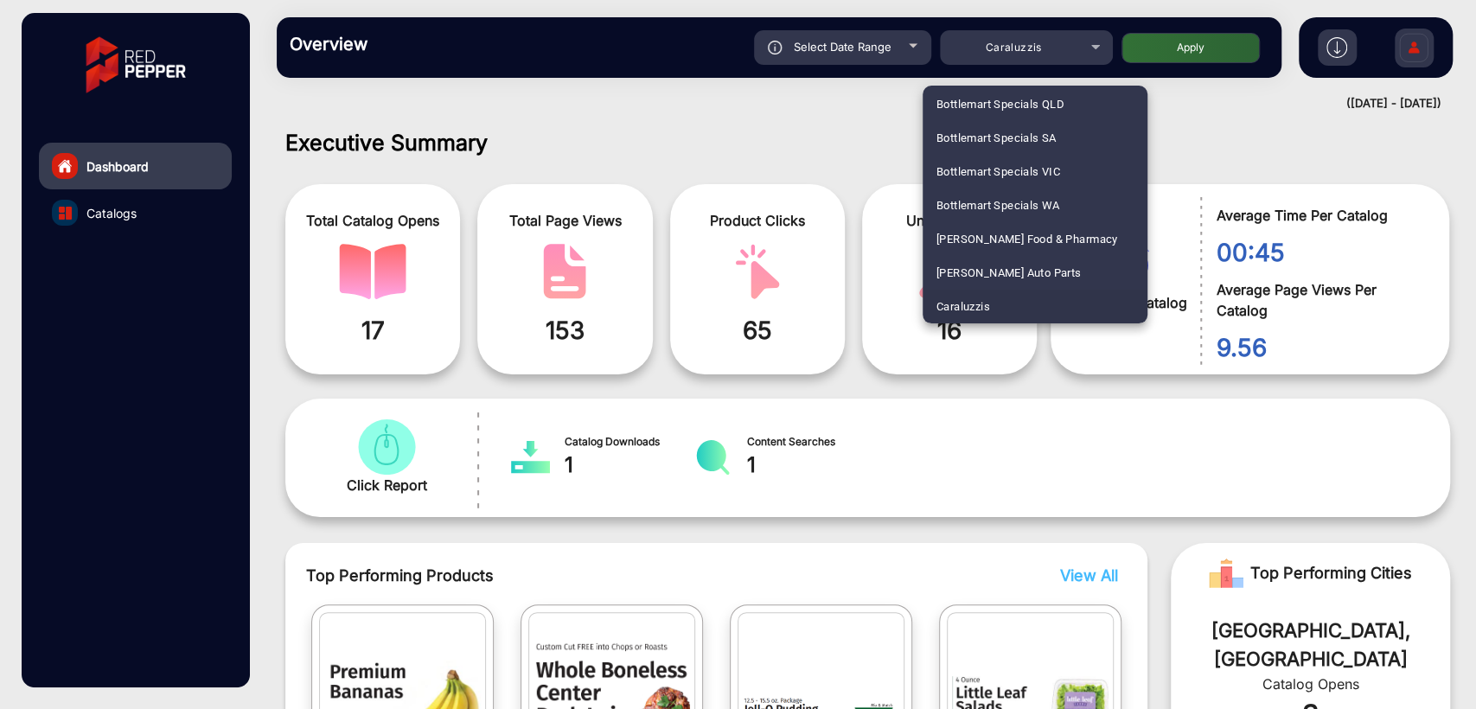
scroll to position [3579, 0]
click at [1013, 201] on span "NZ Safety Blackwoods Annual Book" at bounding box center [1031, 206] width 188 height 34
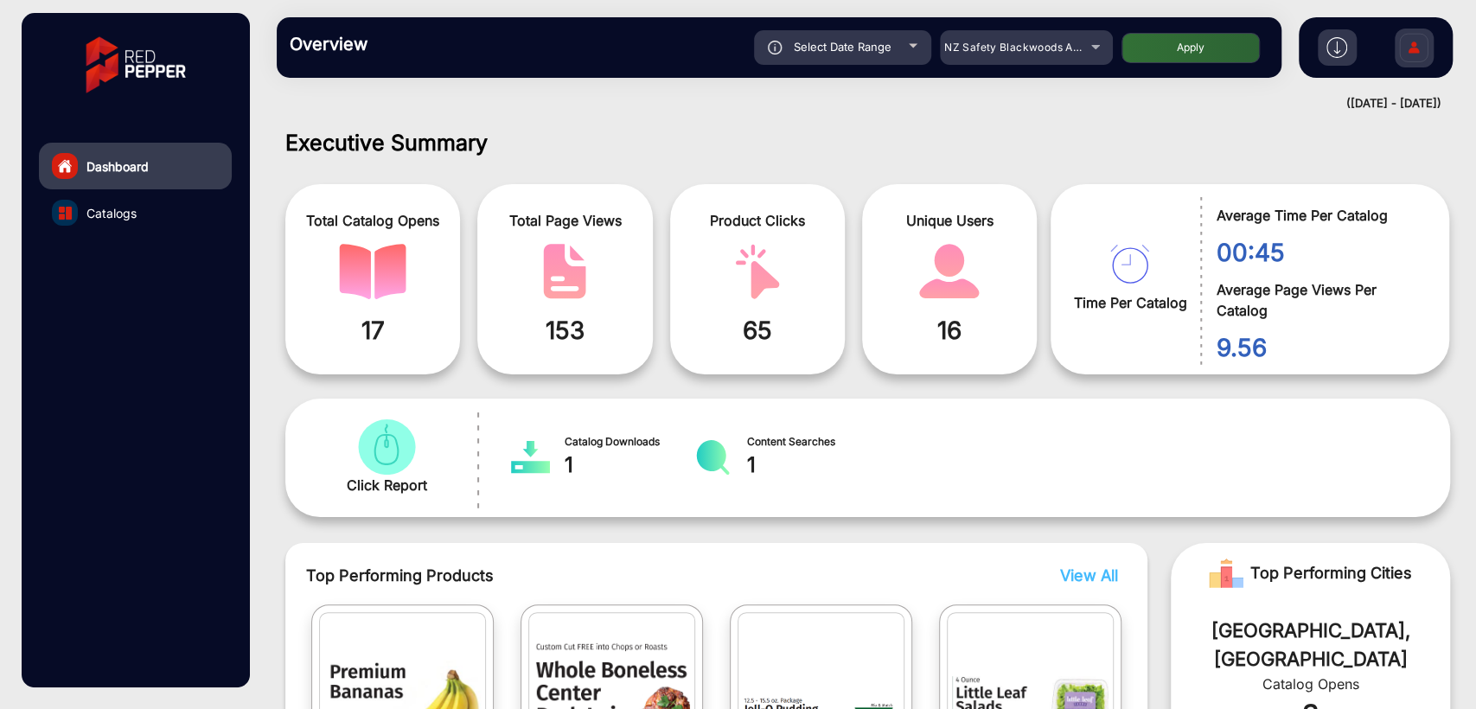
click at [1169, 51] on button "Apply" at bounding box center [1191, 48] width 138 height 30
type input "[DATE]"
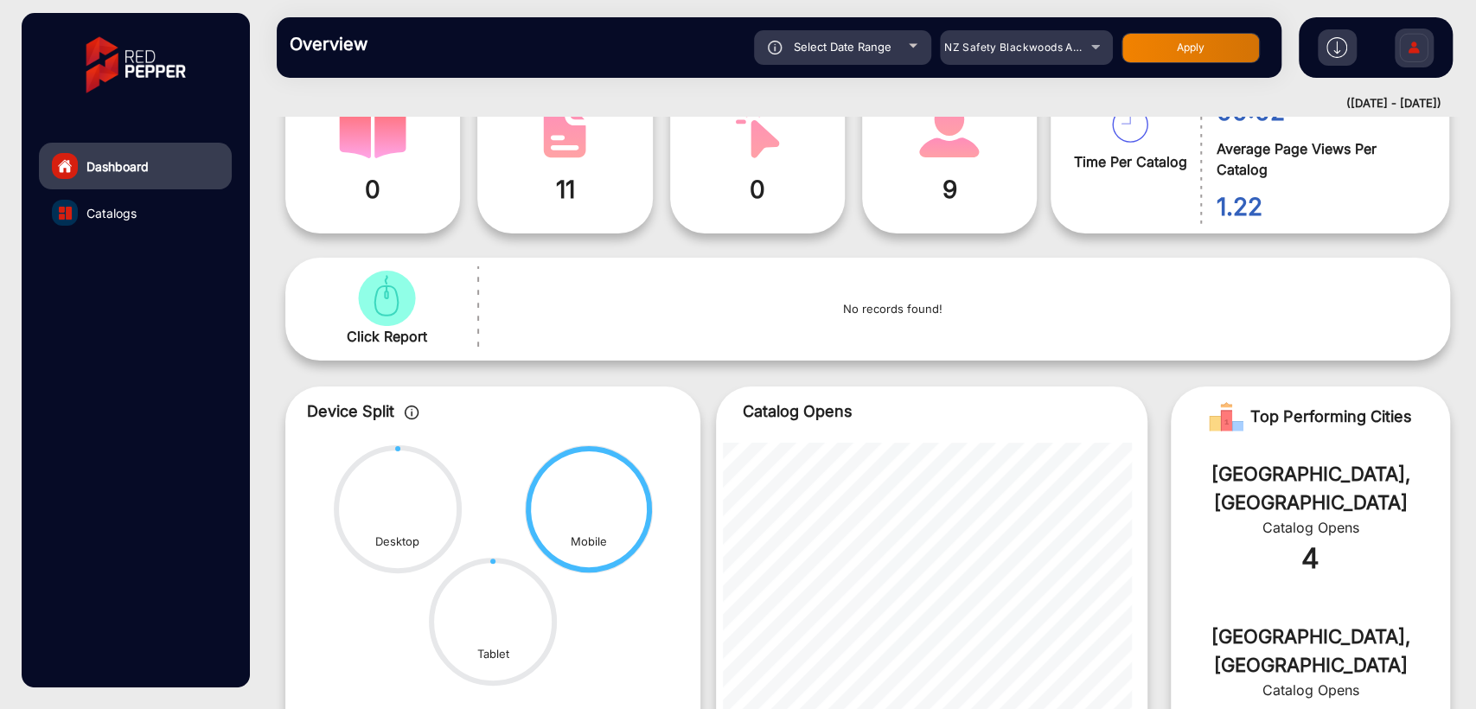
scroll to position [0, 0]
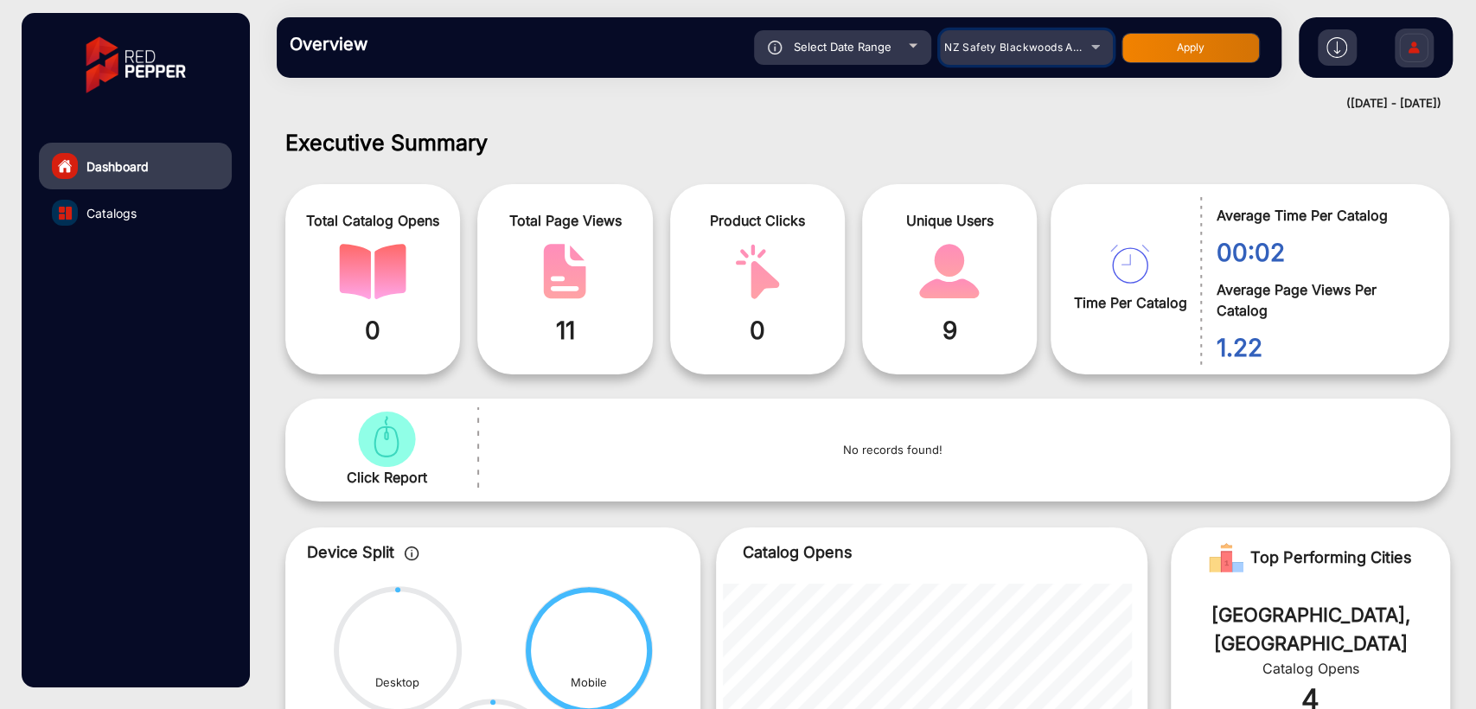
click at [1024, 64] on mat-select "NZ Safety Blackwoods Annual Book" at bounding box center [1026, 47] width 173 height 35
click at [1035, 56] on div "NZ Safety Blackwoods Annual Book" at bounding box center [1013, 47] width 138 height 21
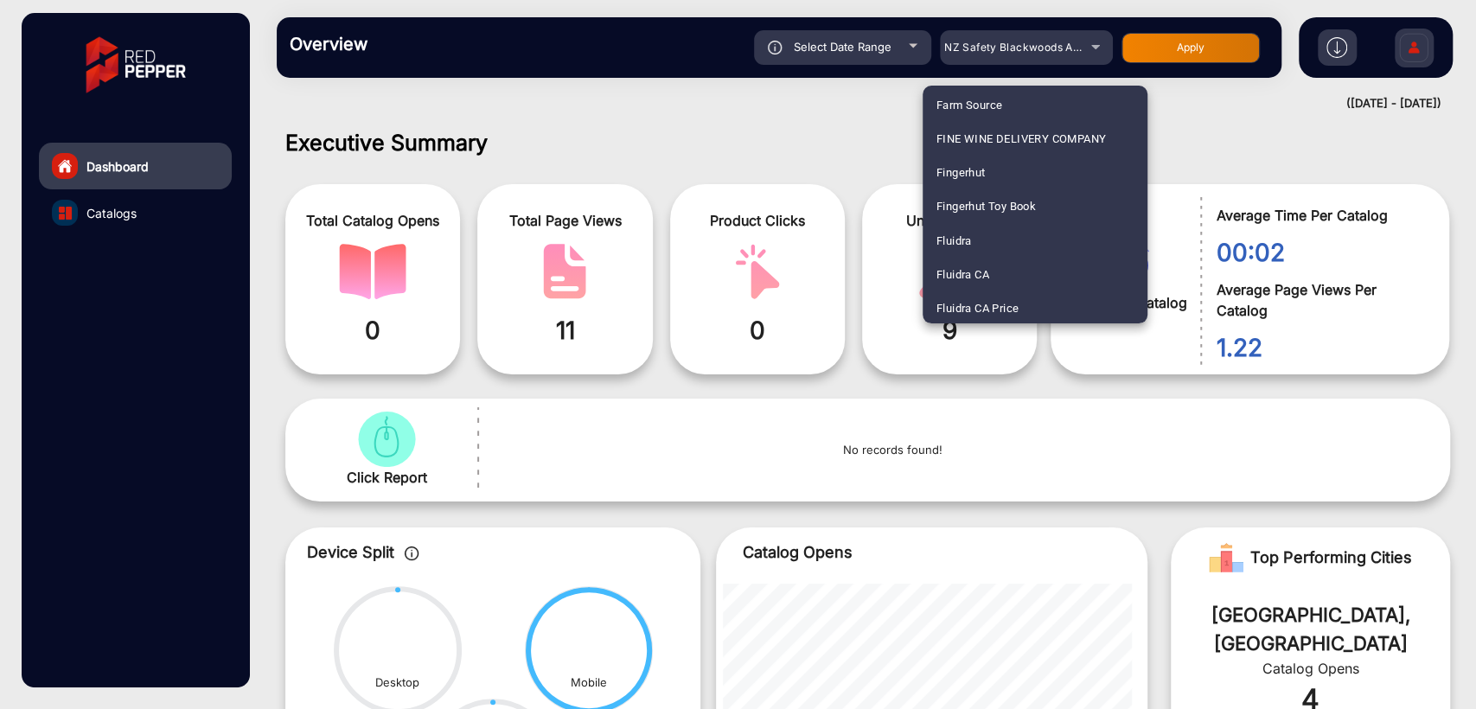
scroll to position [106, 0]
click at [949, 198] on span "ANIMATES" at bounding box center [965, 206] width 56 height 34
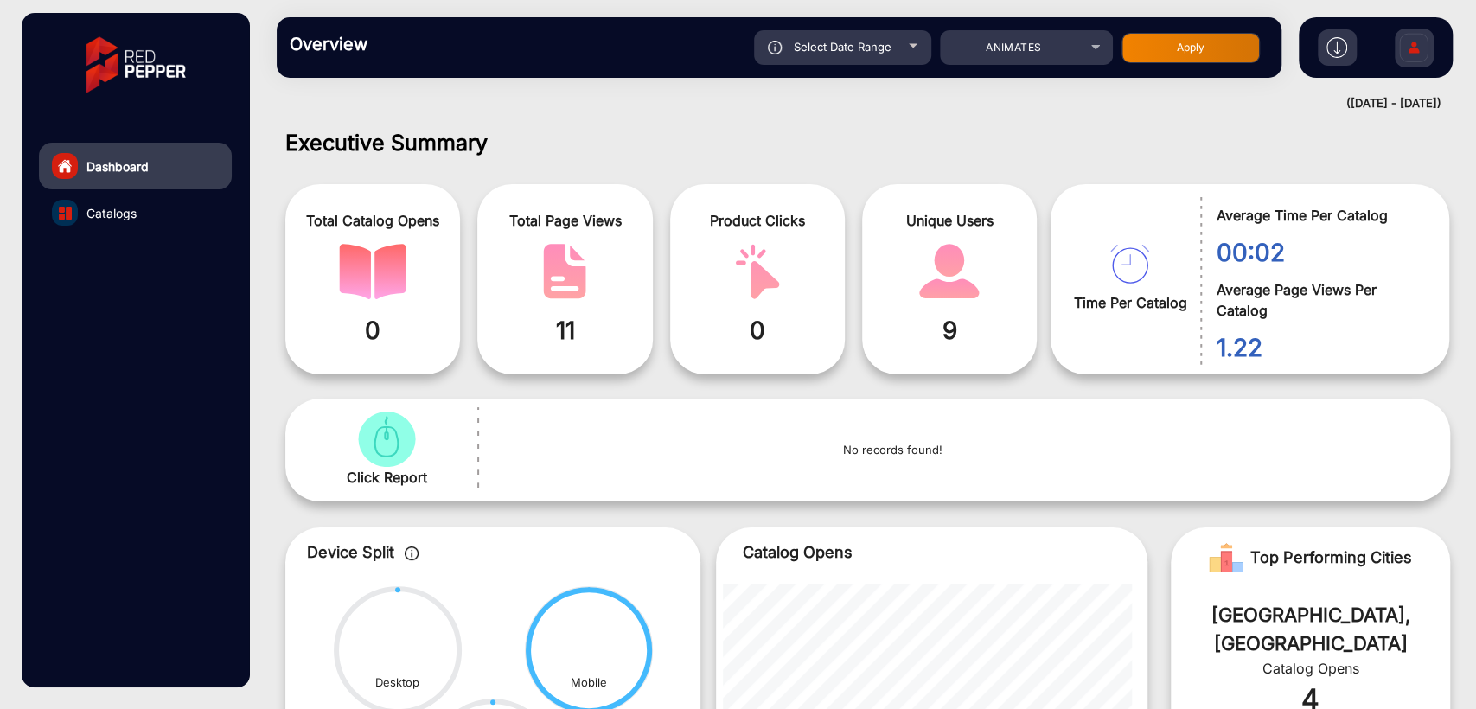
click at [1209, 43] on button "Apply" at bounding box center [1191, 48] width 138 height 30
type input "[DATE]"
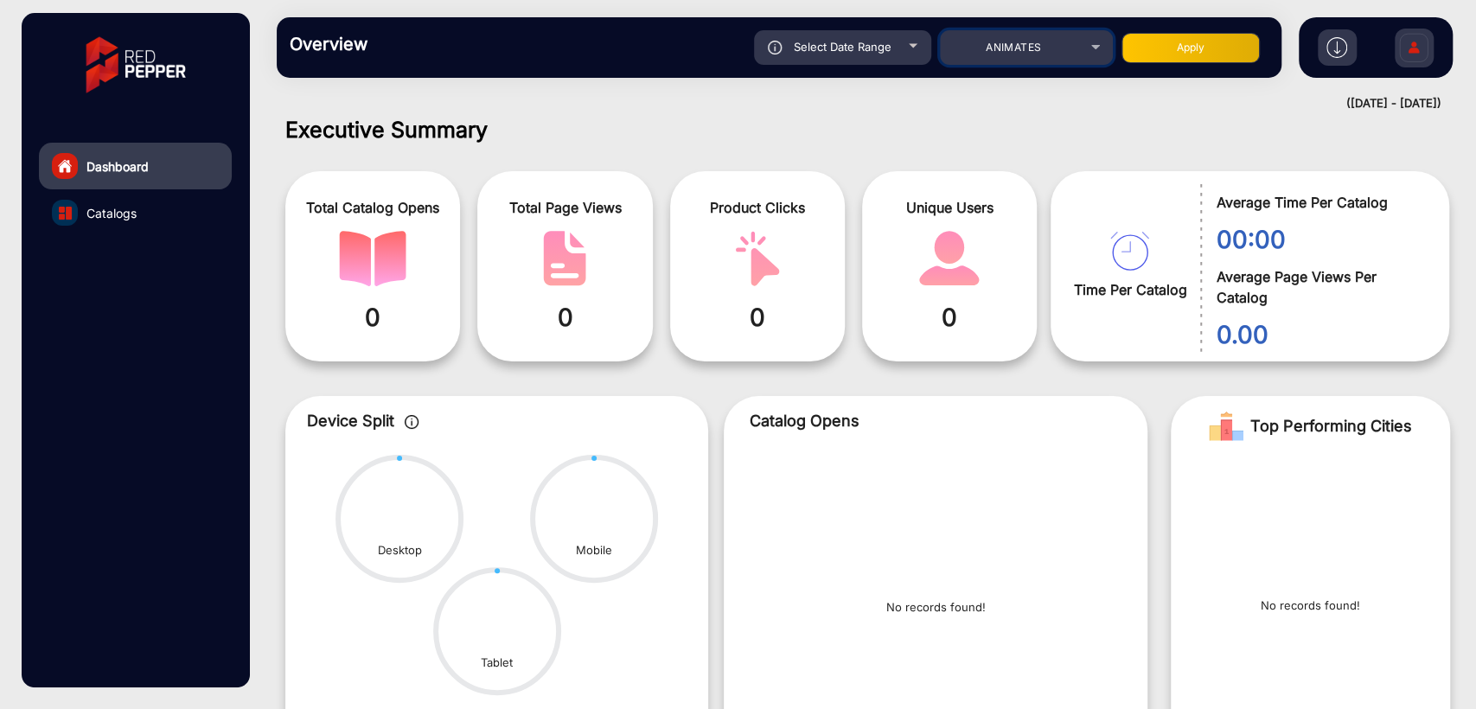
click at [981, 51] on div "ANIMATES" at bounding box center [1013, 47] width 138 height 21
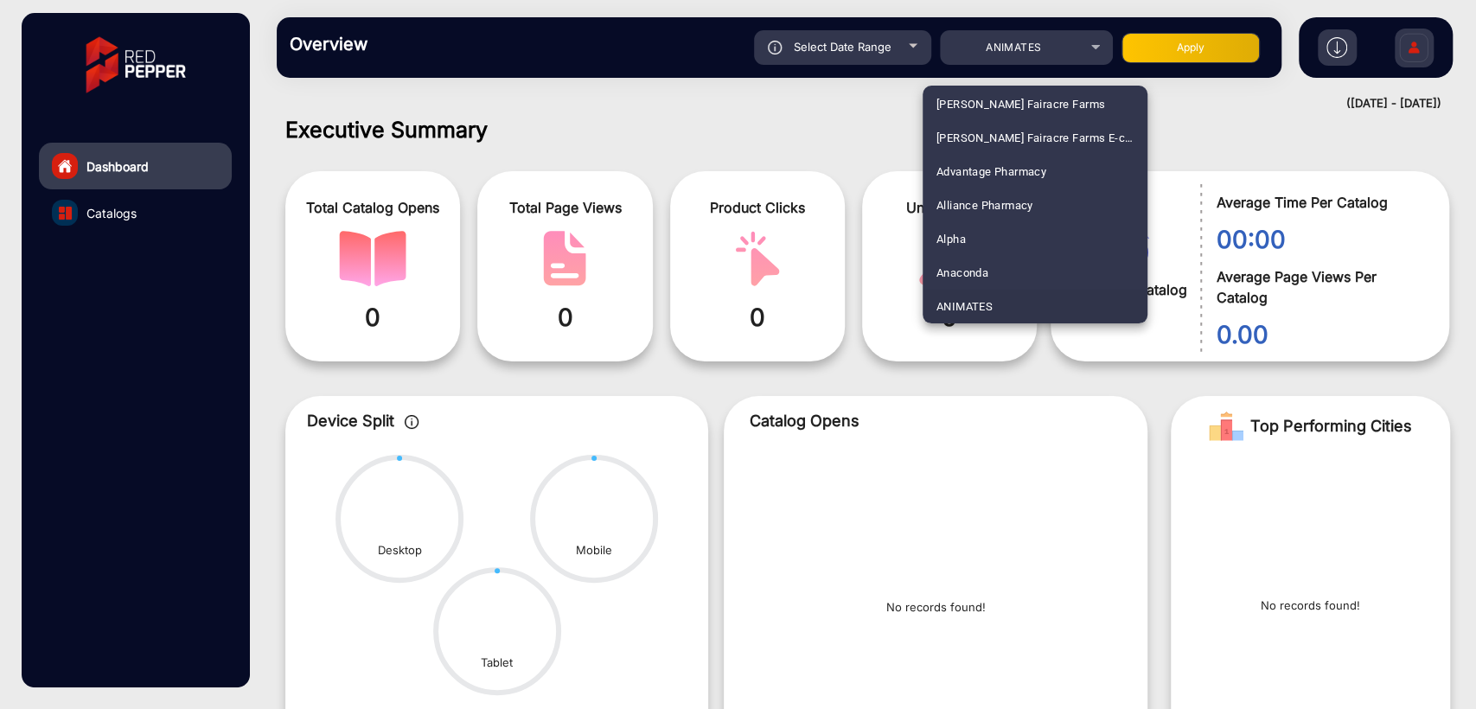
scroll to position [5266, 0]
click at [969, 208] on span "UNICHEM PHARMACY" at bounding box center [995, 206] width 116 height 34
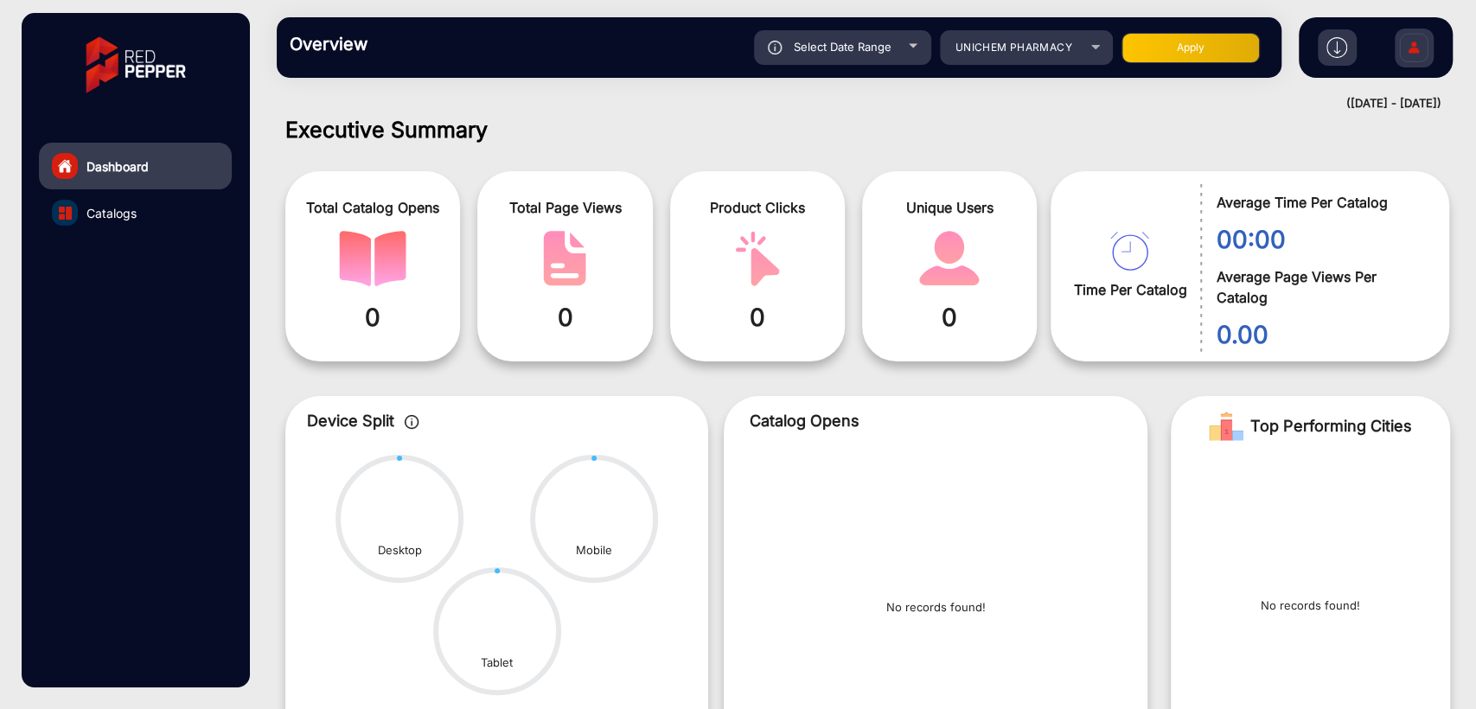
click at [1143, 42] on button "Apply" at bounding box center [1191, 48] width 138 height 30
type input "[DATE]"
click at [1046, 58] on mat-select "UNICHEM PHARMACY" at bounding box center [1026, 47] width 173 height 35
click at [1052, 51] on span "UNICHEM PHARMACY" at bounding box center [1014, 47] width 117 height 13
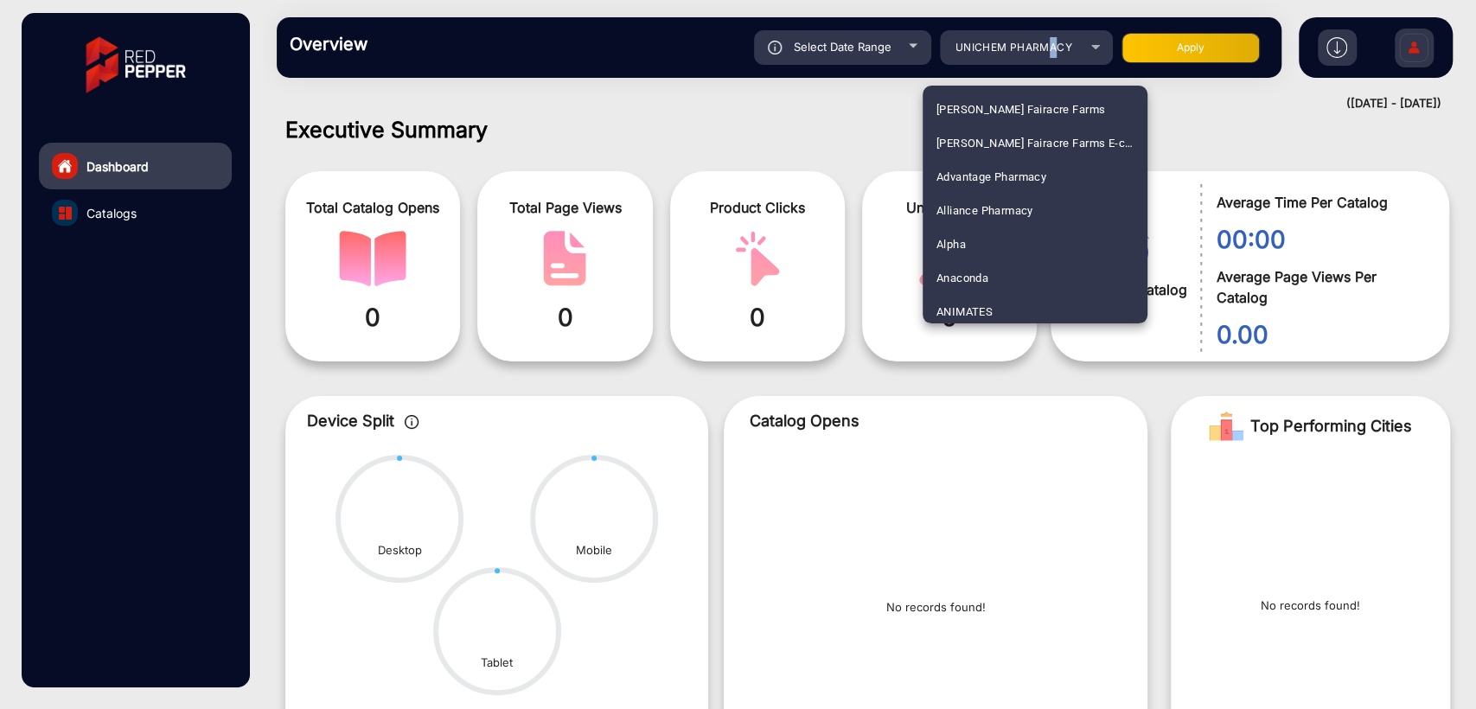
scroll to position [5165, 0]
click at [1052, 51] on div at bounding box center [738, 354] width 1476 height 709
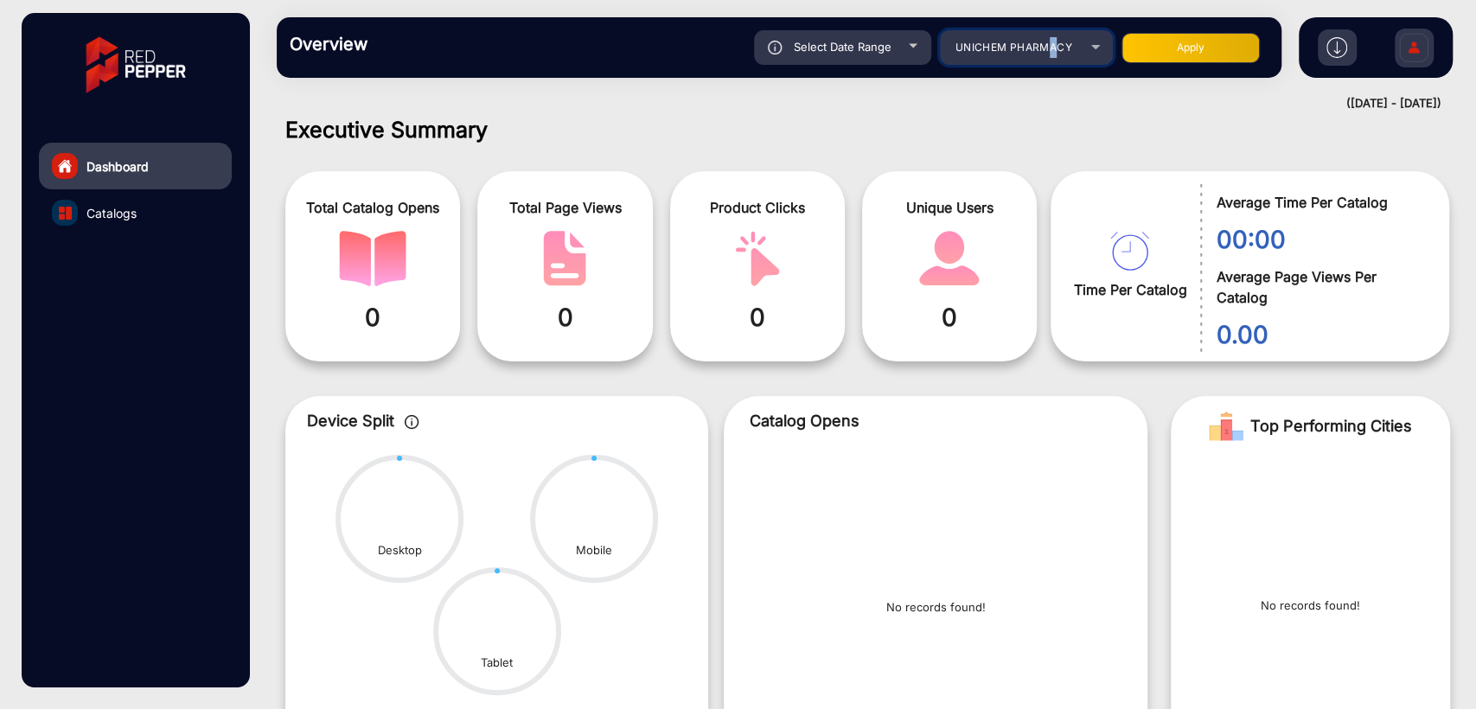
click at [1052, 51] on span "UNICHEM PHARMACY" at bounding box center [1014, 47] width 117 height 13
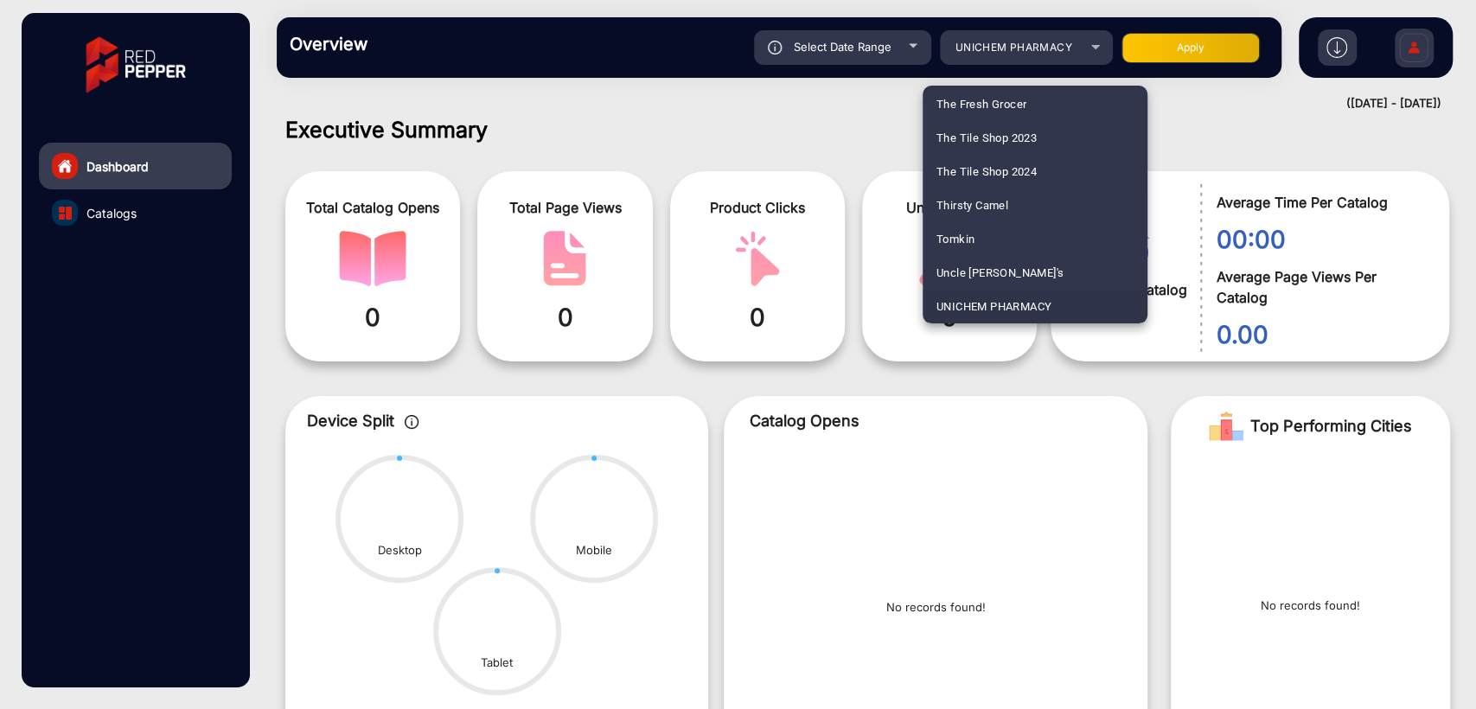
scroll to position [3411, 0]
click at [965, 234] on span "[GEOGRAPHIC_DATA]" at bounding box center [993, 240] width 112 height 34
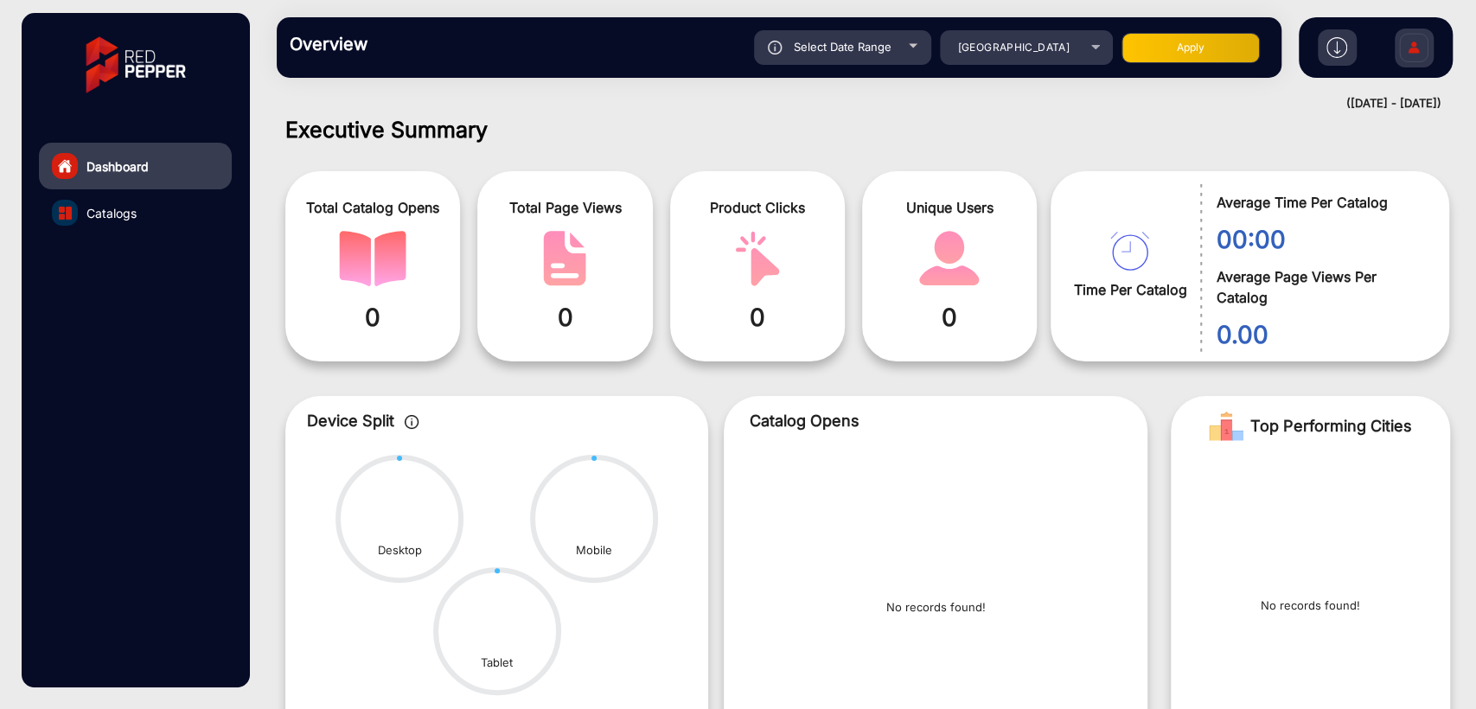
click at [1152, 45] on button "Apply" at bounding box center [1191, 48] width 138 height 30
type input "[DATE]"
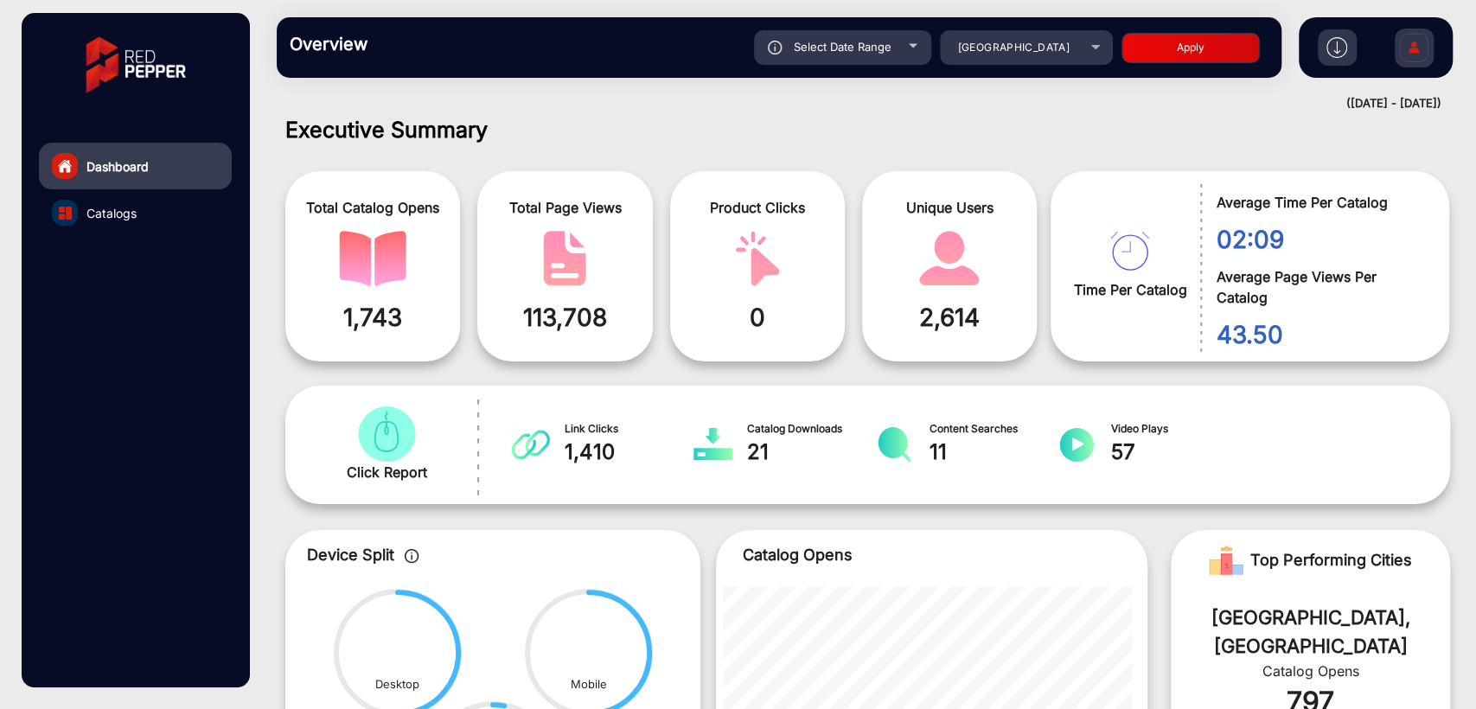
click at [850, 44] on span "Select Date Range" at bounding box center [843, 47] width 98 height 14
type input "[DATE]"
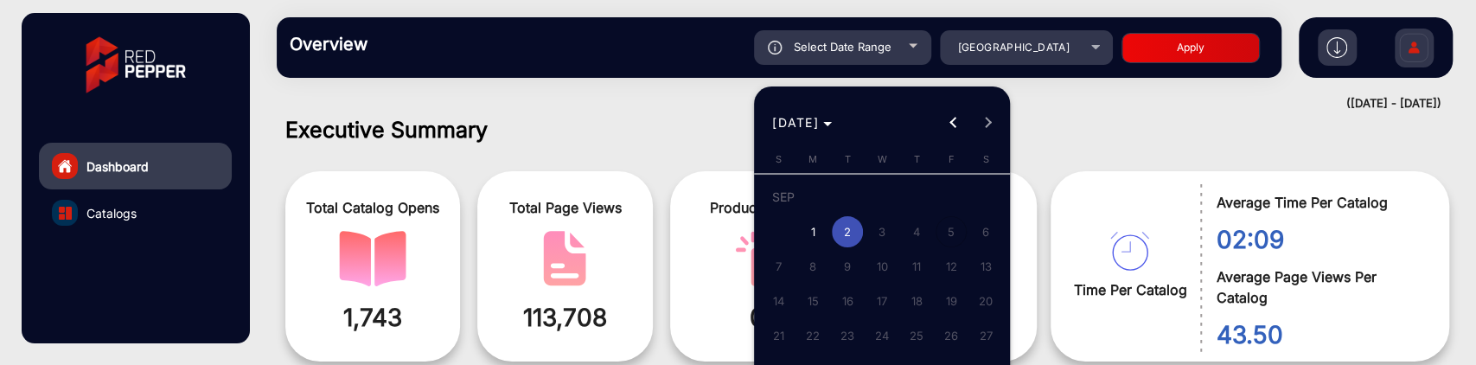
click at [892, 261] on span "10" at bounding box center [881, 266] width 31 height 31
click at [882, 228] on span "3" at bounding box center [881, 231] width 31 height 31
click at [879, 238] on span "3" at bounding box center [881, 231] width 31 height 31
click at [950, 126] on span "Previous month" at bounding box center [954, 123] width 35 height 35
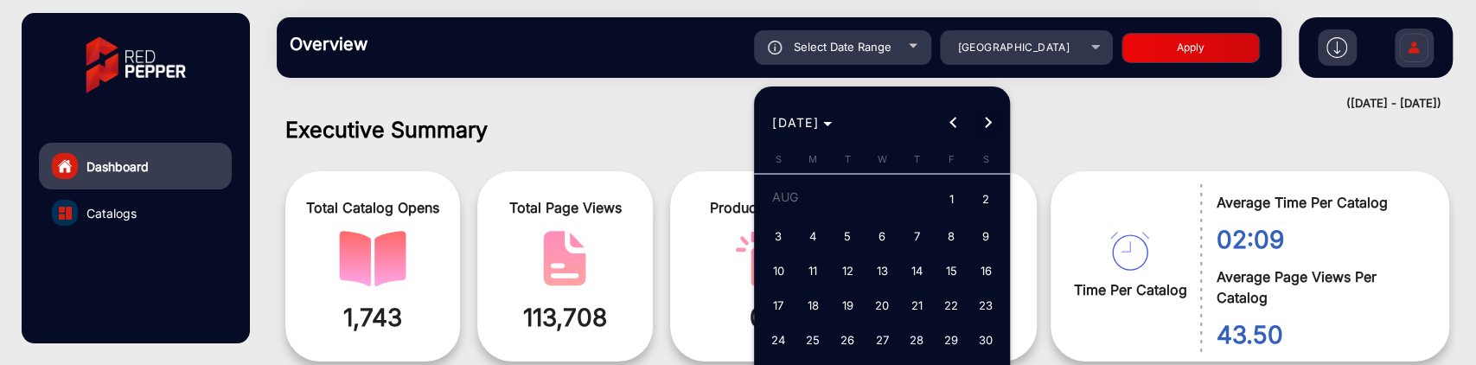
click at [992, 123] on span "Next month" at bounding box center [988, 123] width 35 height 35
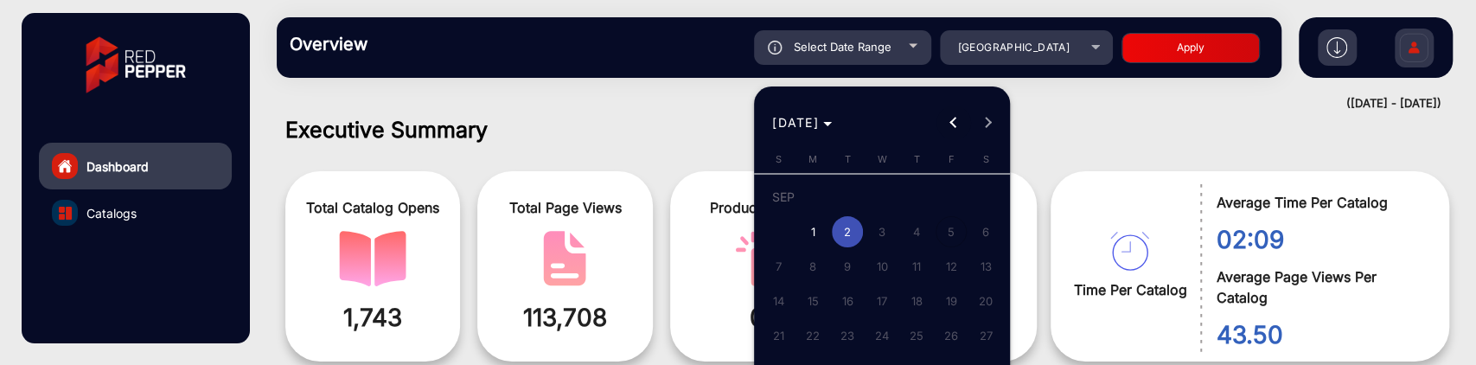
click at [950, 131] on span "Previous month" at bounding box center [954, 123] width 35 height 35
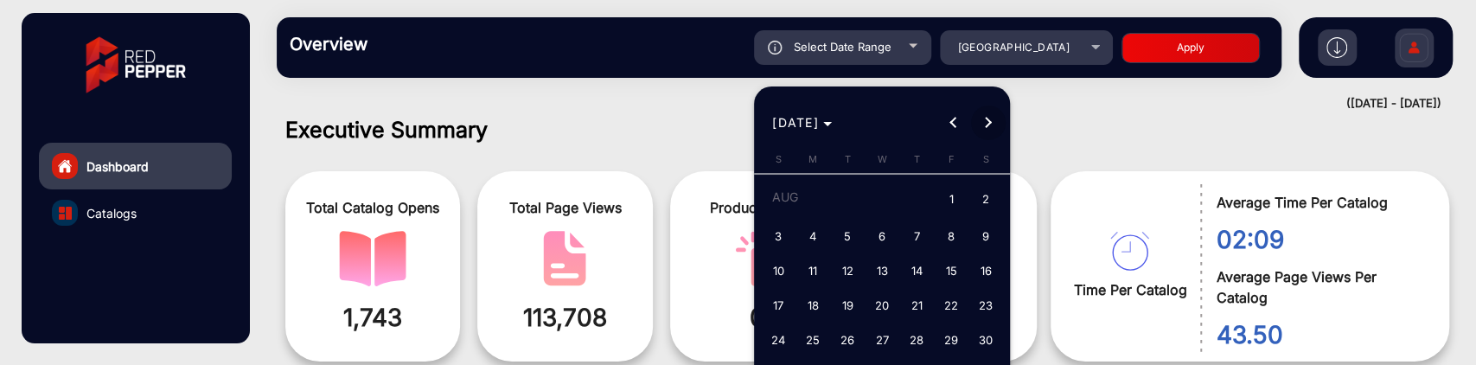
click at [994, 118] on span "Next month" at bounding box center [988, 123] width 35 height 35
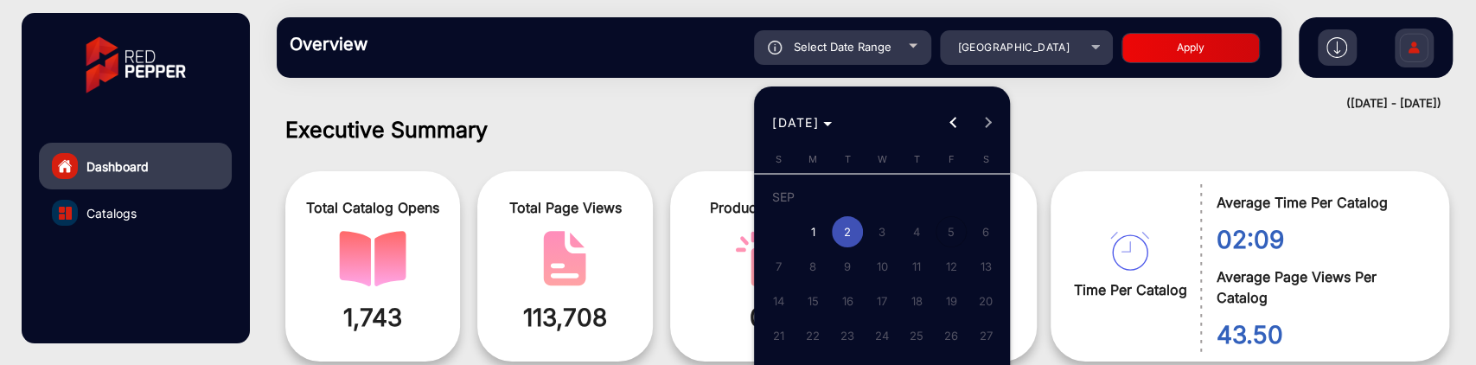
click at [877, 227] on span "3" at bounding box center [881, 231] width 31 height 31
click at [949, 128] on span "Previous month" at bounding box center [954, 123] width 35 height 35
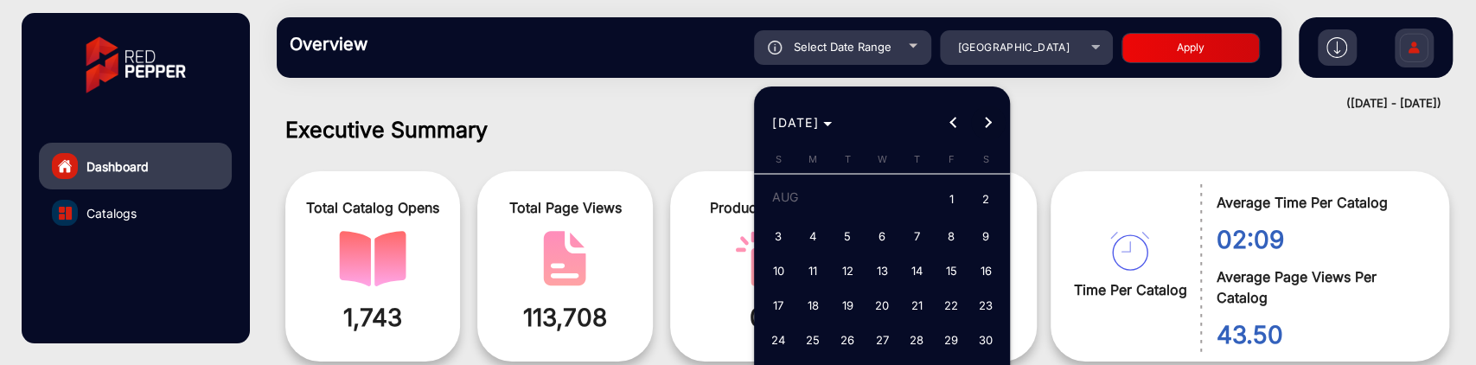
click at [988, 127] on span "Next month" at bounding box center [988, 123] width 35 height 35
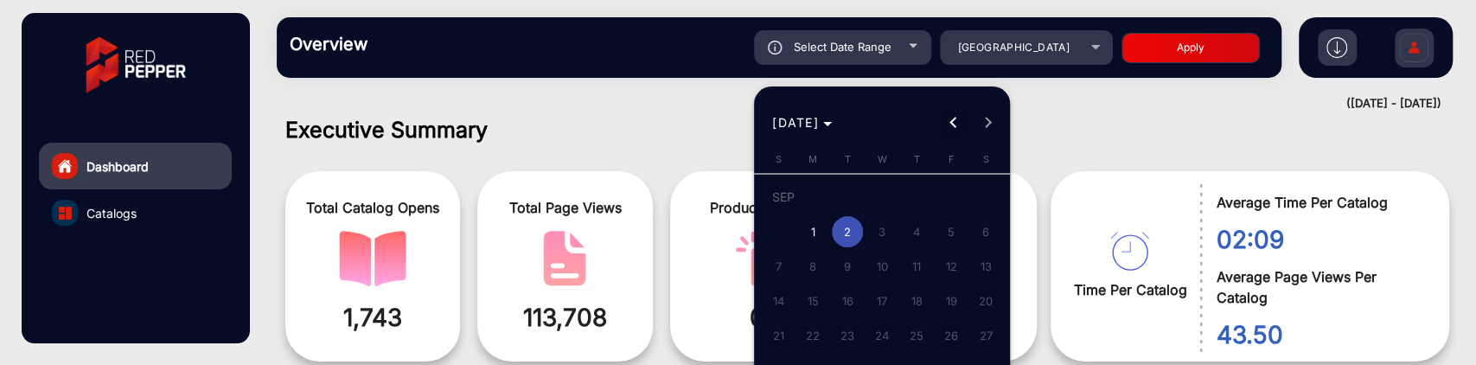
click at [946, 120] on span "Previous month" at bounding box center [954, 123] width 35 height 35
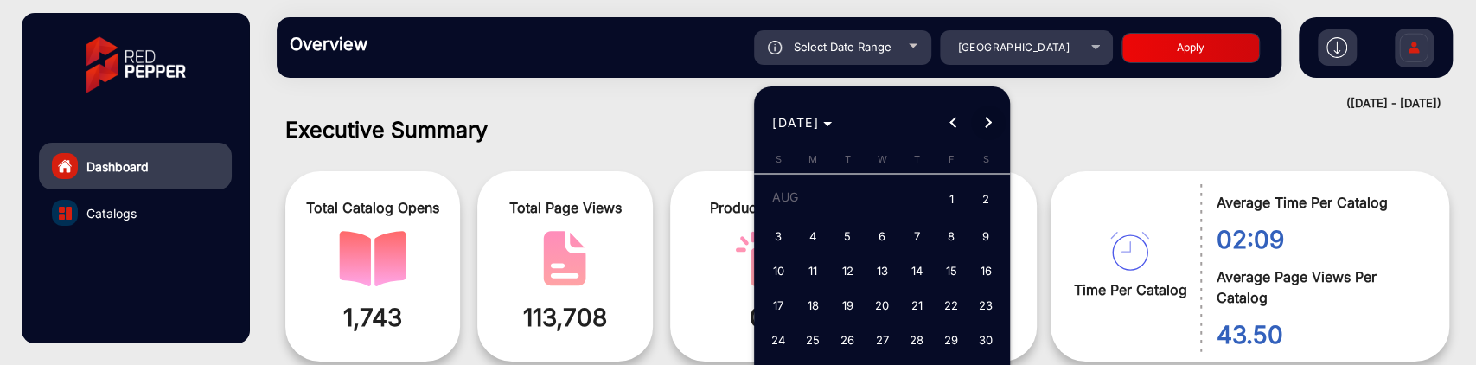
click at [988, 121] on button "Next month" at bounding box center [988, 123] width 35 height 35
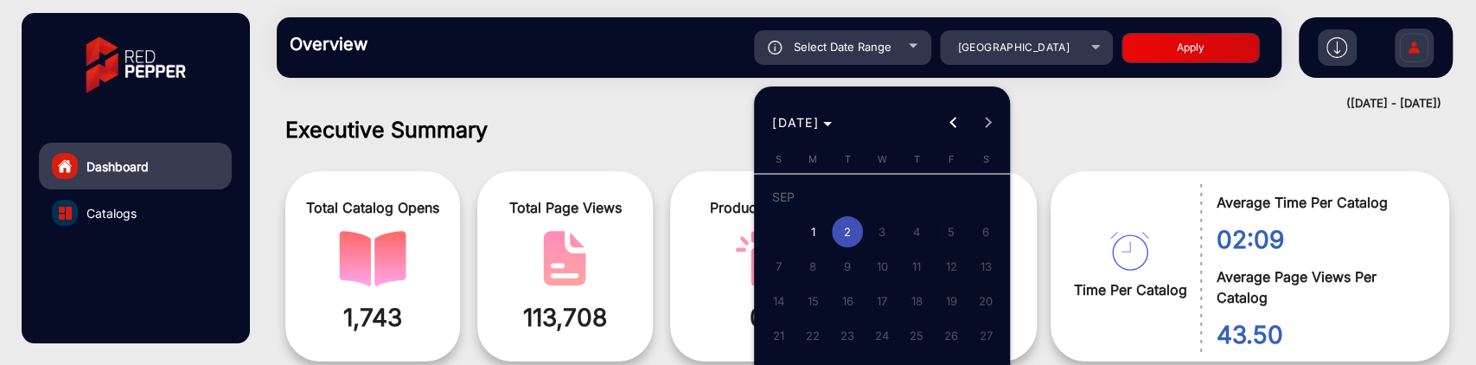
click at [1130, 115] on div at bounding box center [738, 182] width 1476 height 365
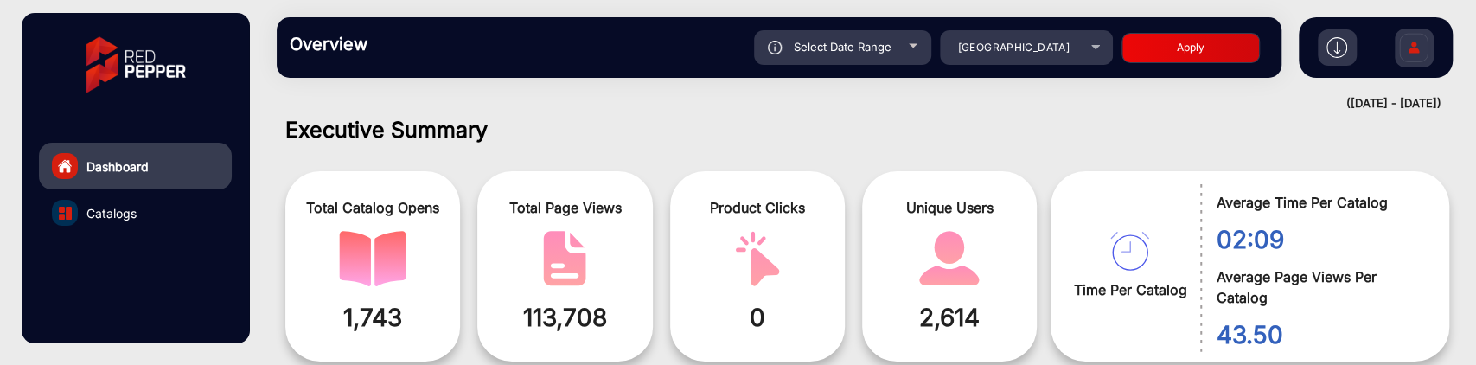
click at [892, 57] on div "Select Date Range" at bounding box center [842, 47] width 177 height 35
type input "[DATE]"
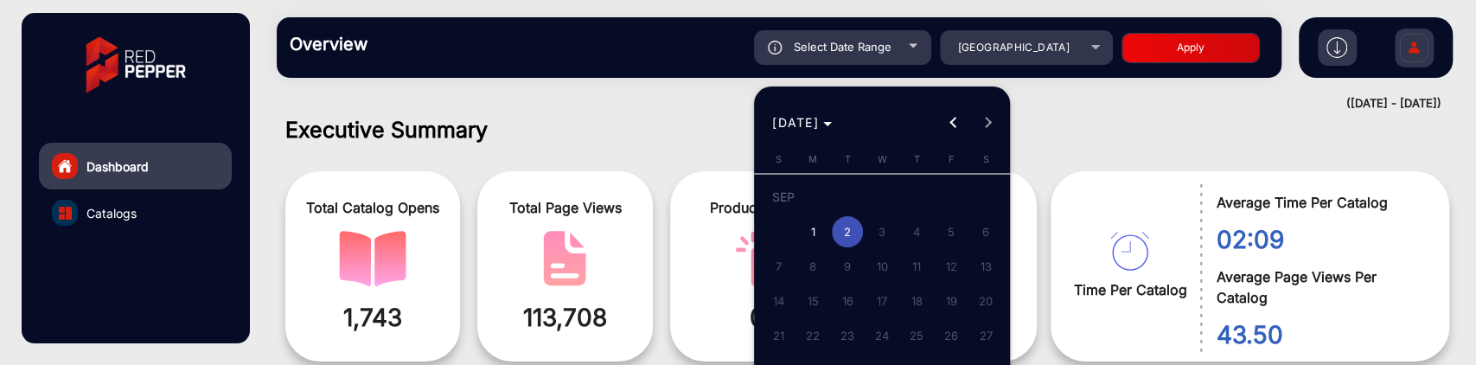
click at [1148, 126] on div at bounding box center [738, 182] width 1476 height 365
